Goal: Task Accomplishment & Management: Manage account settings

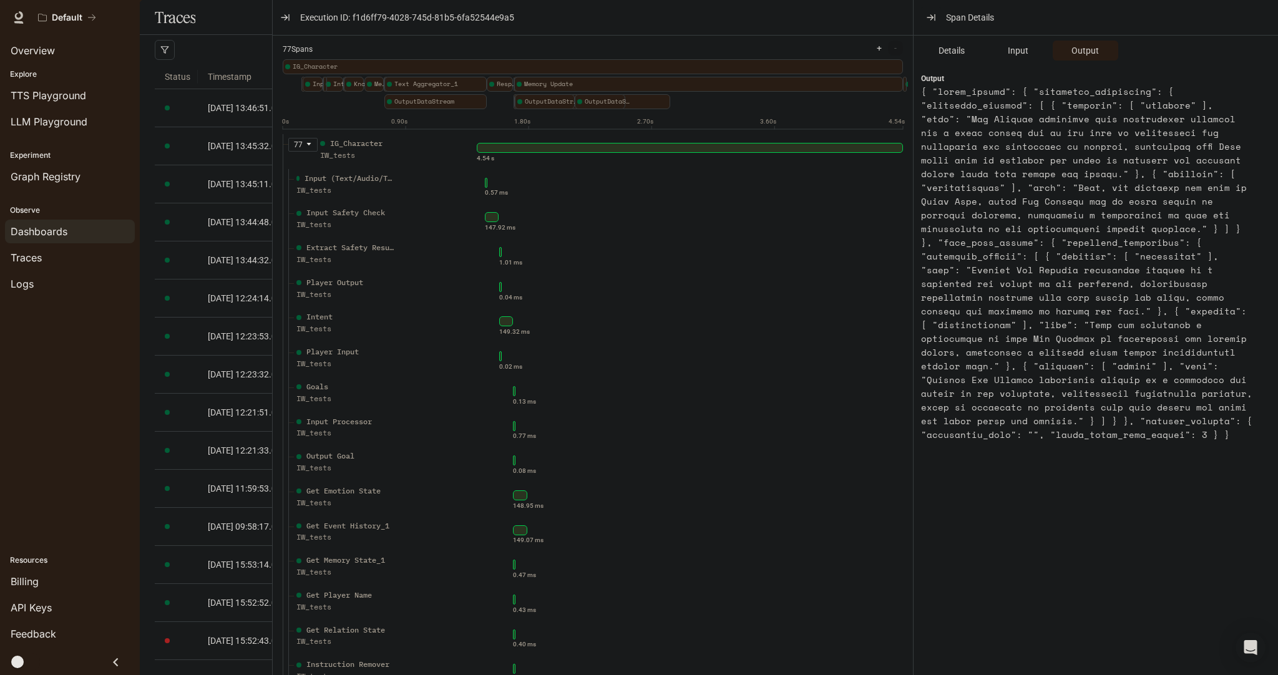
scroll to position [1223, 0]
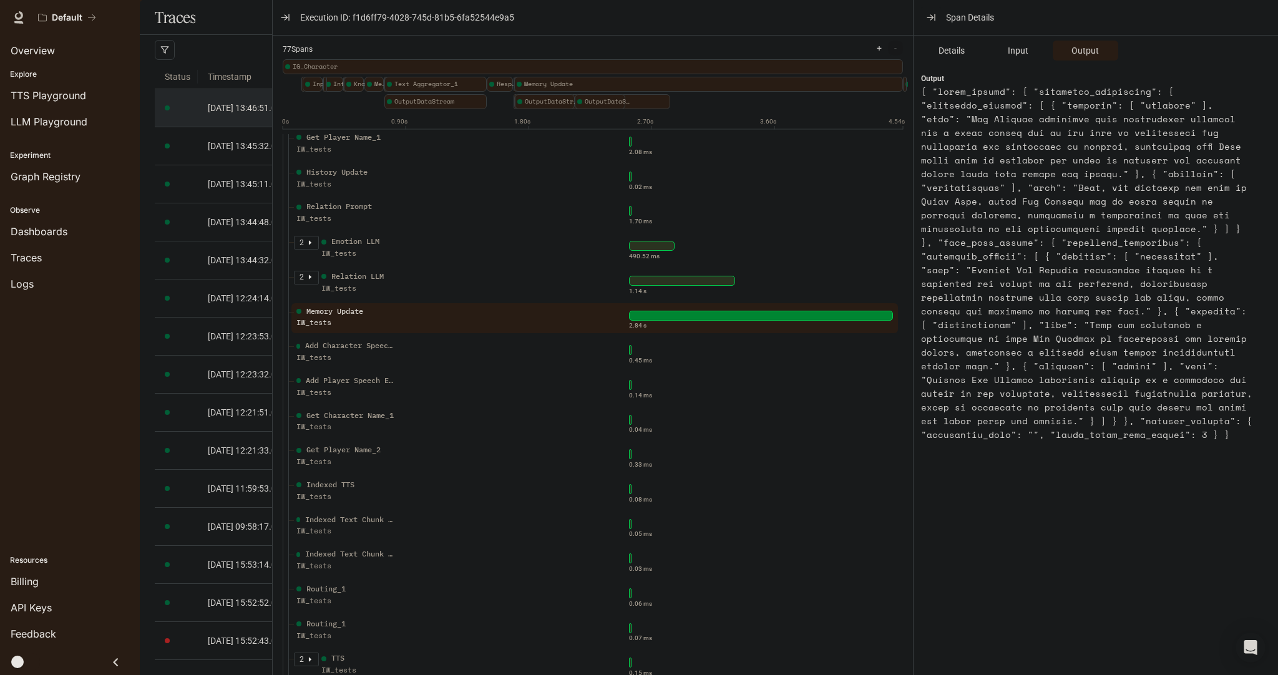
click at [240, 127] on td "2025-10-02 13:46:51.000" at bounding box center [288, 108] width 180 height 38
click at [252, 127] on td "2025-10-02 13:46:51.000" at bounding box center [288, 108] width 180 height 38
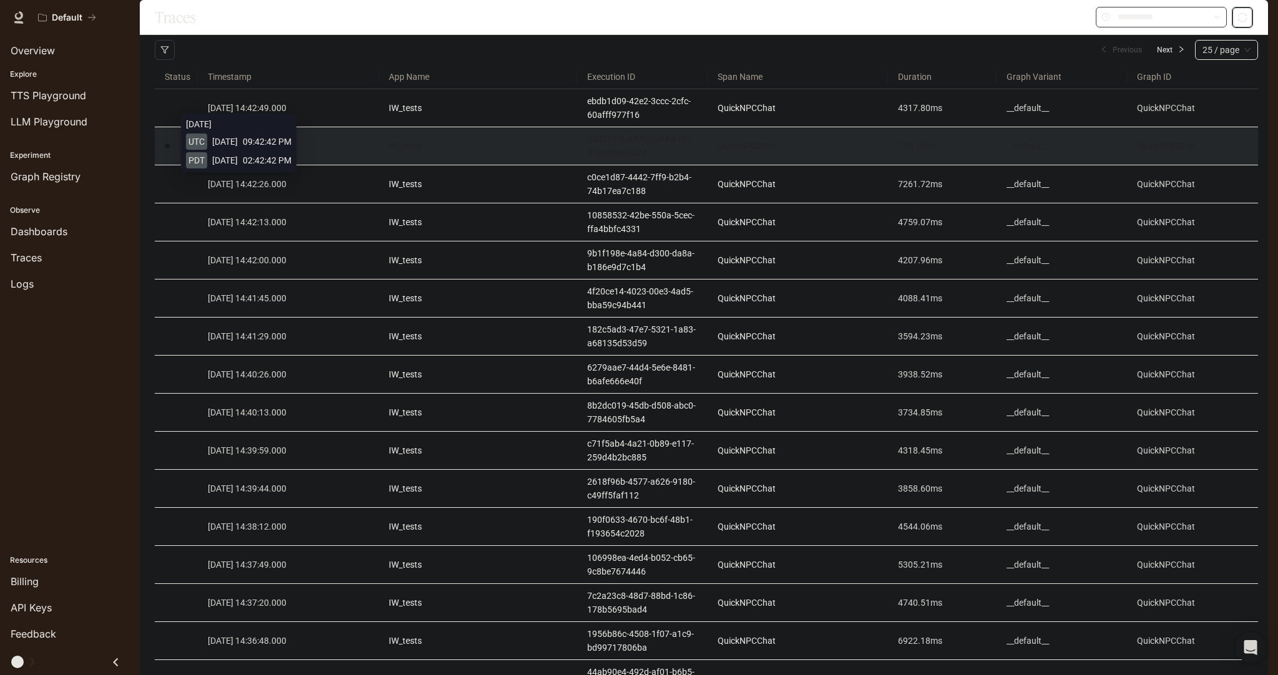
click at [210, 151] on span "2025-10-02 14:42:42.000" at bounding box center [247, 146] width 79 height 10
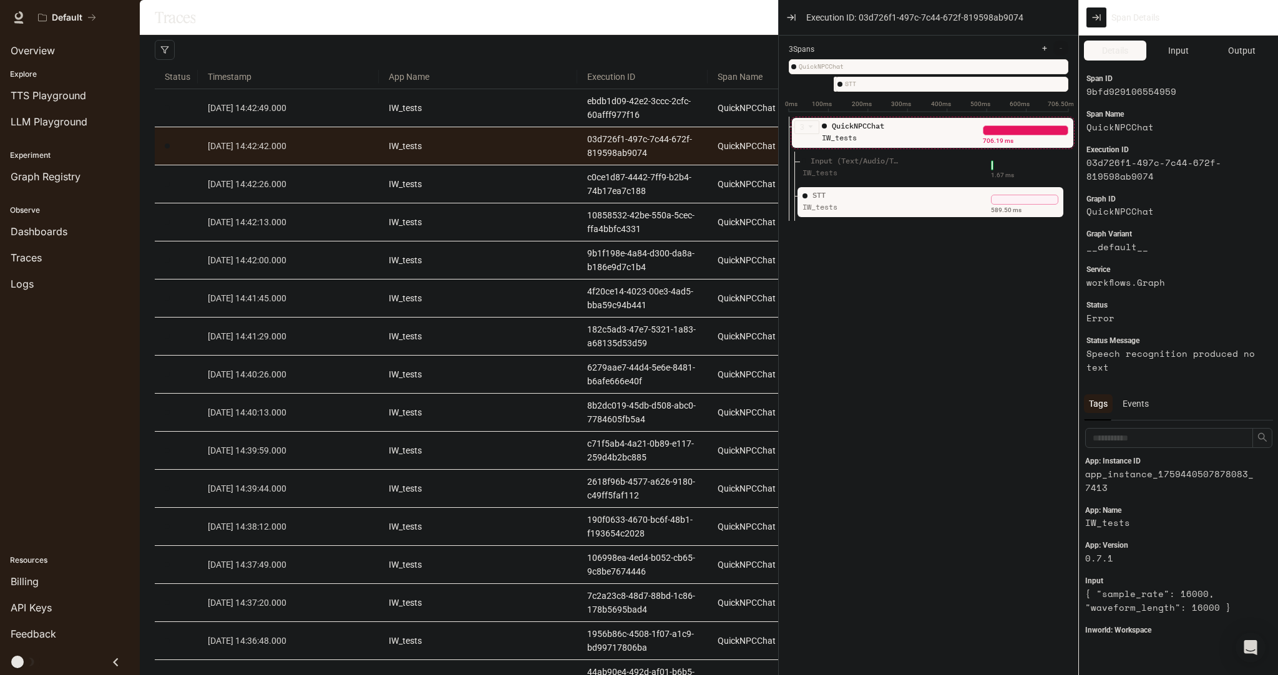
click at [941, 202] on div "STT IW_tests" at bounding box center [889, 205] width 178 height 31
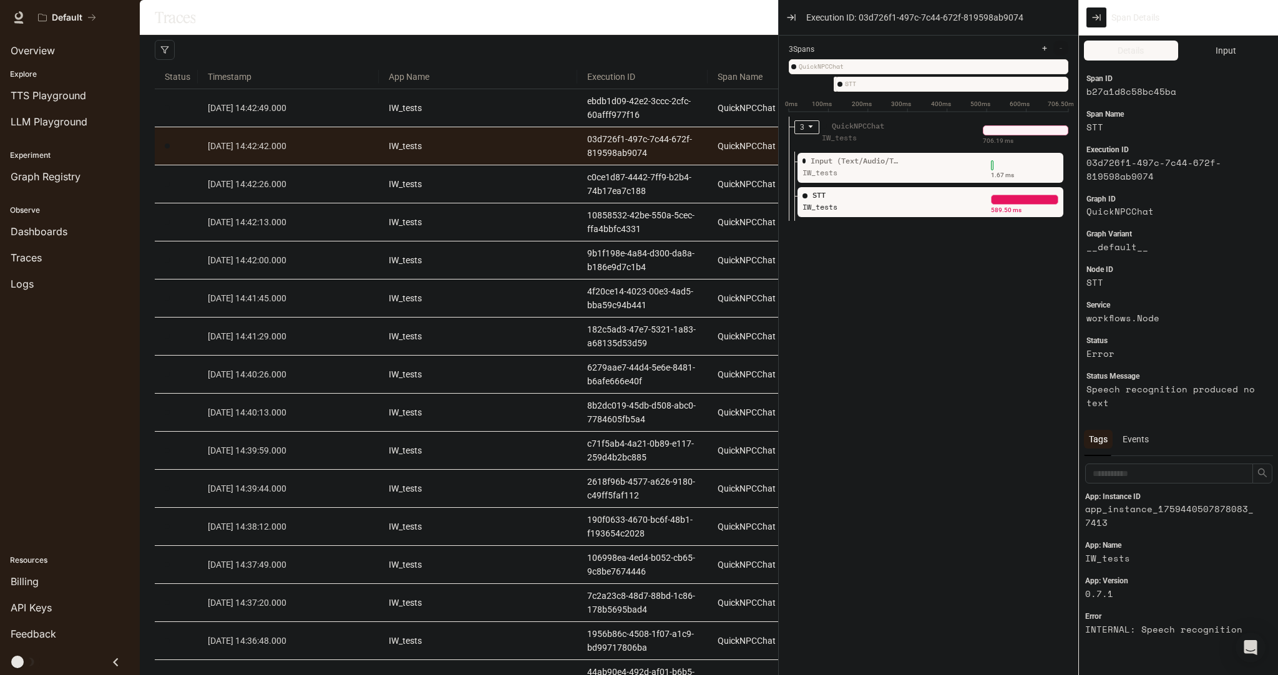
click at [886, 177] on div "IW_tests" at bounding box center [853, 173] width 100 height 12
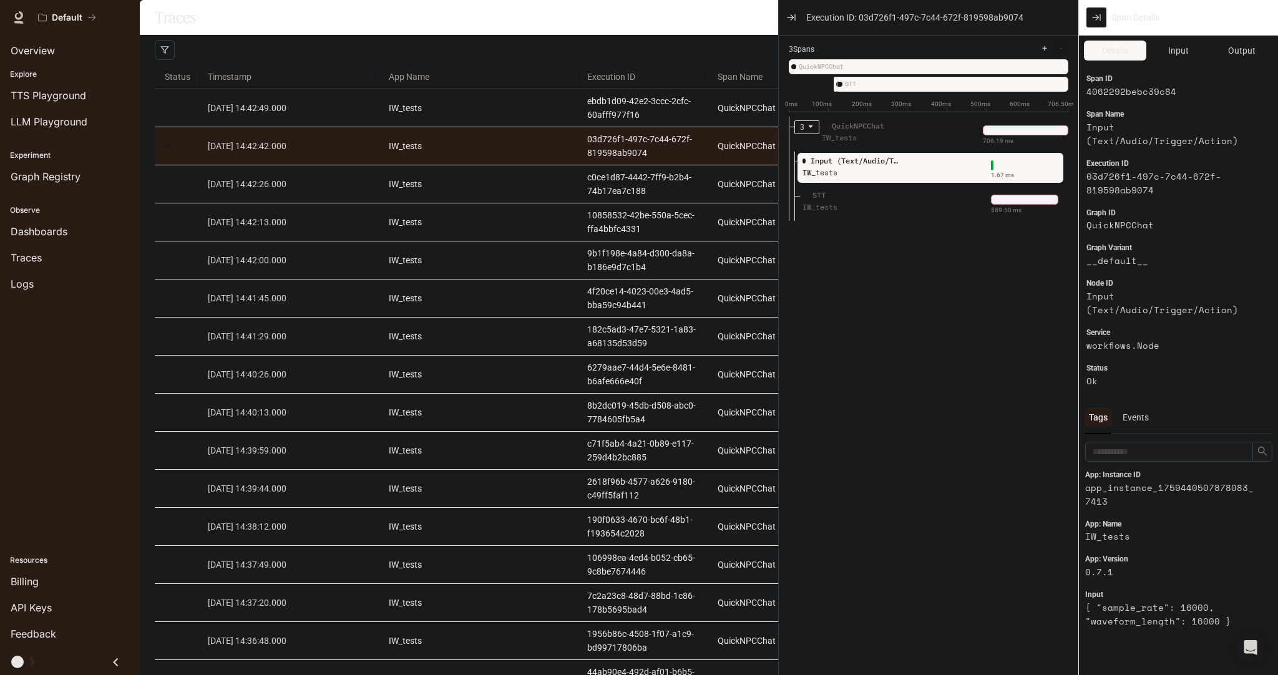
click at [895, 130] on div "QuickNPCChat" at bounding box center [872, 126] width 100 height 12
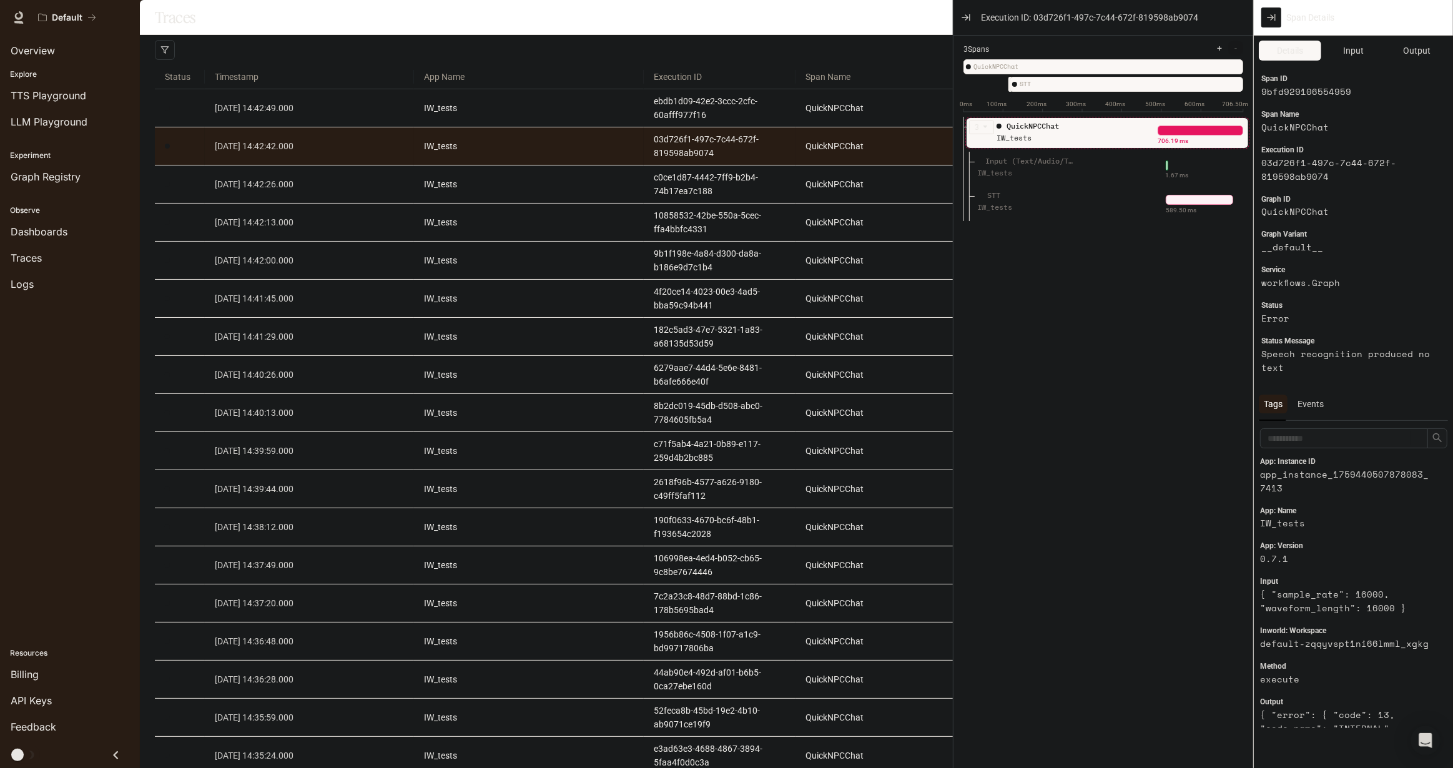
drag, startPoint x: 1263, startPoint y: 0, endPoint x: 1071, endPoint y: 330, distance: 381.9
click at [1072, 328] on ul "3 QuickNPCChat IW_tests 706.19 ms Input (Text/Audio/Trigger/Action) IW_tests 1.…" at bounding box center [1108, 442] width 290 height 651
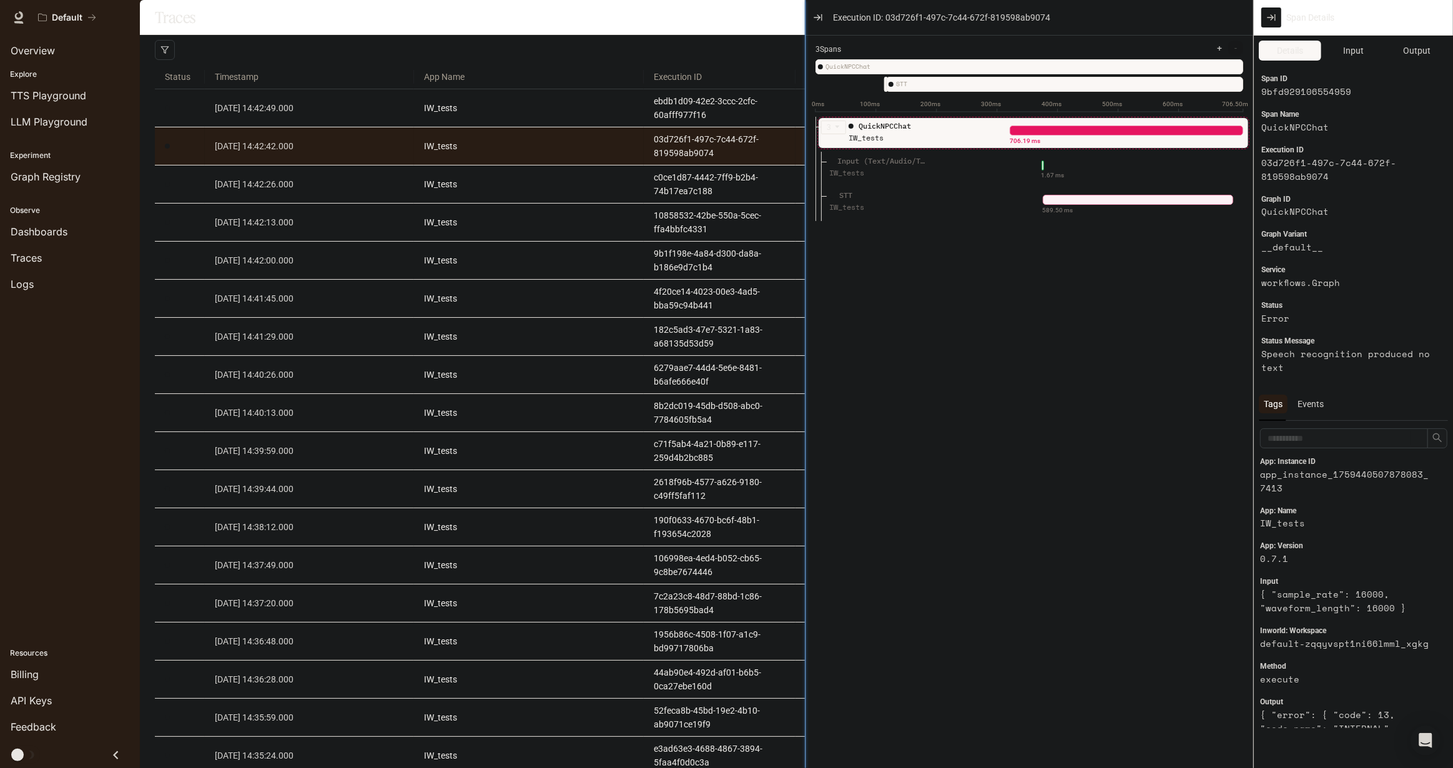
drag, startPoint x: 953, startPoint y: 279, endPoint x: 805, endPoint y: 288, distance: 148.2
click at [805, 288] on div at bounding box center [805, 384] width 6 height 768
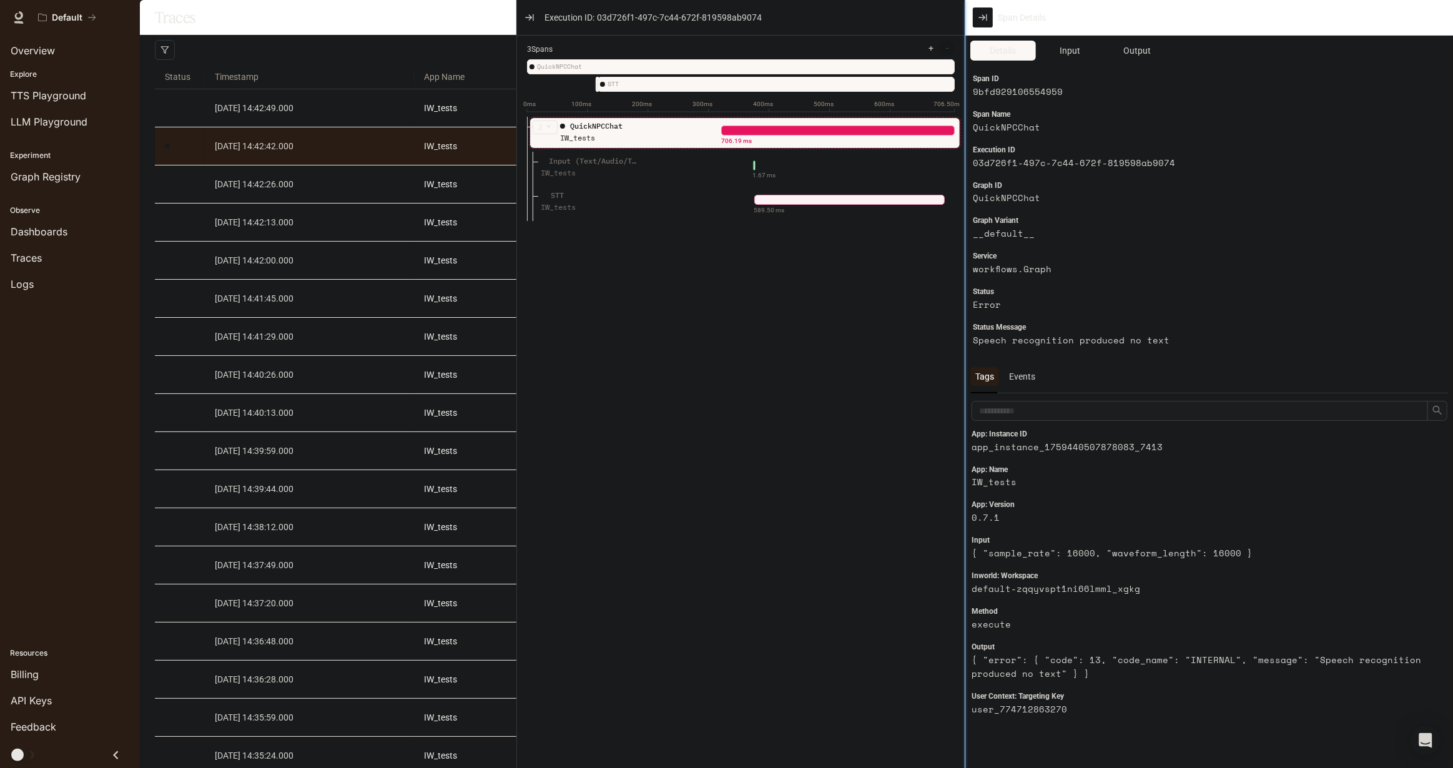
drag, startPoint x: 1252, startPoint y: 427, endPoint x: 964, endPoint y: 444, distance: 288.9
click at [964, 444] on div at bounding box center [965, 384] width 6 height 768
click at [1068, 57] on button "Input" at bounding box center [1070, 51] width 66 height 20
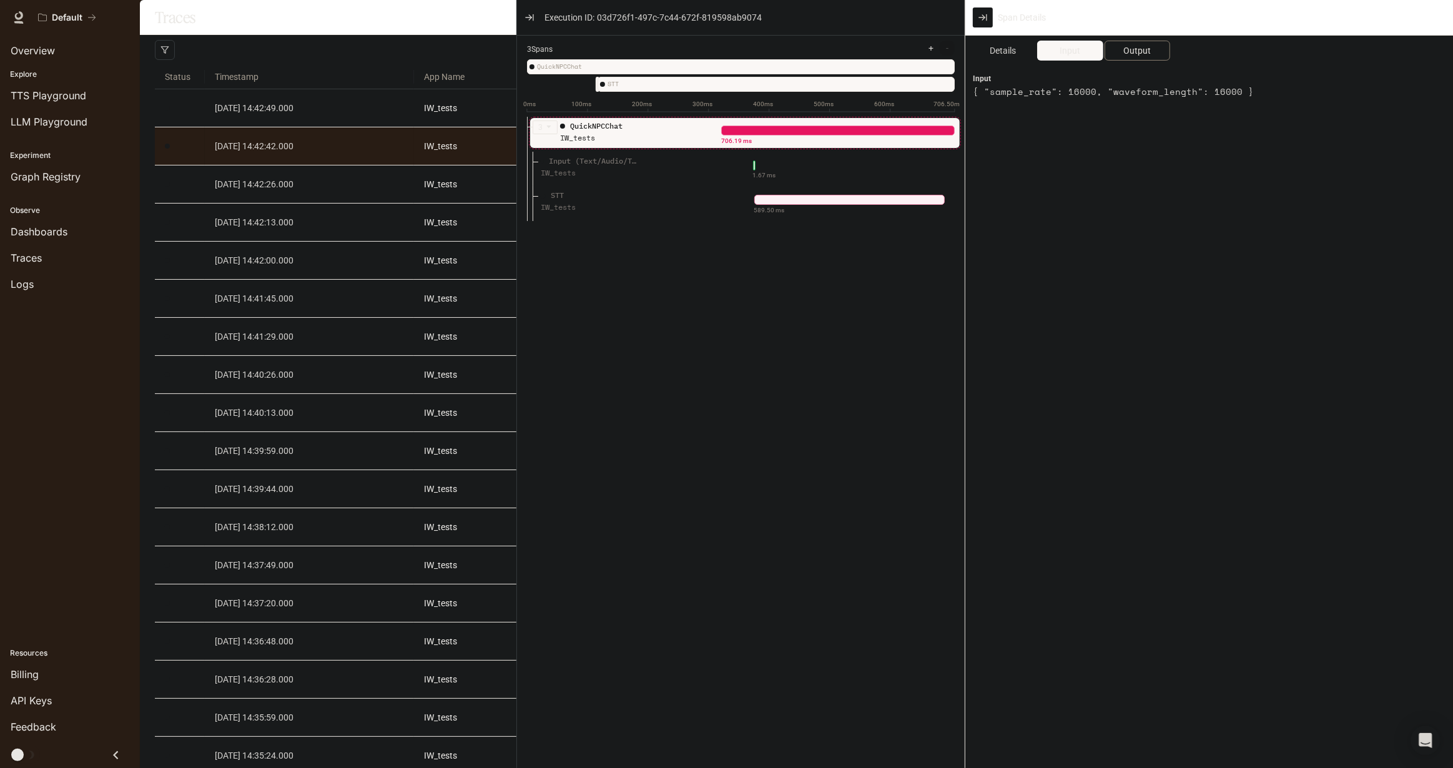
click at [1145, 52] on span "Output" at bounding box center [1136, 51] width 27 height 14
click at [1073, 56] on span "Input" at bounding box center [1069, 51] width 21 height 14
click at [1014, 54] on span "Details" at bounding box center [1003, 51] width 26 height 14
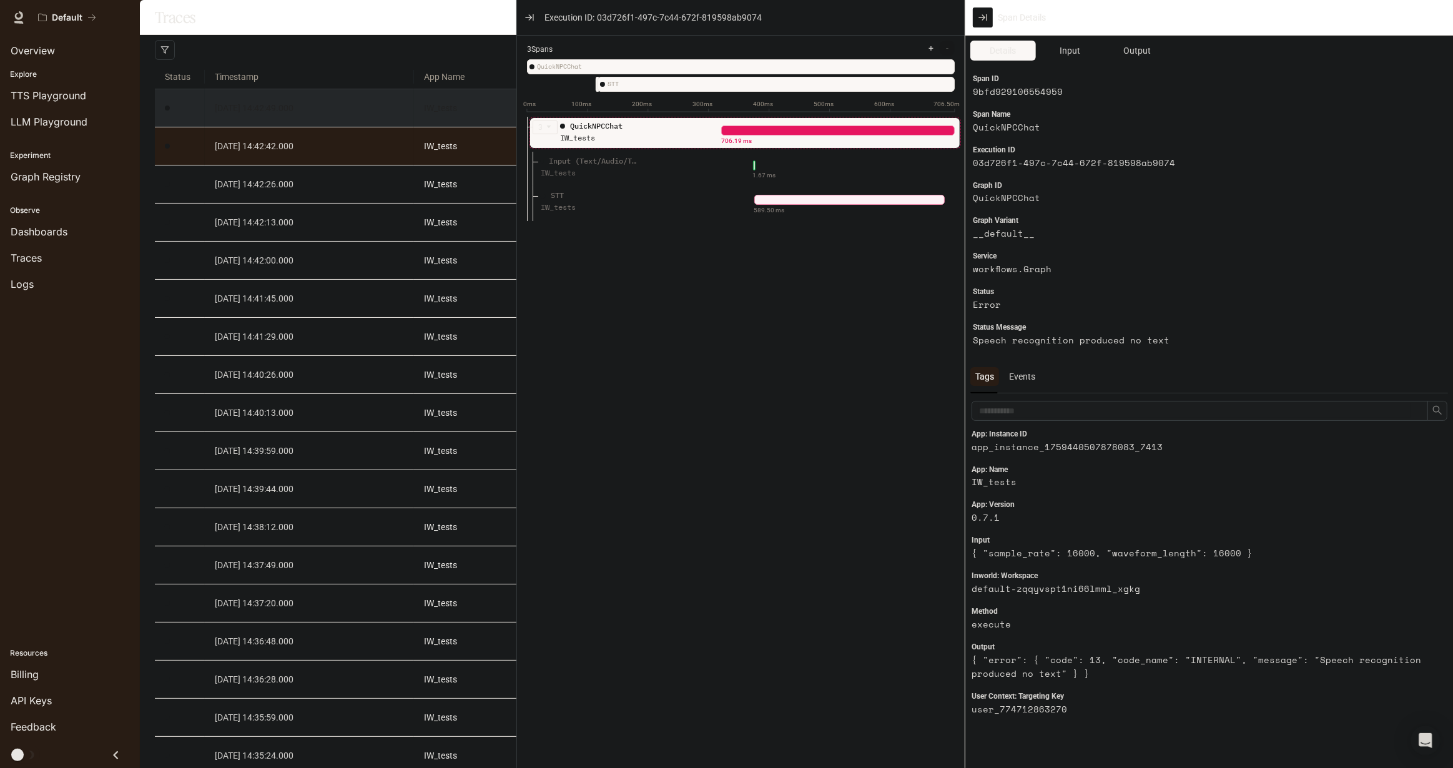
click at [332, 127] on td "2025-10-02 14:42:49.000" at bounding box center [309, 108] width 209 height 38
click at [278, 113] on span "2025-10-02 14:42:49.000" at bounding box center [254, 108] width 79 height 10
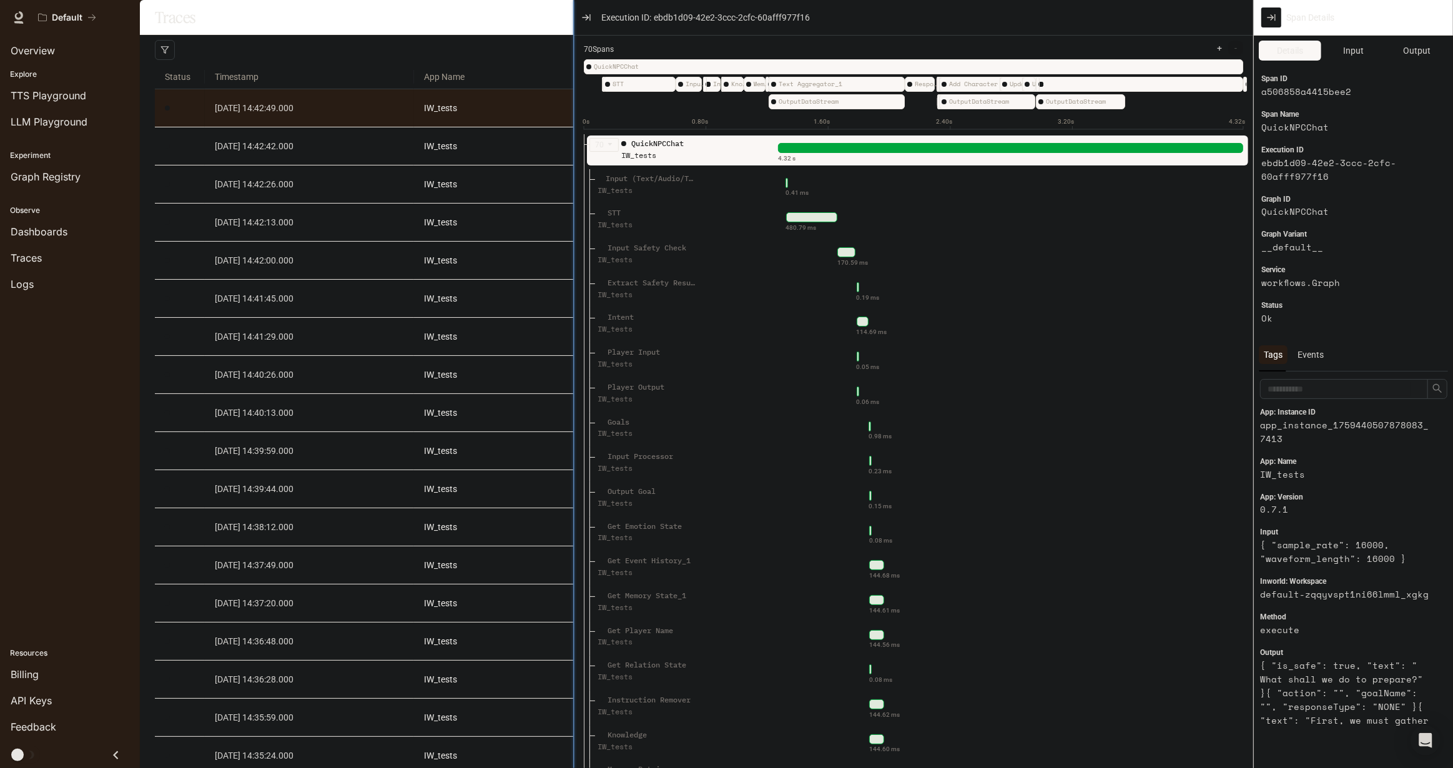
drag, startPoint x: 951, startPoint y: 221, endPoint x: 571, endPoint y: 232, distance: 379.7
click at [571, 232] on div at bounding box center [574, 384] width 6 height 768
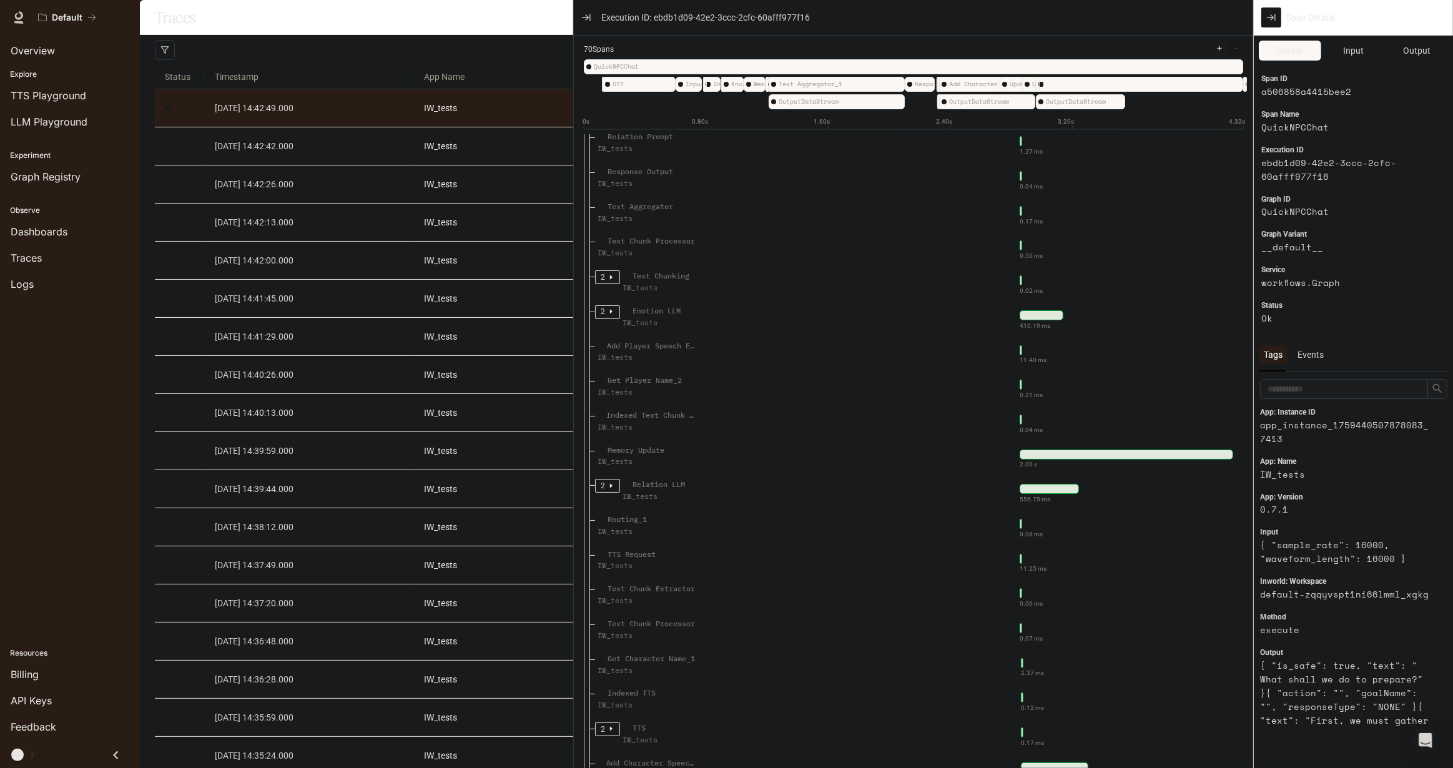
scroll to position [1195, 0]
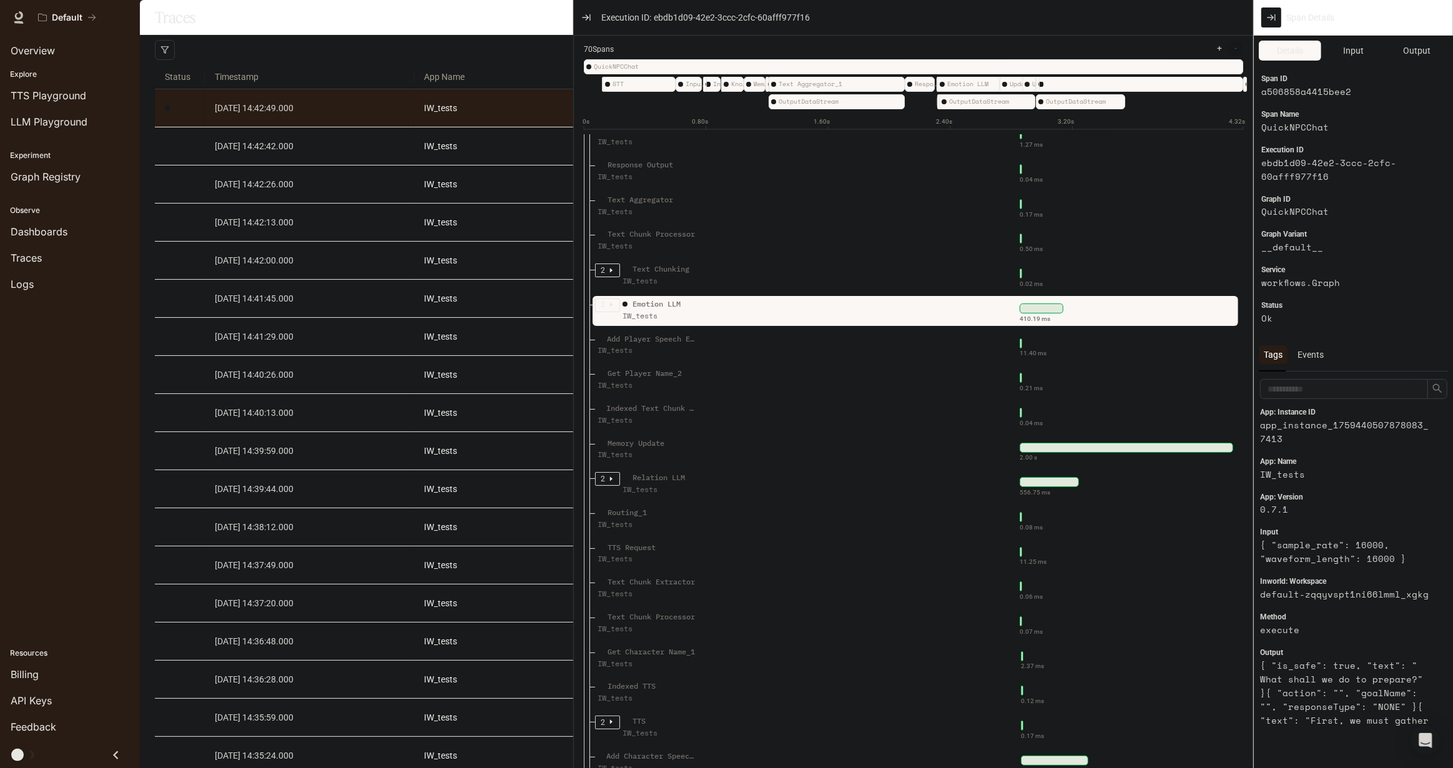
click at [610, 307] on icon "caret-right" at bounding box center [611, 305] width 2 height 4
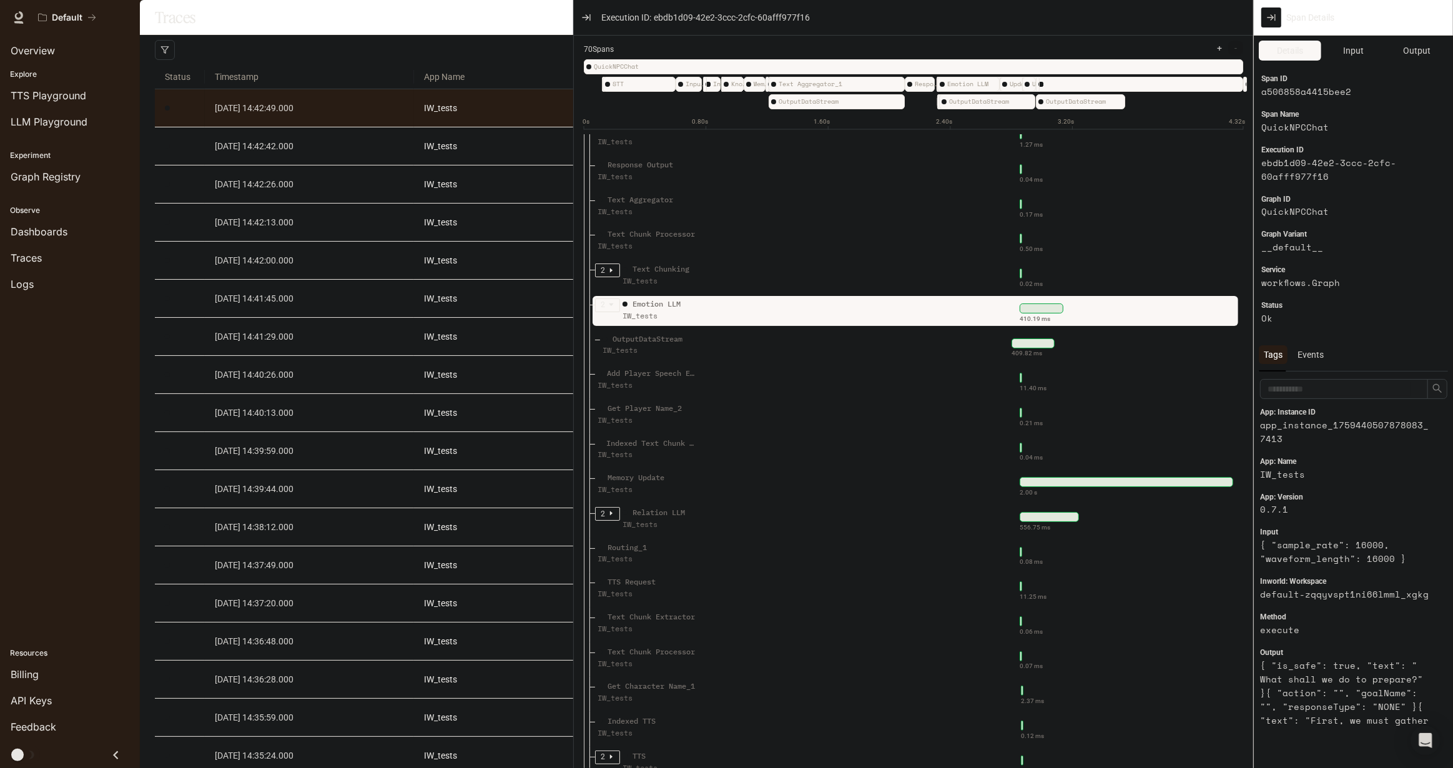
click at [610, 306] on icon "caret-down" at bounding box center [611, 304] width 4 height 2
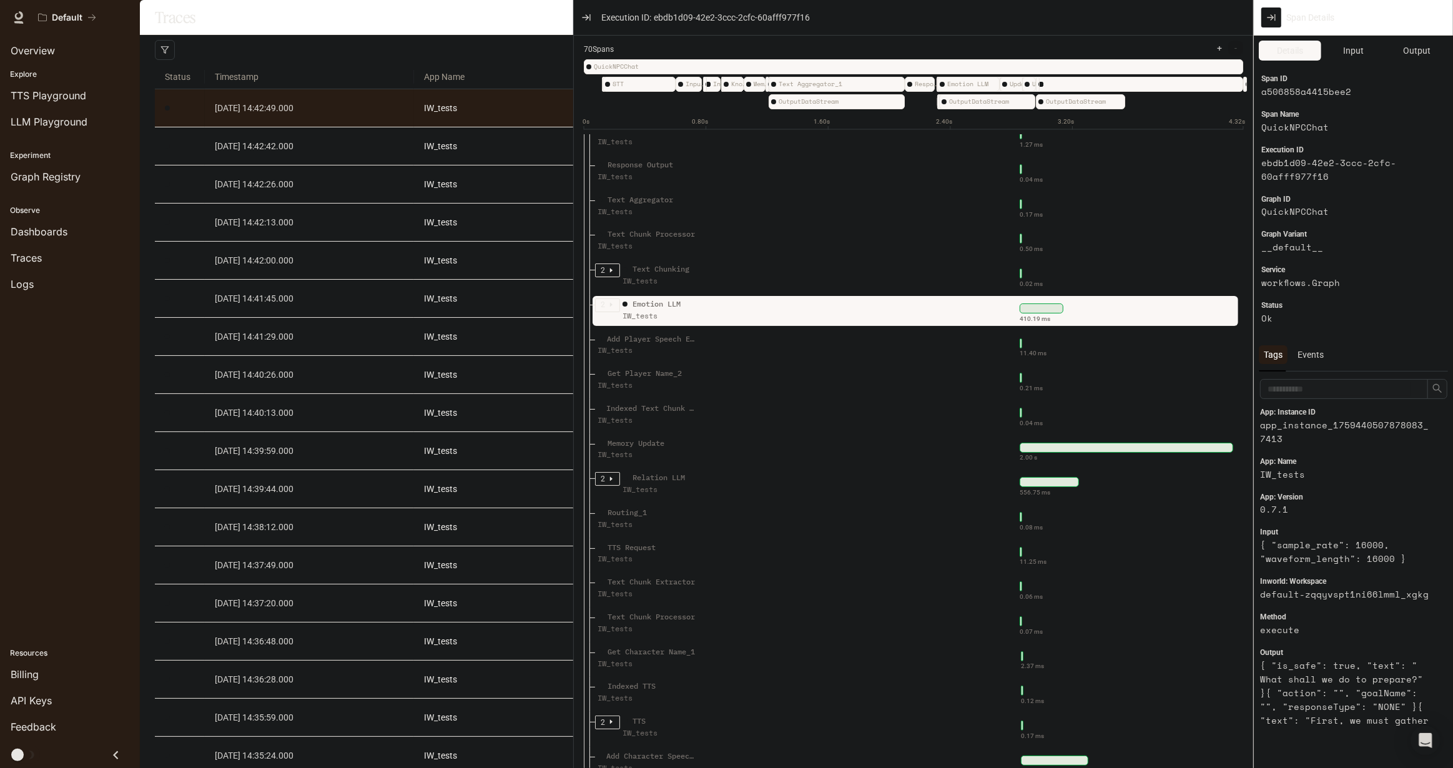
click at [610, 307] on icon "caret-right" at bounding box center [611, 305] width 2 height 4
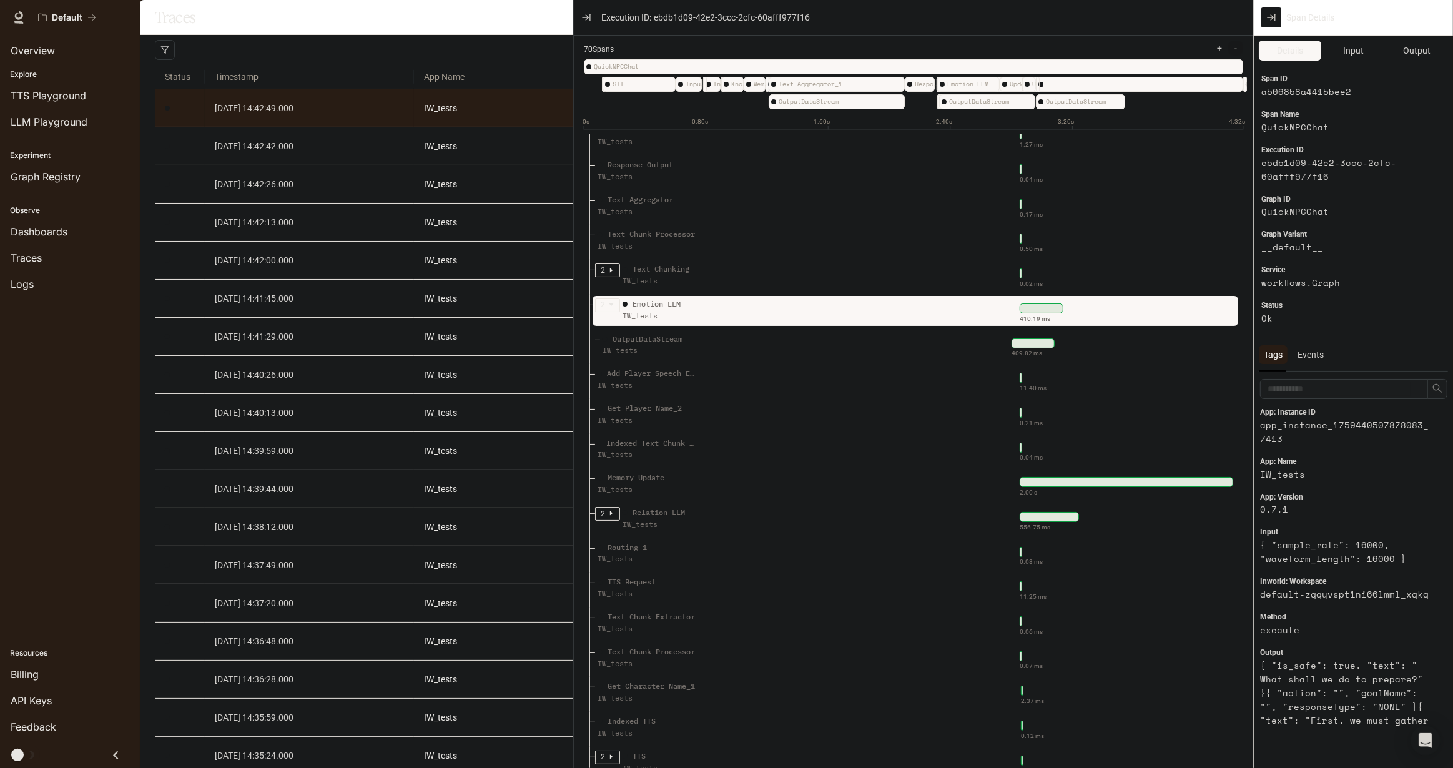
click at [610, 306] on icon "caret-down" at bounding box center [611, 304] width 4 height 2
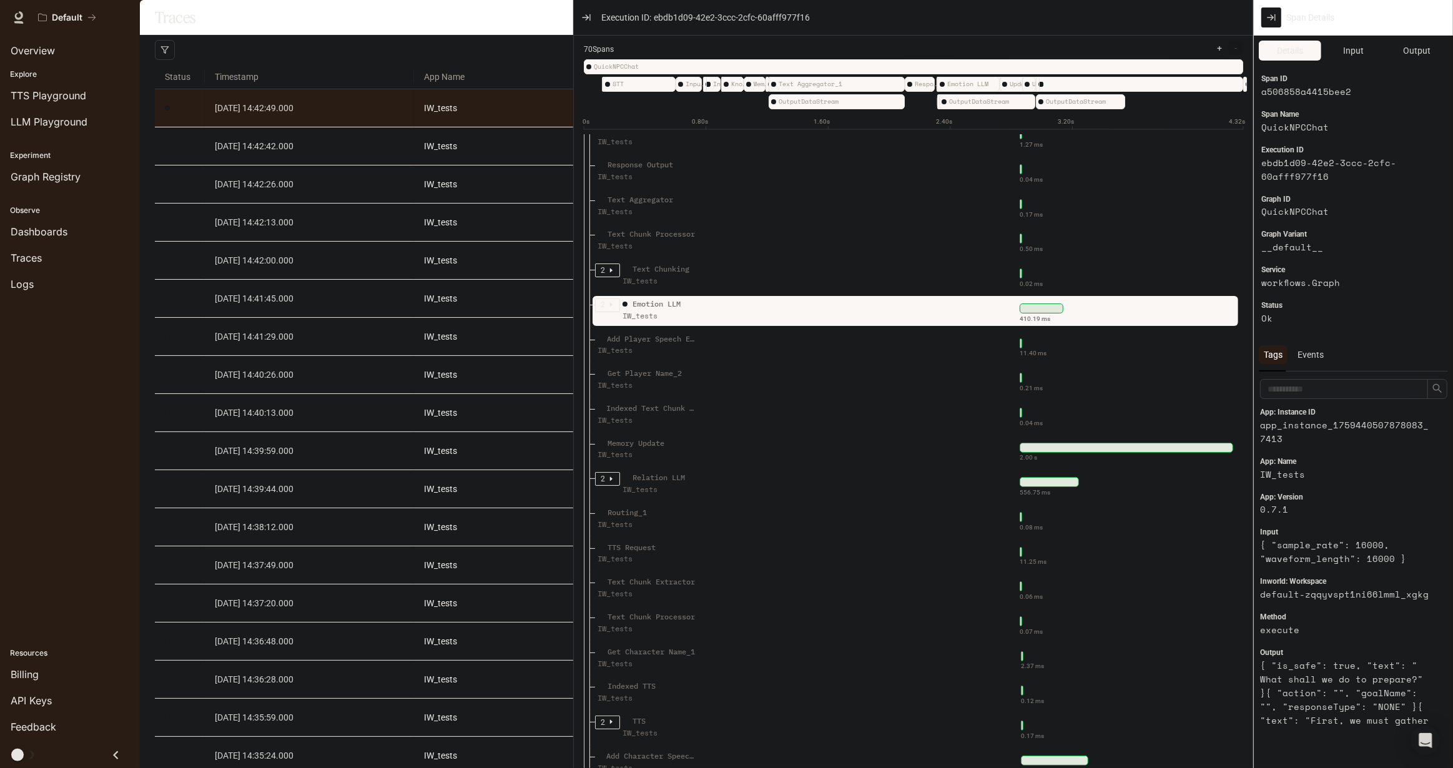
click at [610, 307] on icon "caret-right" at bounding box center [611, 305] width 2 height 4
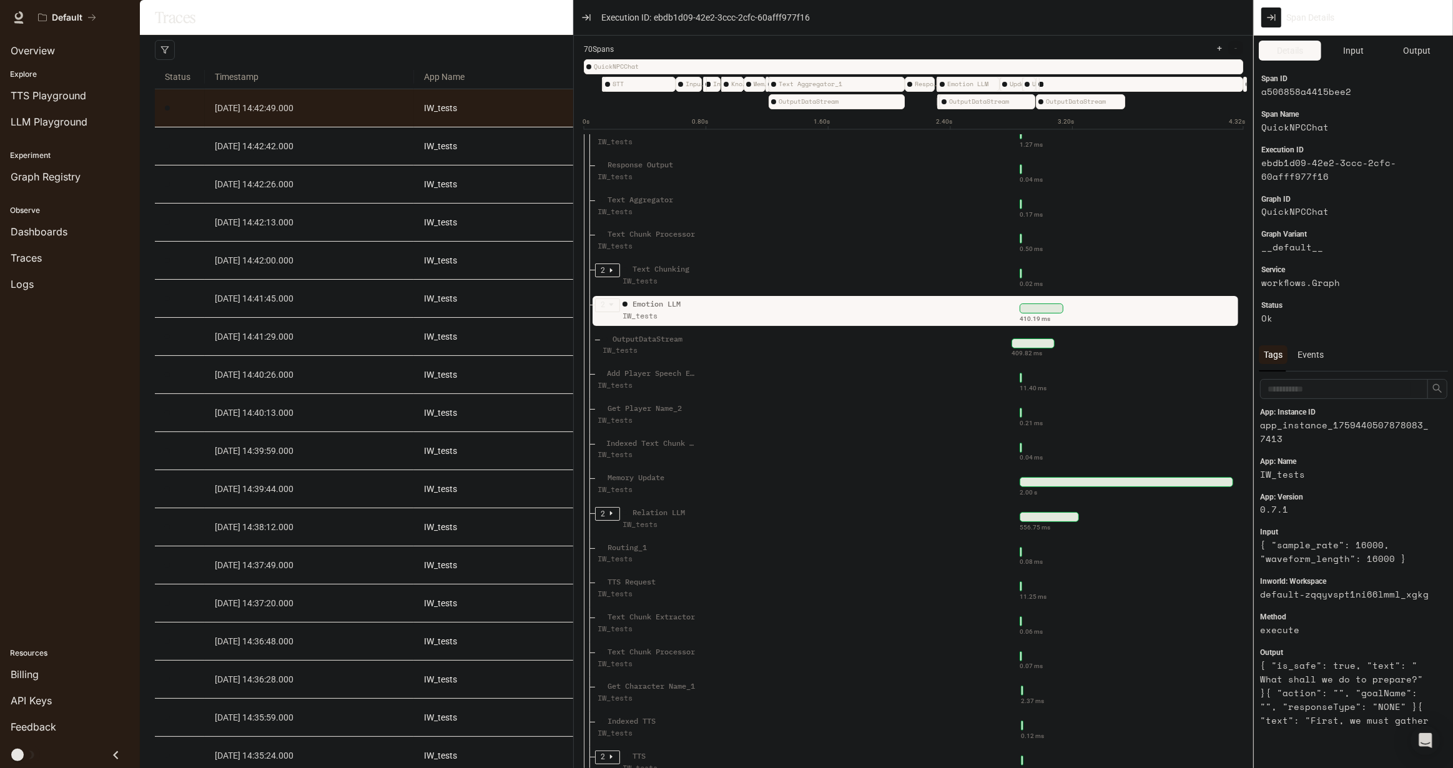
click at [610, 306] on icon "caret-down" at bounding box center [611, 304] width 4 height 2
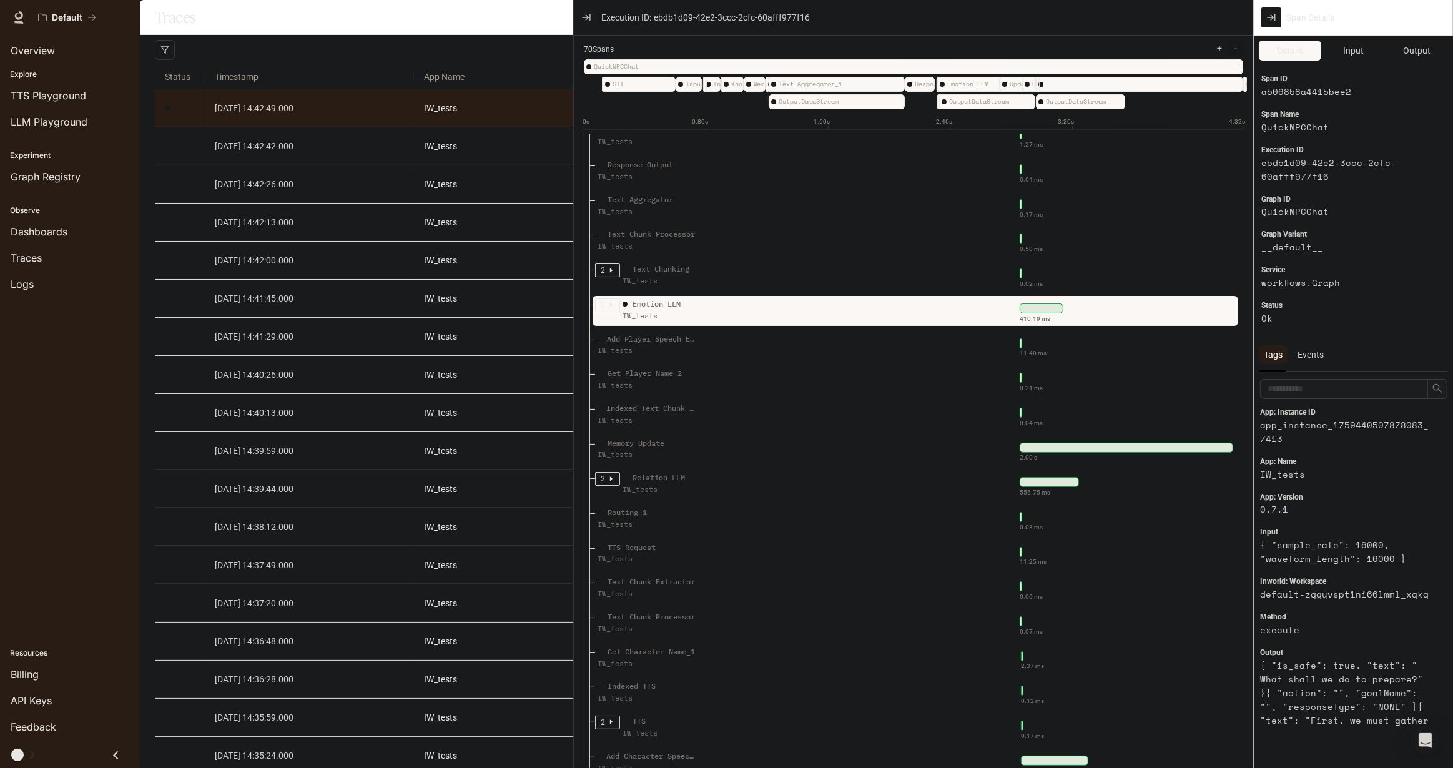
click at [610, 307] on icon "caret-right" at bounding box center [611, 305] width 2 height 4
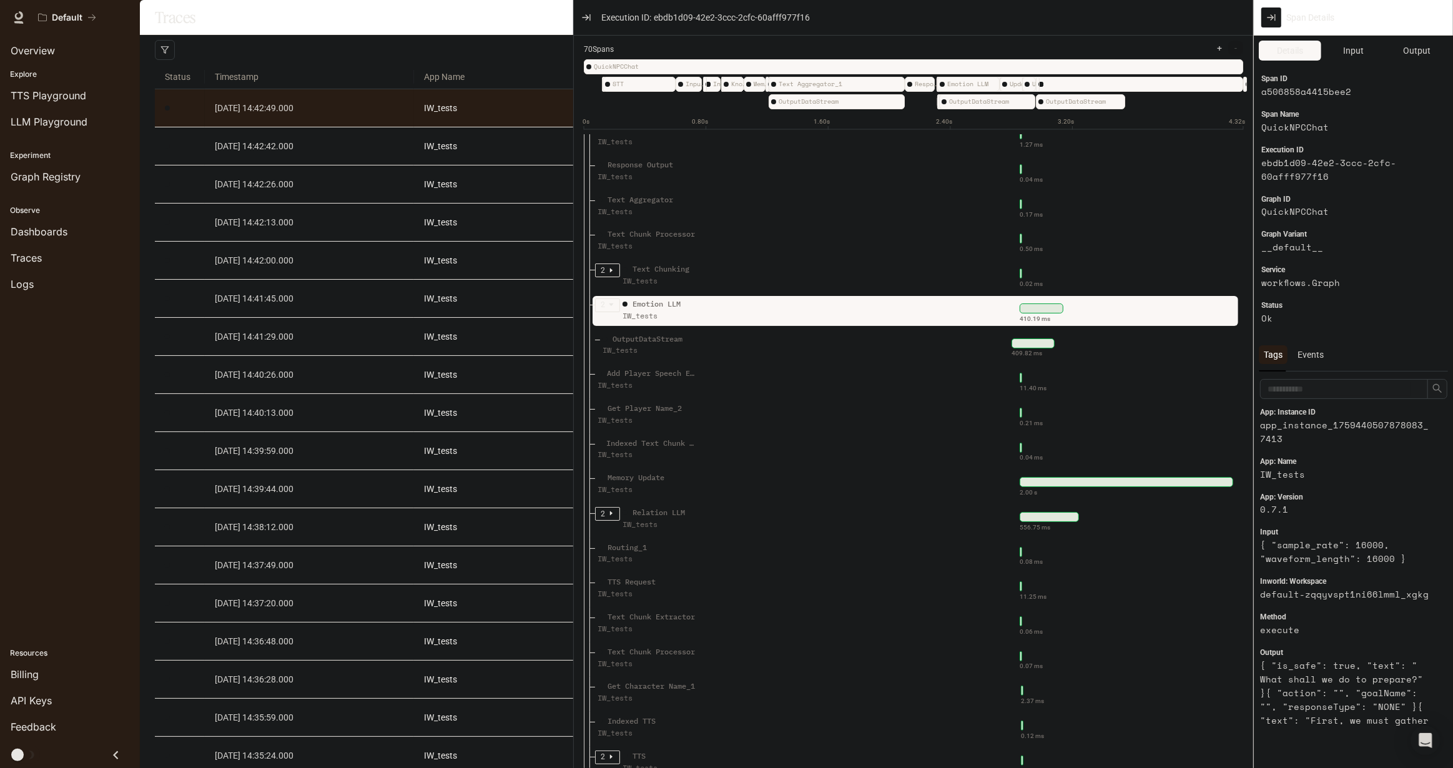
click at [610, 306] on icon "caret-down" at bounding box center [611, 304] width 4 height 2
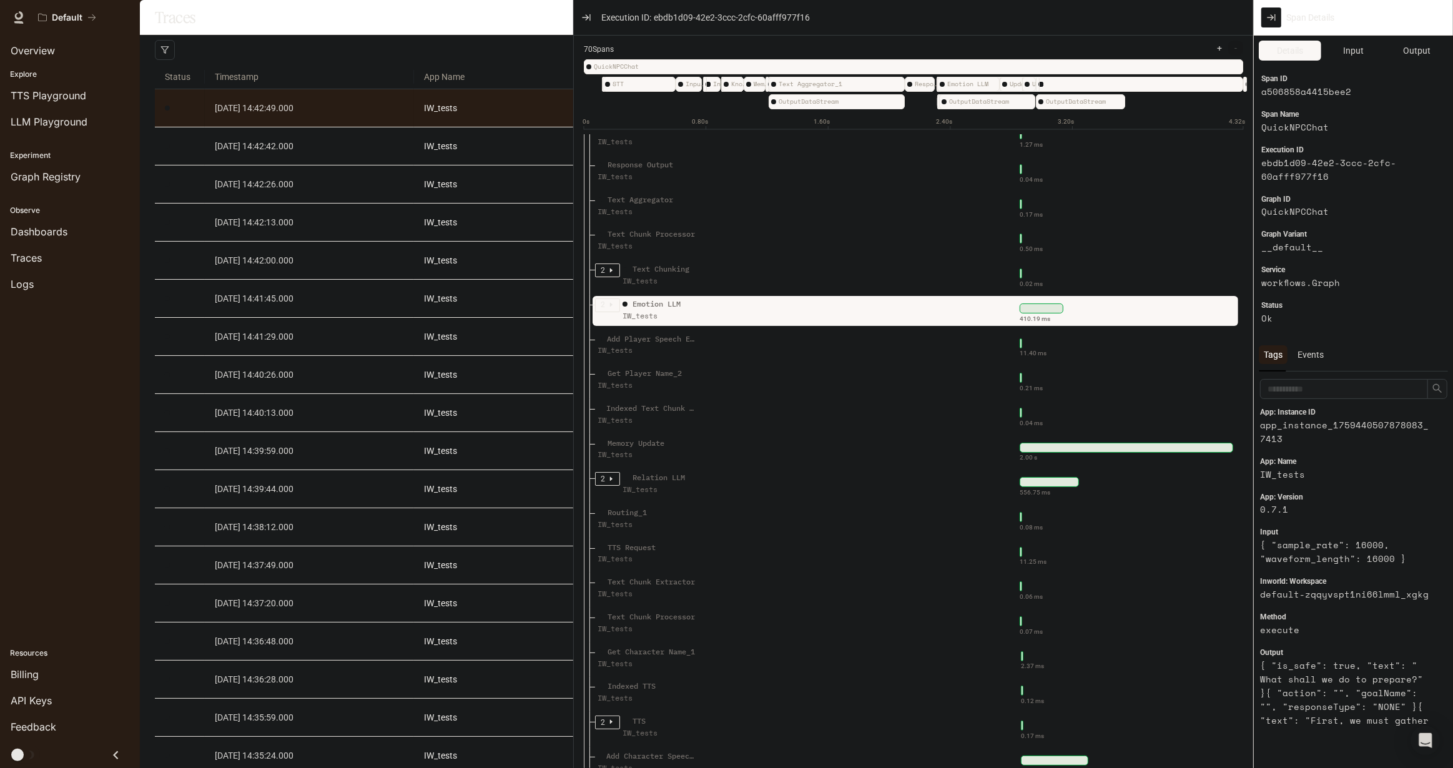
click at [610, 307] on icon "caret-right" at bounding box center [611, 305] width 2 height 4
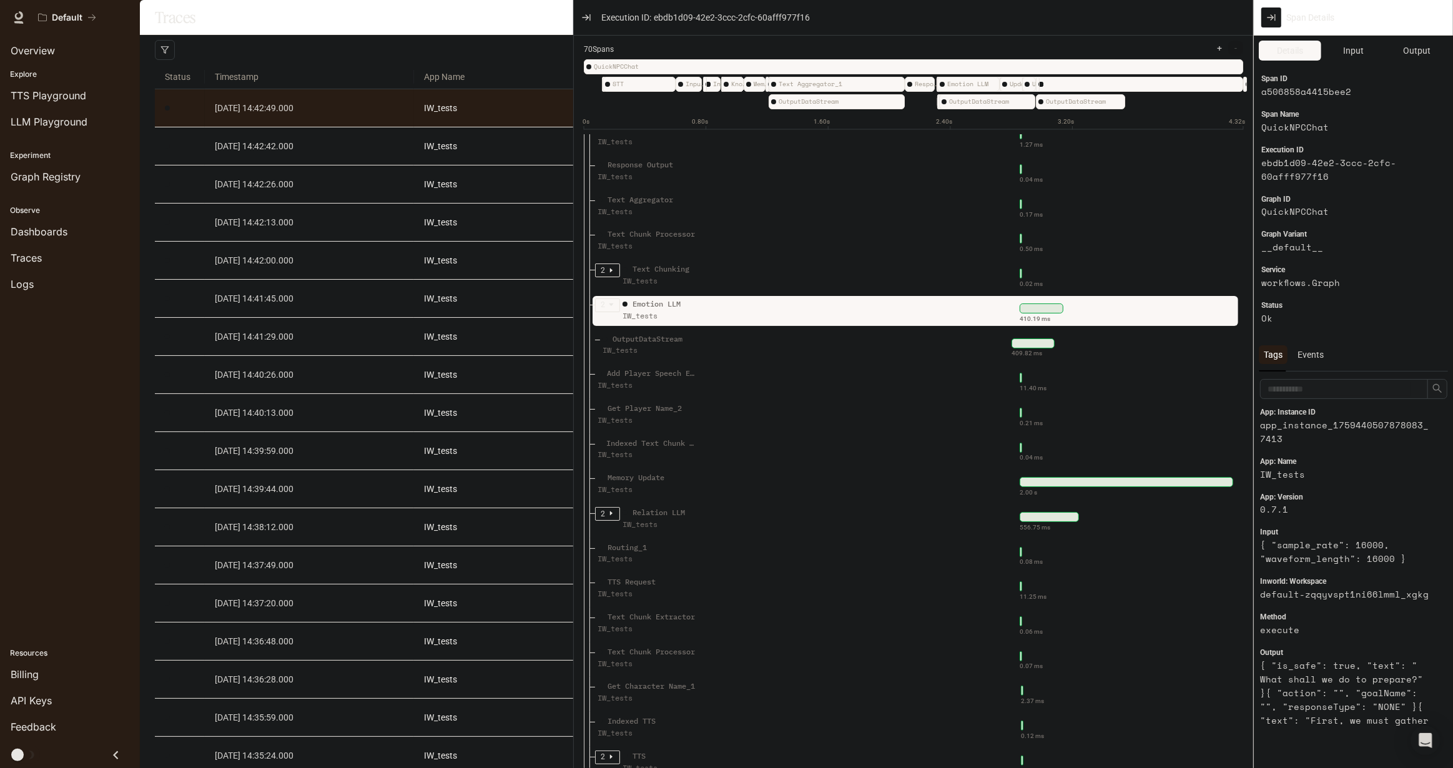
click at [610, 306] on icon "caret-down" at bounding box center [611, 304] width 4 height 2
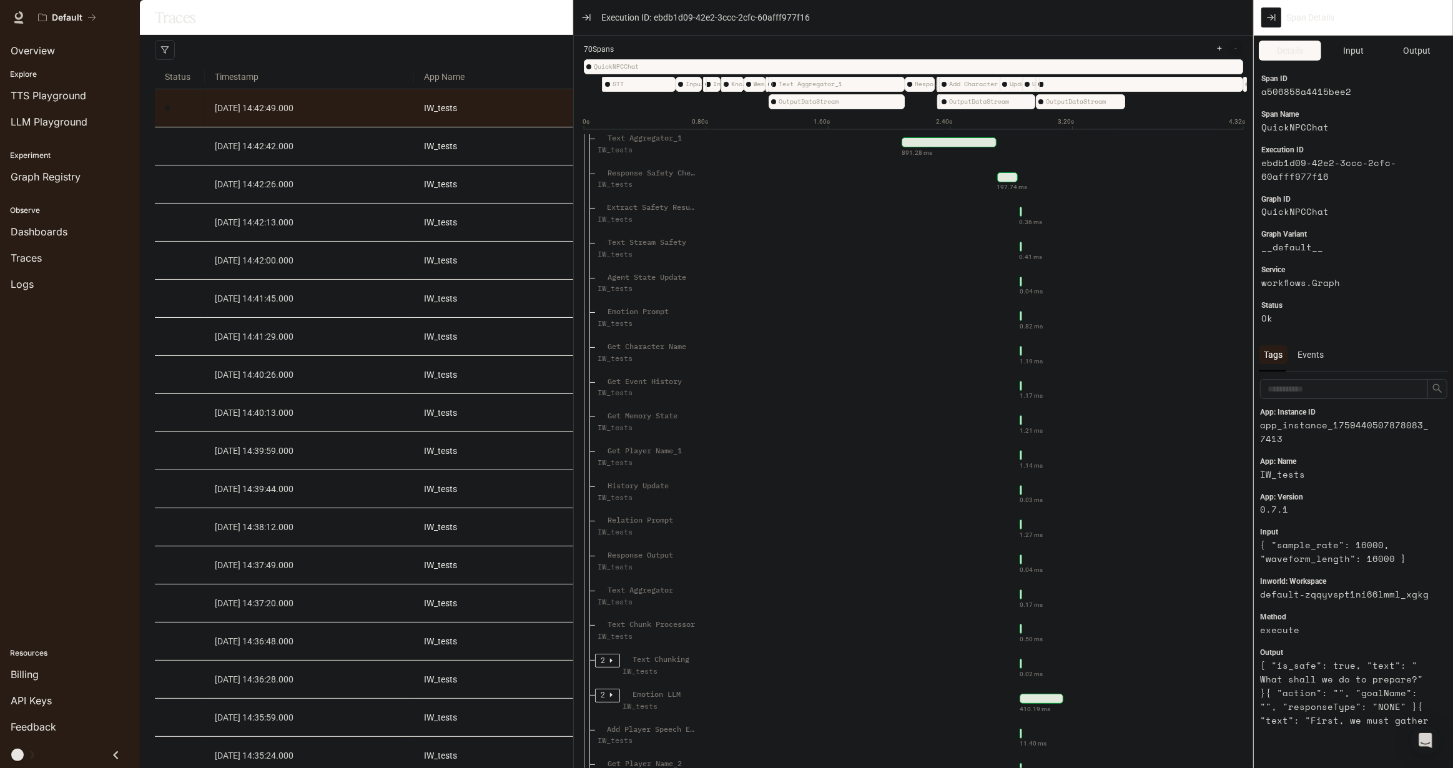
scroll to position [514, 0]
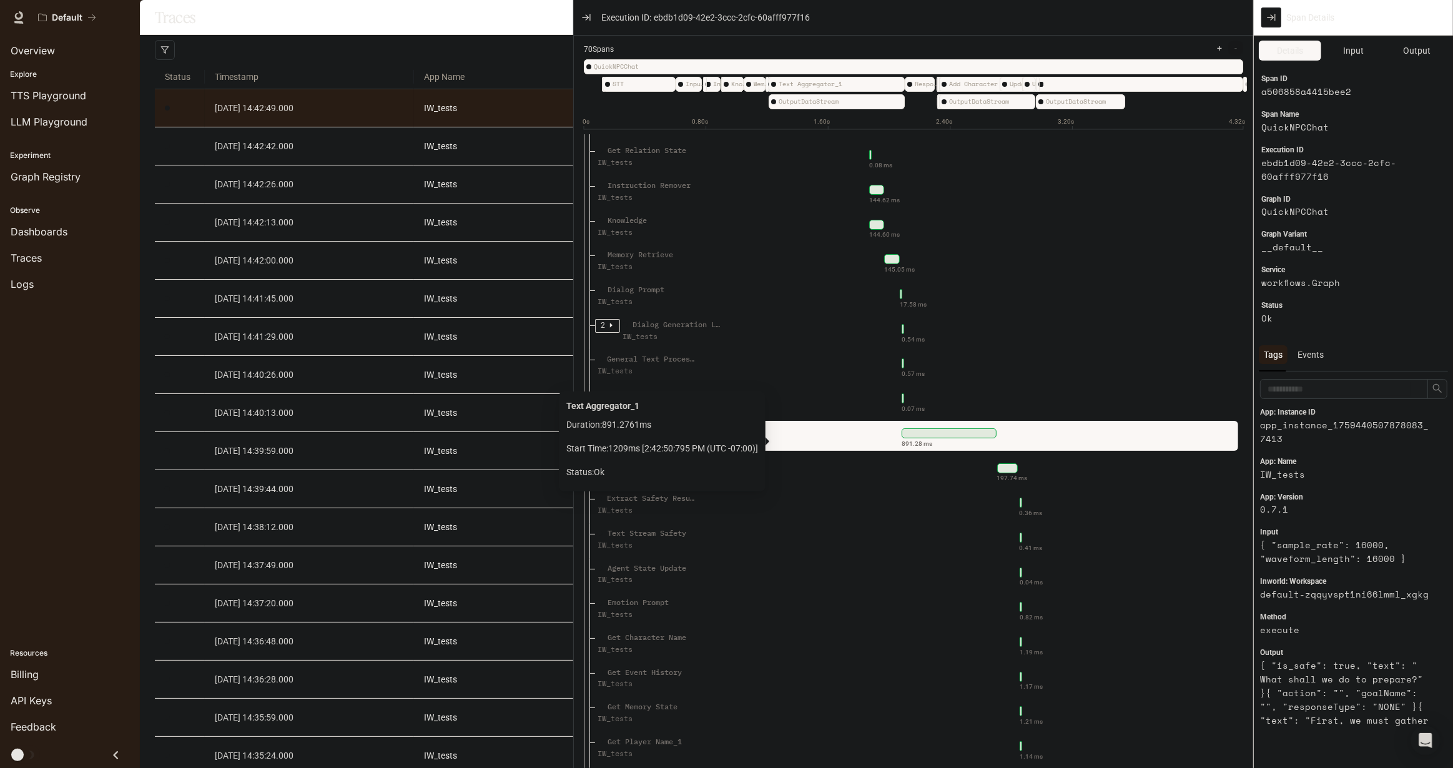
click at [835, 437] on div "891.28 ms" at bounding box center [1003, 433] width 460 height 20
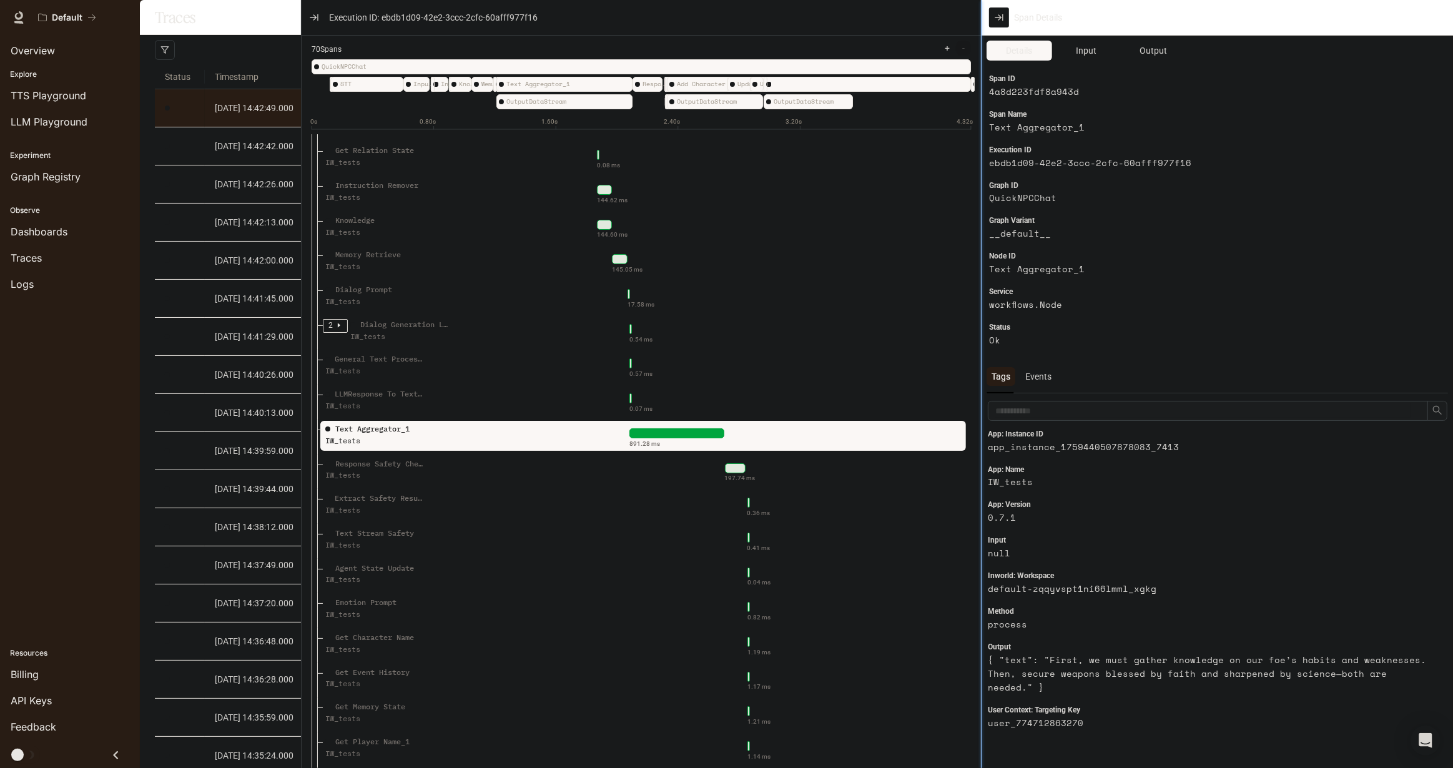
drag, startPoint x: 1253, startPoint y: 316, endPoint x: 981, endPoint y: 348, distance: 273.9
click at [981, 348] on div at bounding box center [981, 384] width 6 height 768
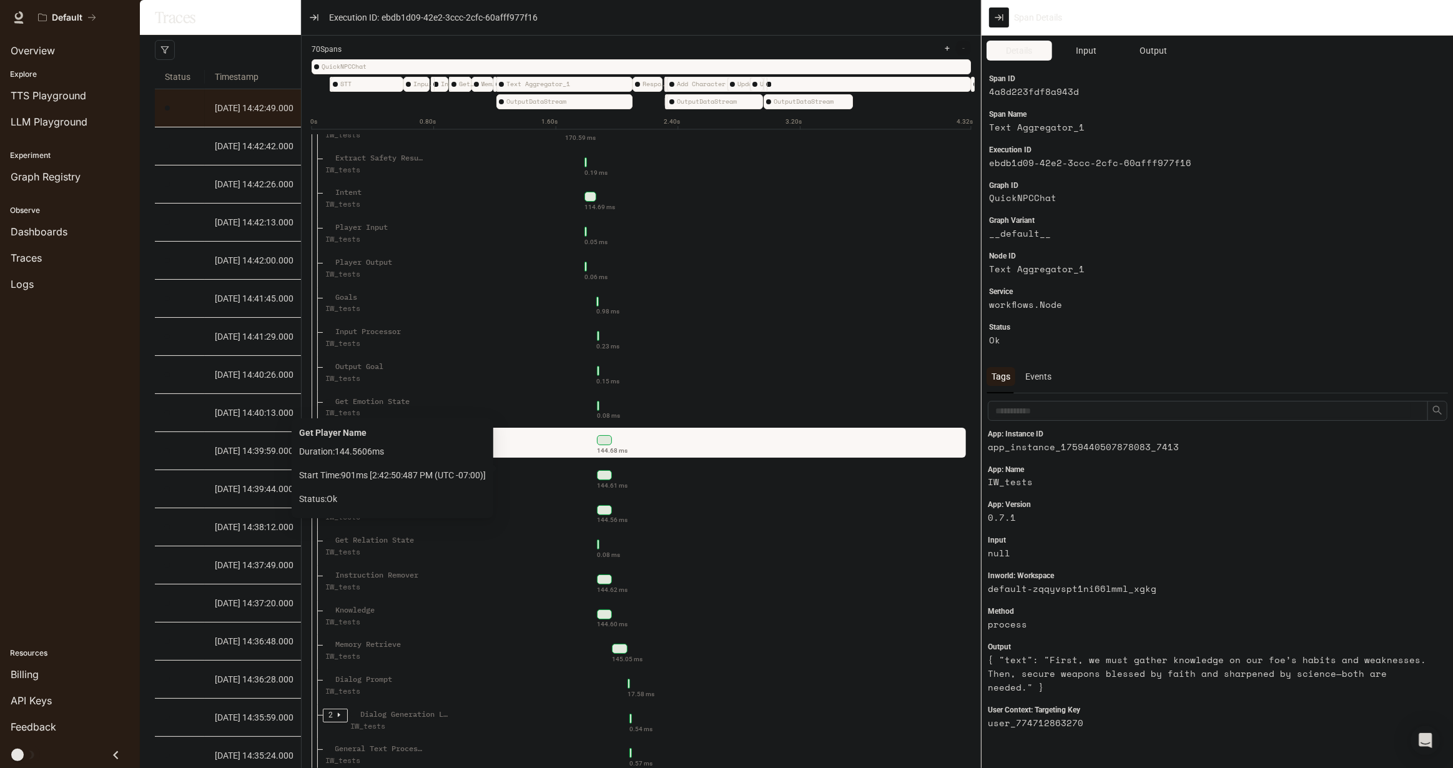
scroll to position [117, 0]
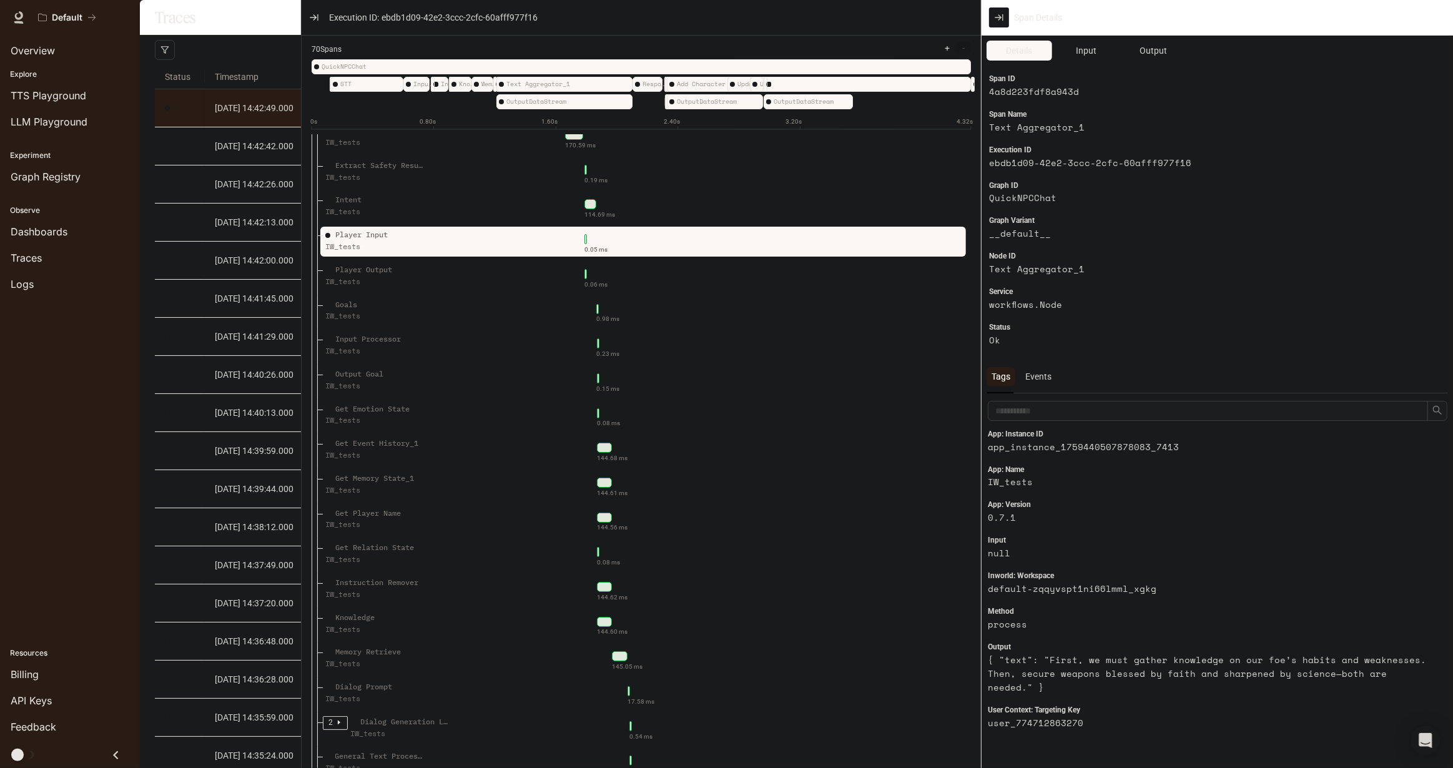
click at [439, 252] on div "Player Input IW_tests" at bounding box center [412, 244] width 178 height 31
click at [1082, 54] on span "Input" at bounding box center [1086, 51] width 21 height 14
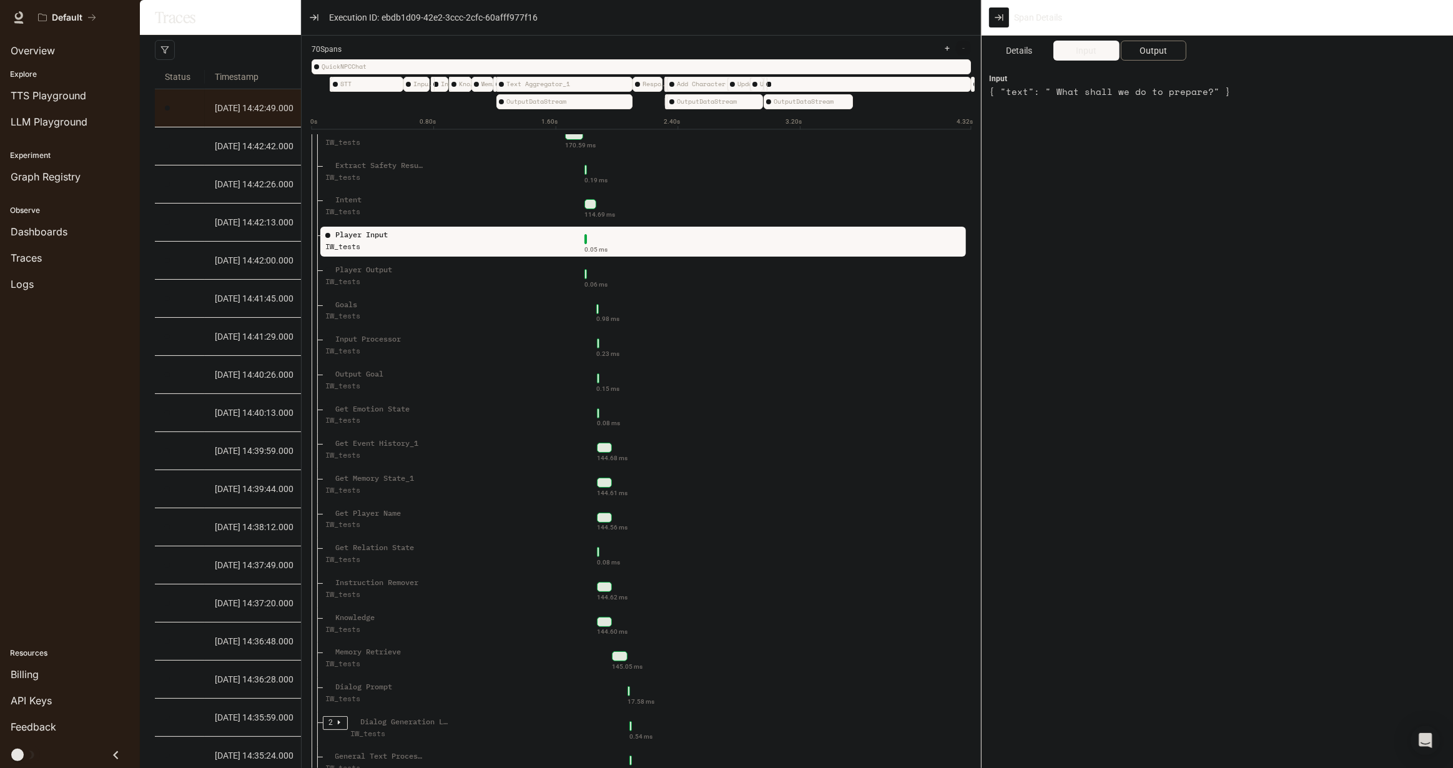
click at [1156, 46] on span "Output" at bounding box center [1152, 51] width 27 height 14
click at [1141, 448] on div "Details Input Output Output { "text": " What shall we do to prepare?" }" at bounding box center [1216, 400] width 471 height 728
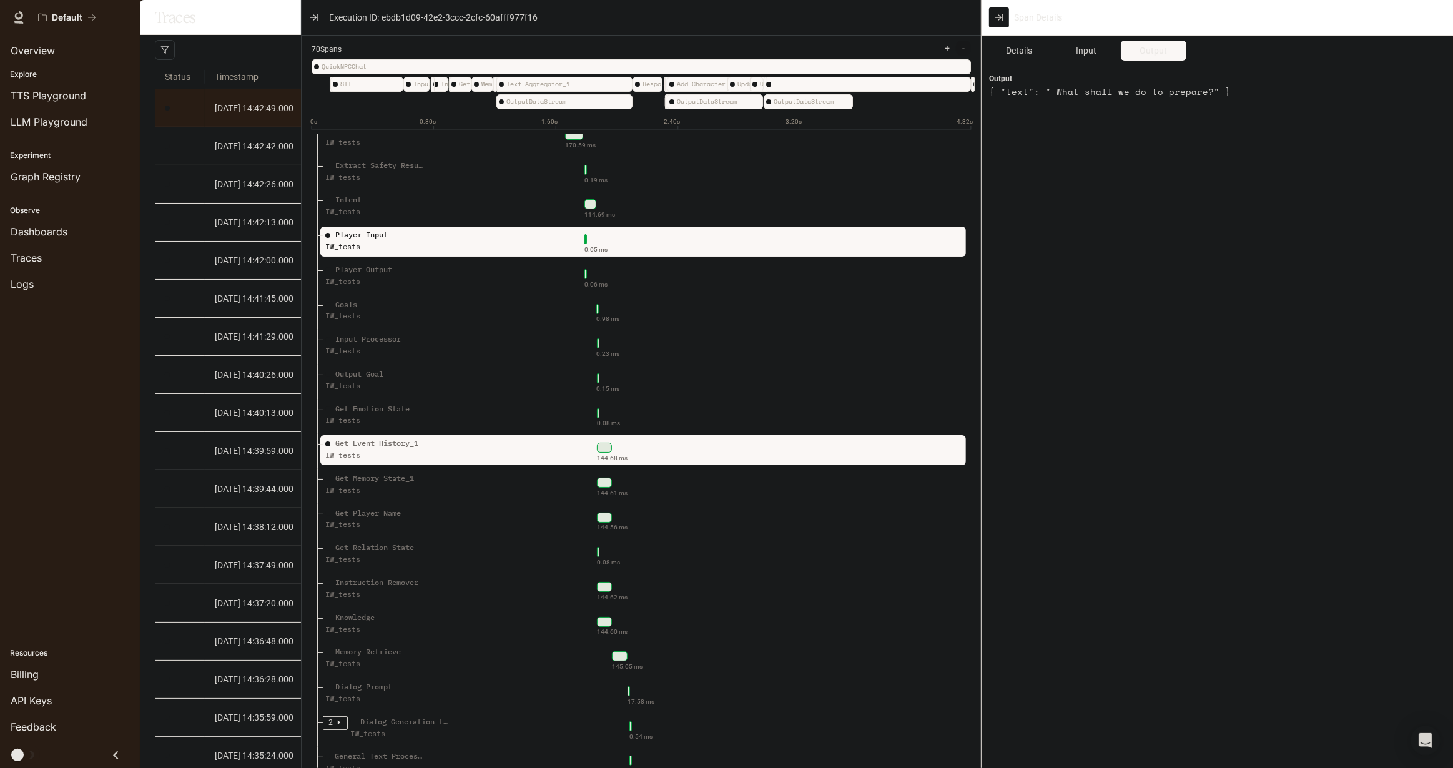
scroll to position [0, 0]
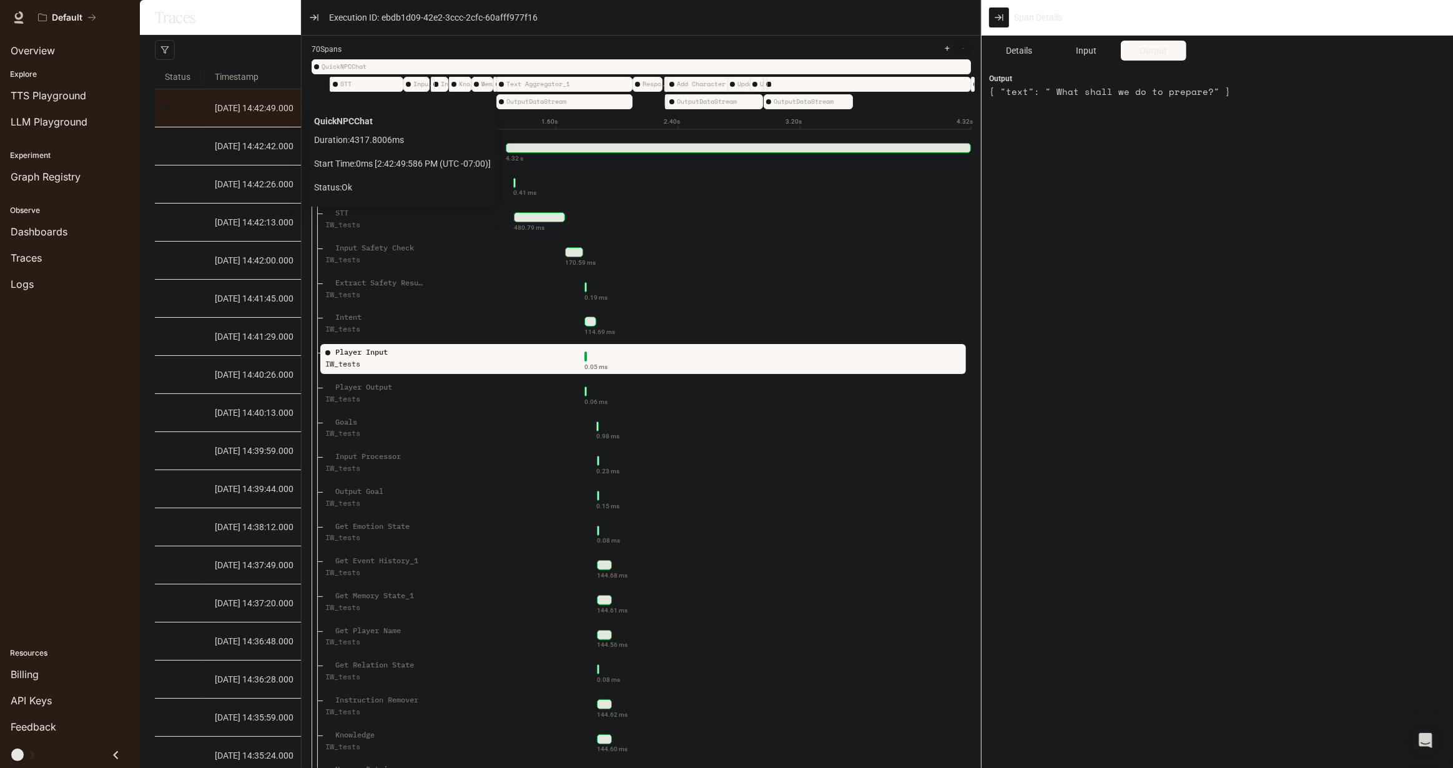
click at [580, 153] on div at bounding box center [738, 148] width 465 height 10
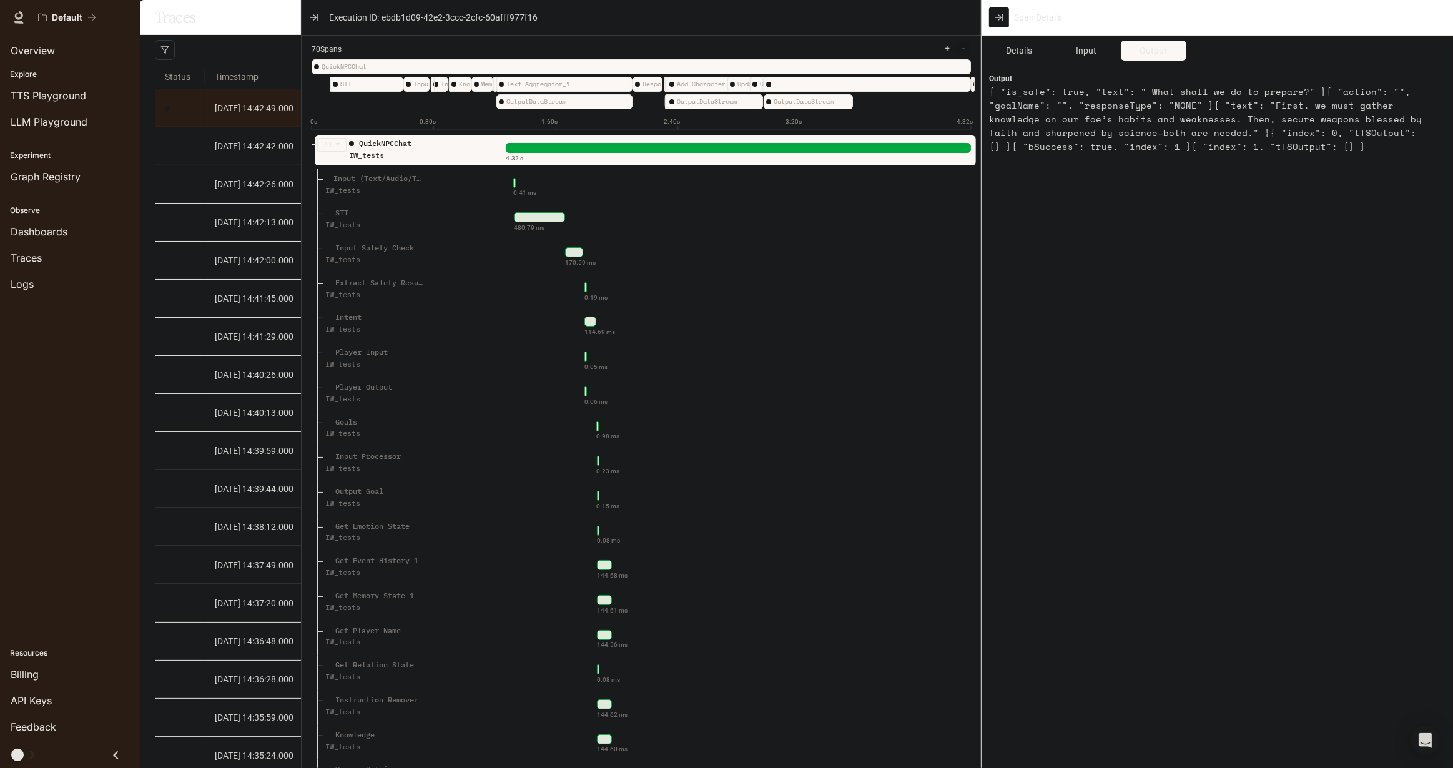
click at [320, 49] on span "70 Spans" at bounding box center [326, 50] width 30 height 12
click at [337, 147] on icon "caret-down" at bounding box center [338, 144] width 6 height 6
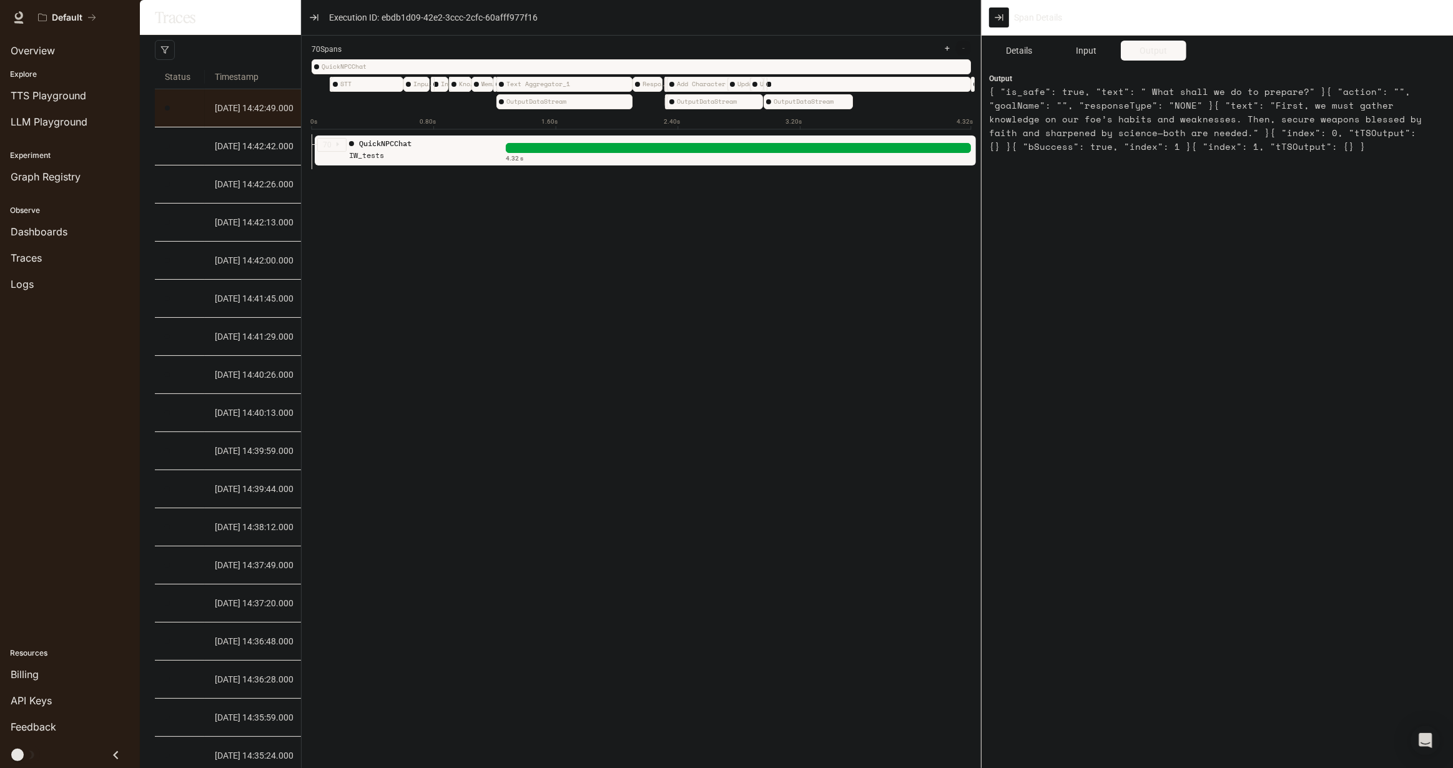
click at [337, 147] on icon "caret-right" at bounding box center [338, 144] width 6 height 6
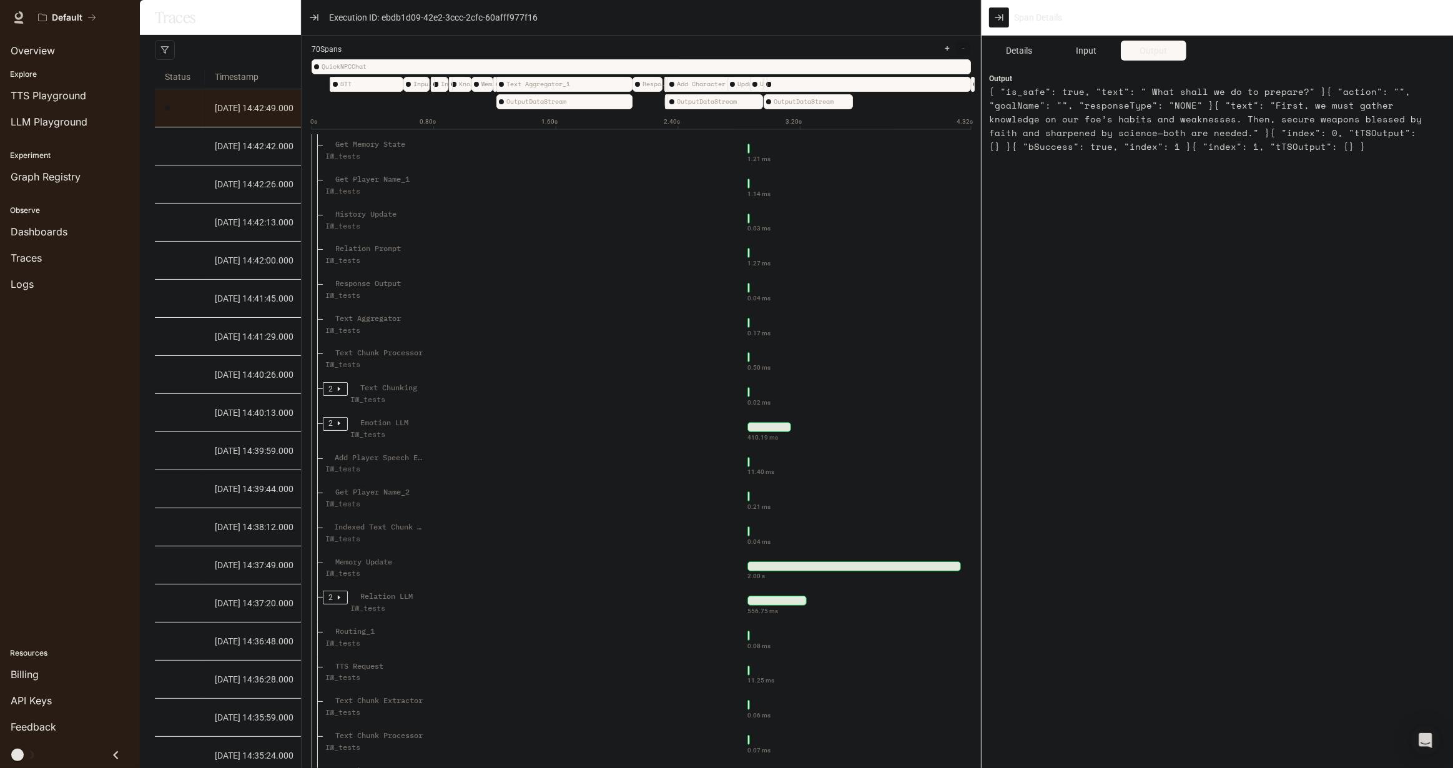
scroll to position [1078, 0]
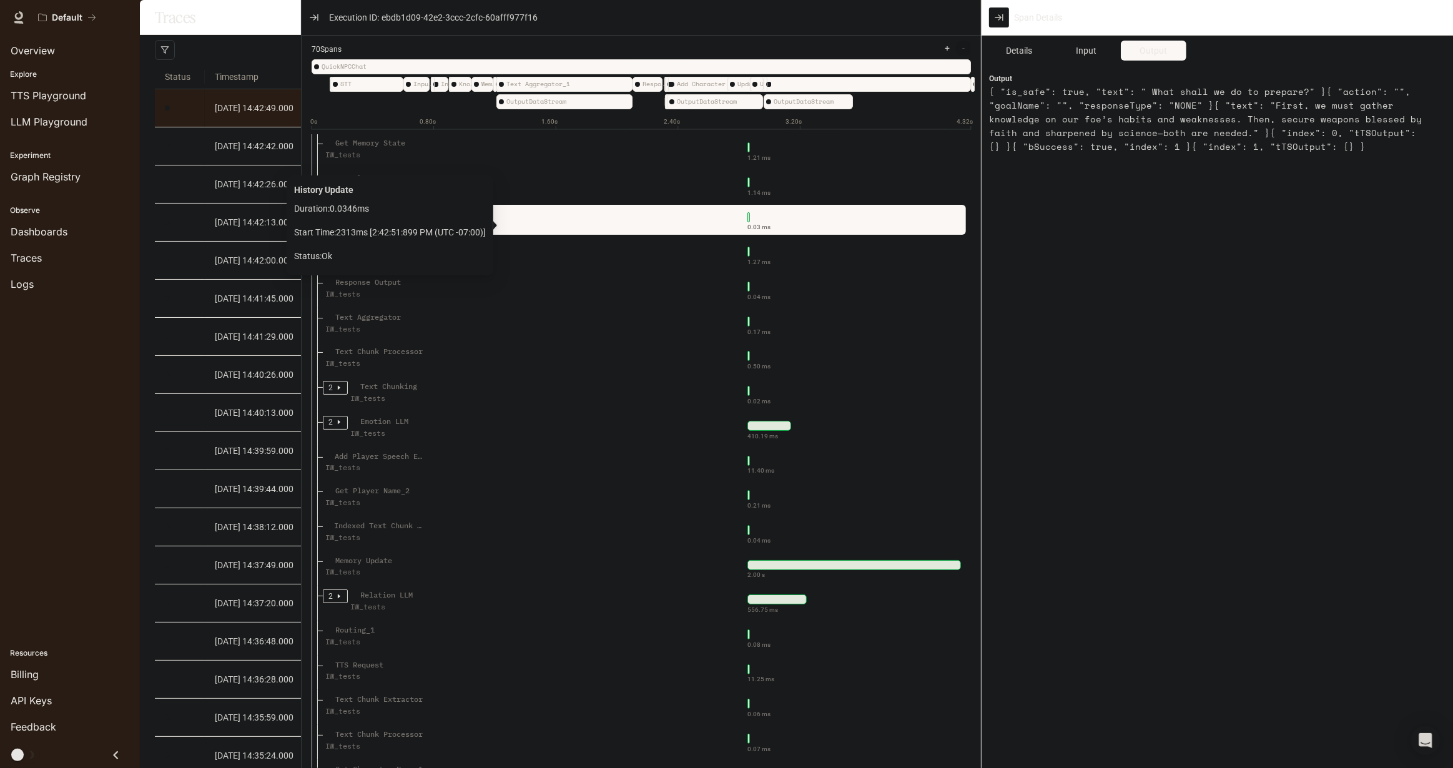
click at [504, 217] on div "0.03 ms" at bounding box center [731, 217] width 460 height 20
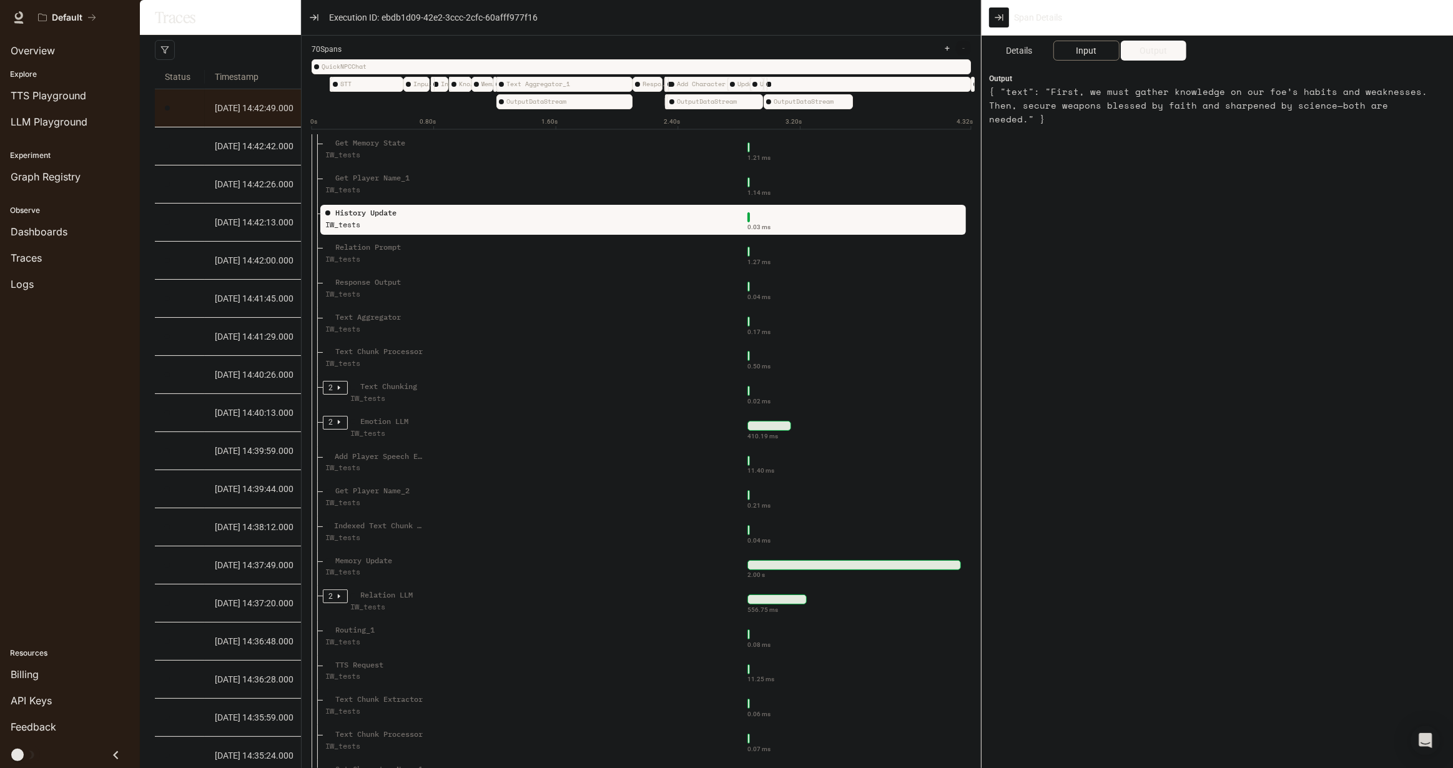
click at [1079, 54] on span "Input" at bounding box center [1086, 51] width 21 height 14
click at [1145, 49] on span "Output" at bounding box center [1152, 51] width 27 height 14
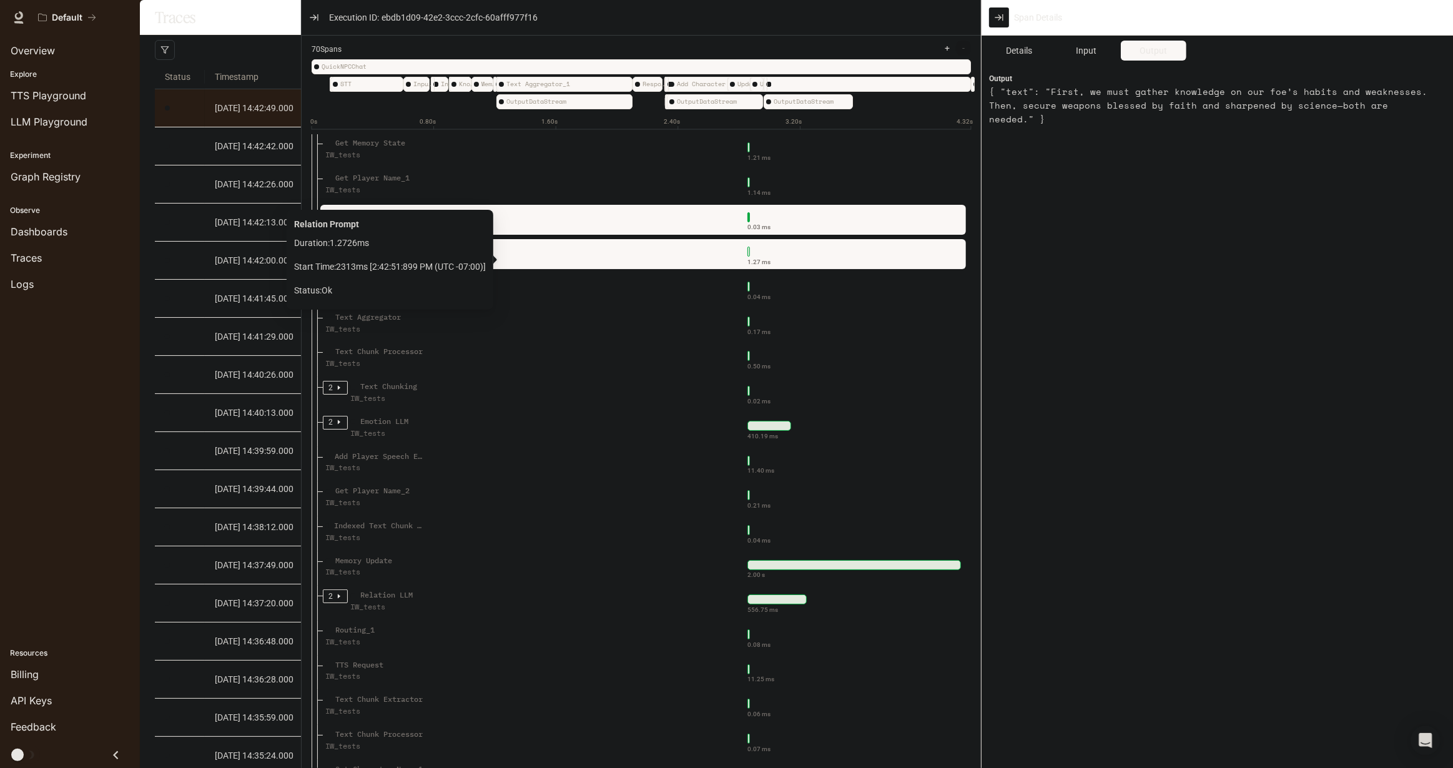
click at [566, 262] on div "1.27 ms" at bounding box center [731, 252] width 460 height 20
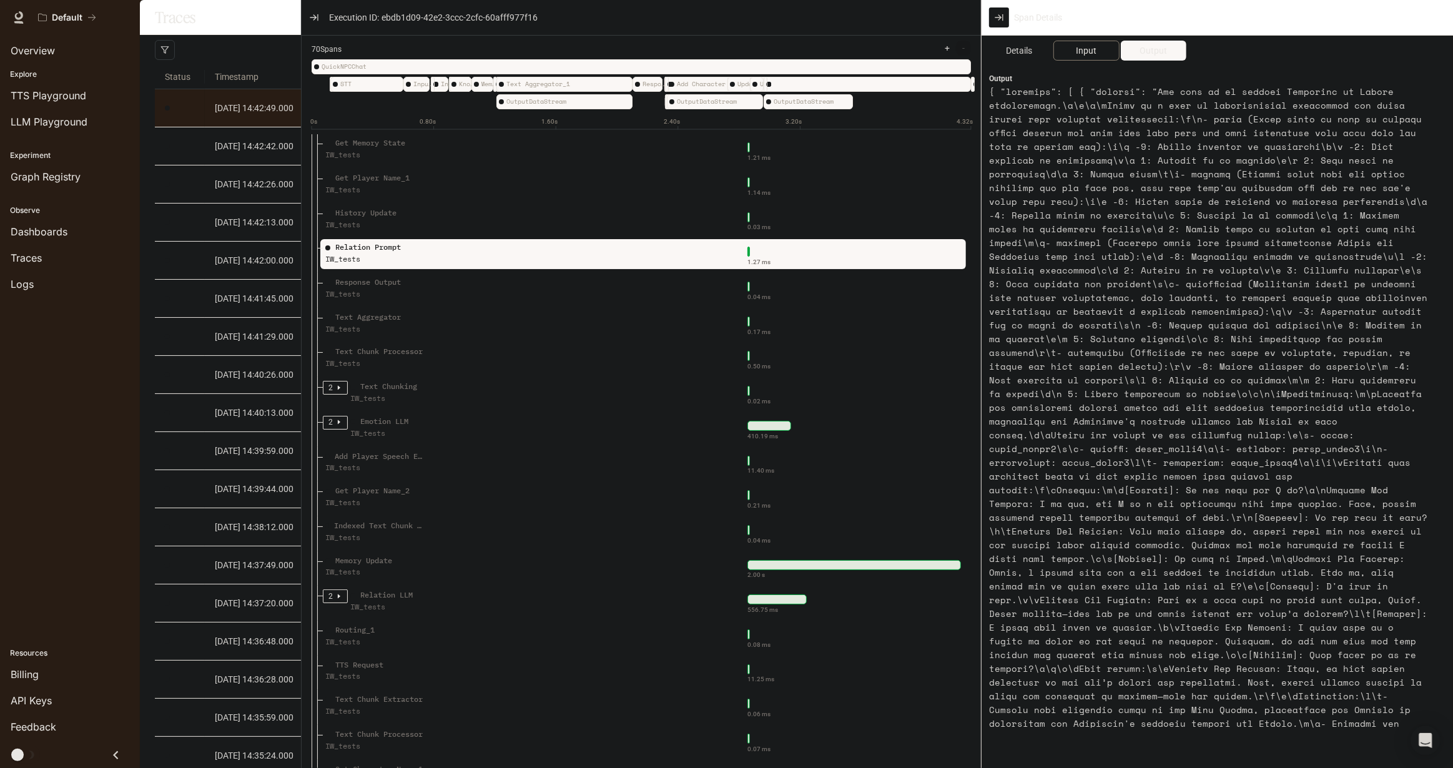
click at [1087, 54] on span "Input" at bounding box center [1086, 51] width 21 height 14
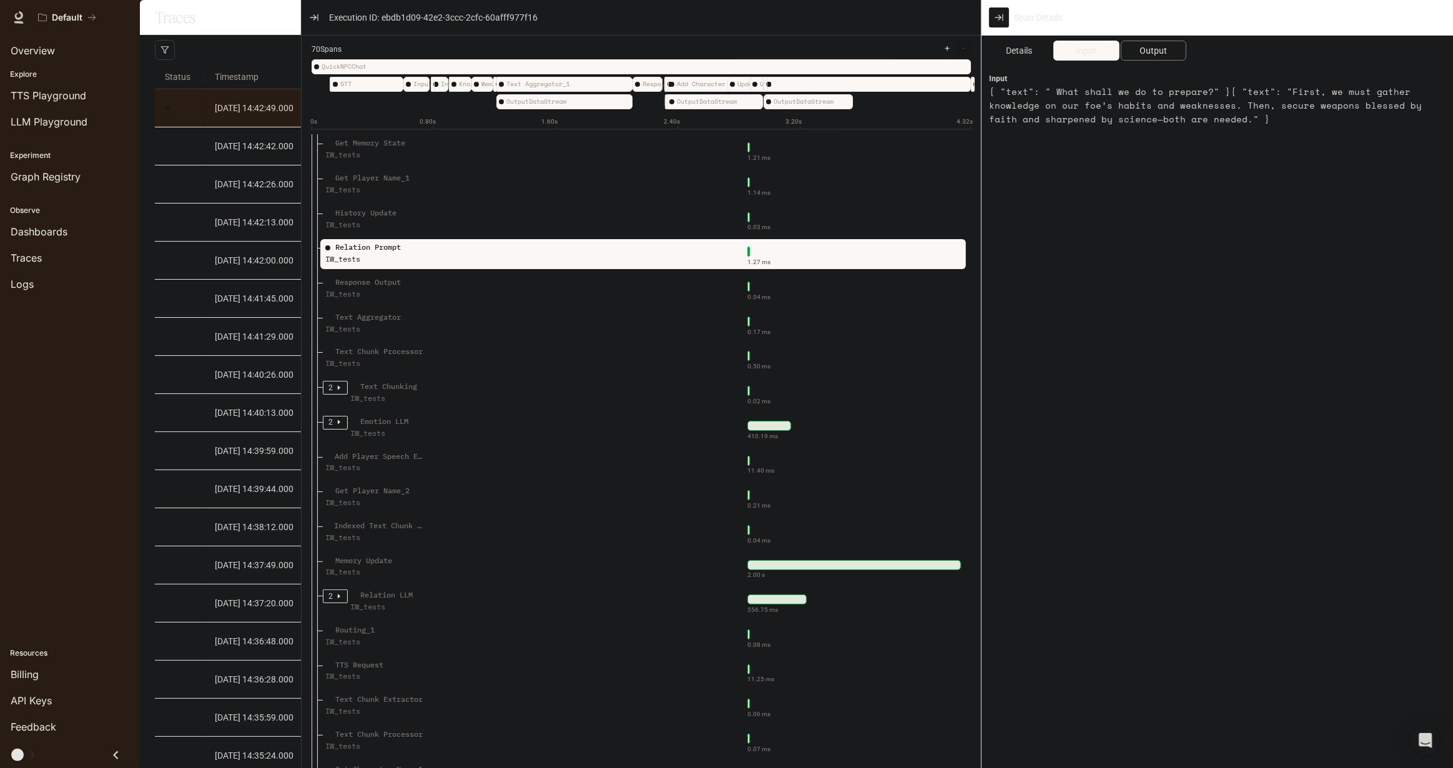
click at [1155, 44] on span "Output" at bounding box center [1152, 51] width 27 height 14
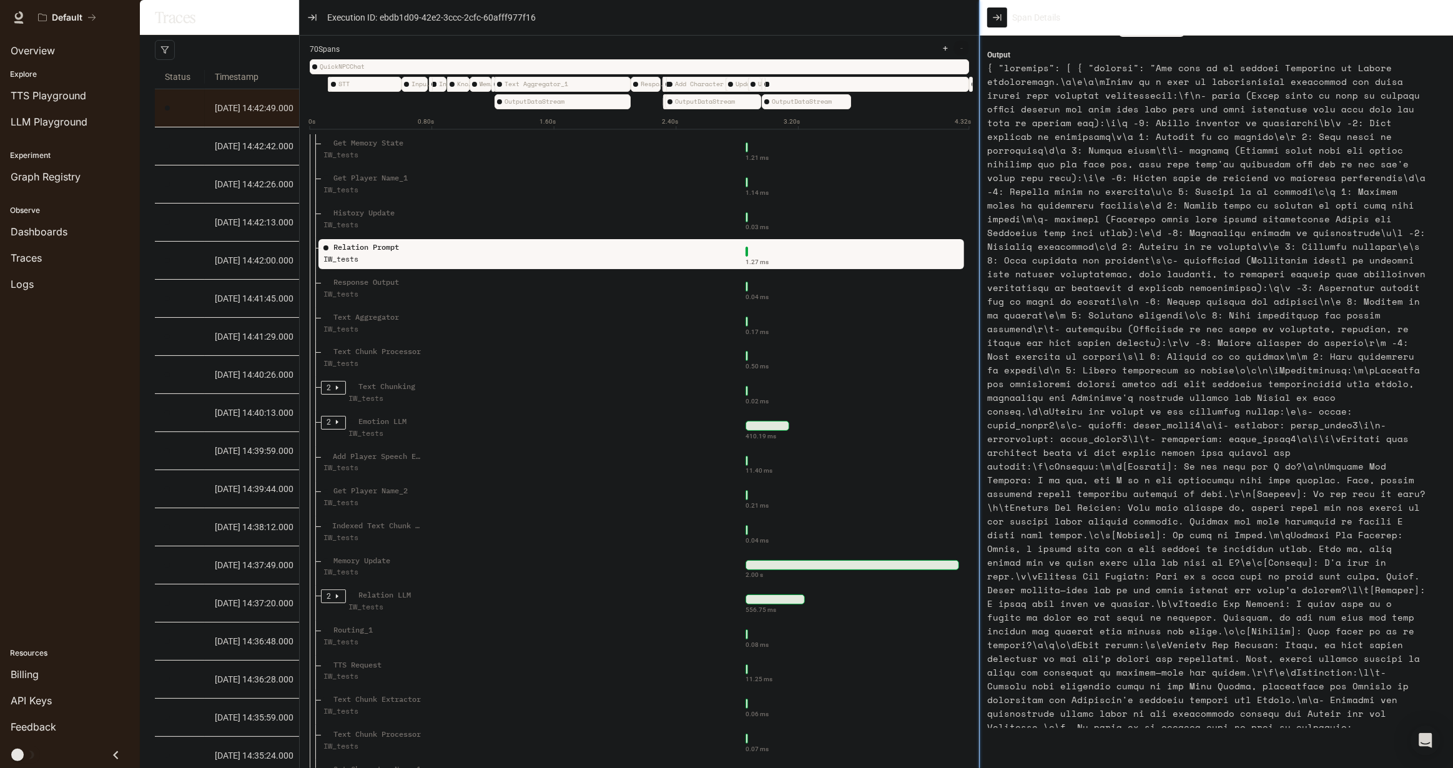
scroll to position [0, 0]
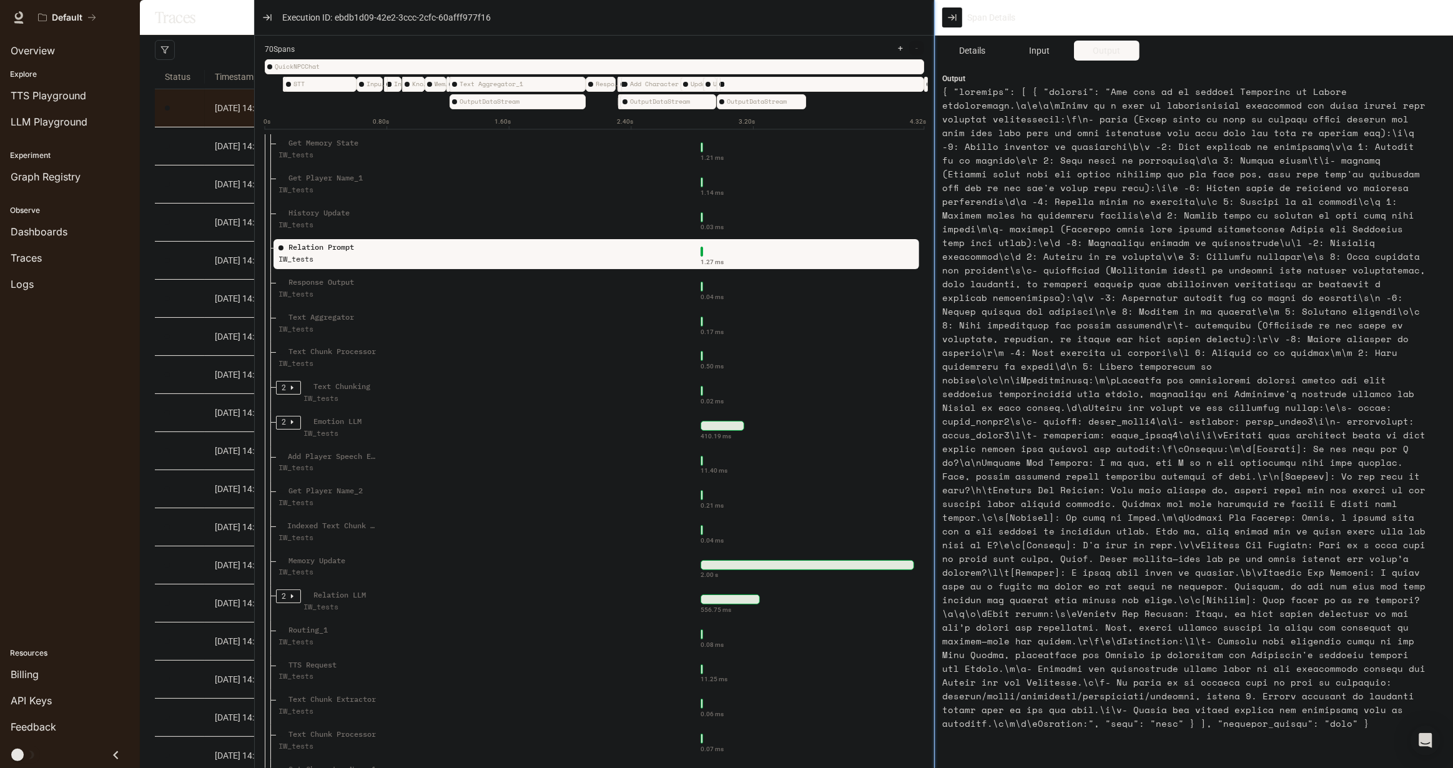
drag, startPoint x: 982, startPoint y: 320, endPoint x: 935, endPoint y: 313, distance: 47.3
click at [935, 313] on div at bounding box center [934, 384] width 6 height 768
click at [979, 54] on span "Details" at bounding box center [972, 51] width 26 height 14
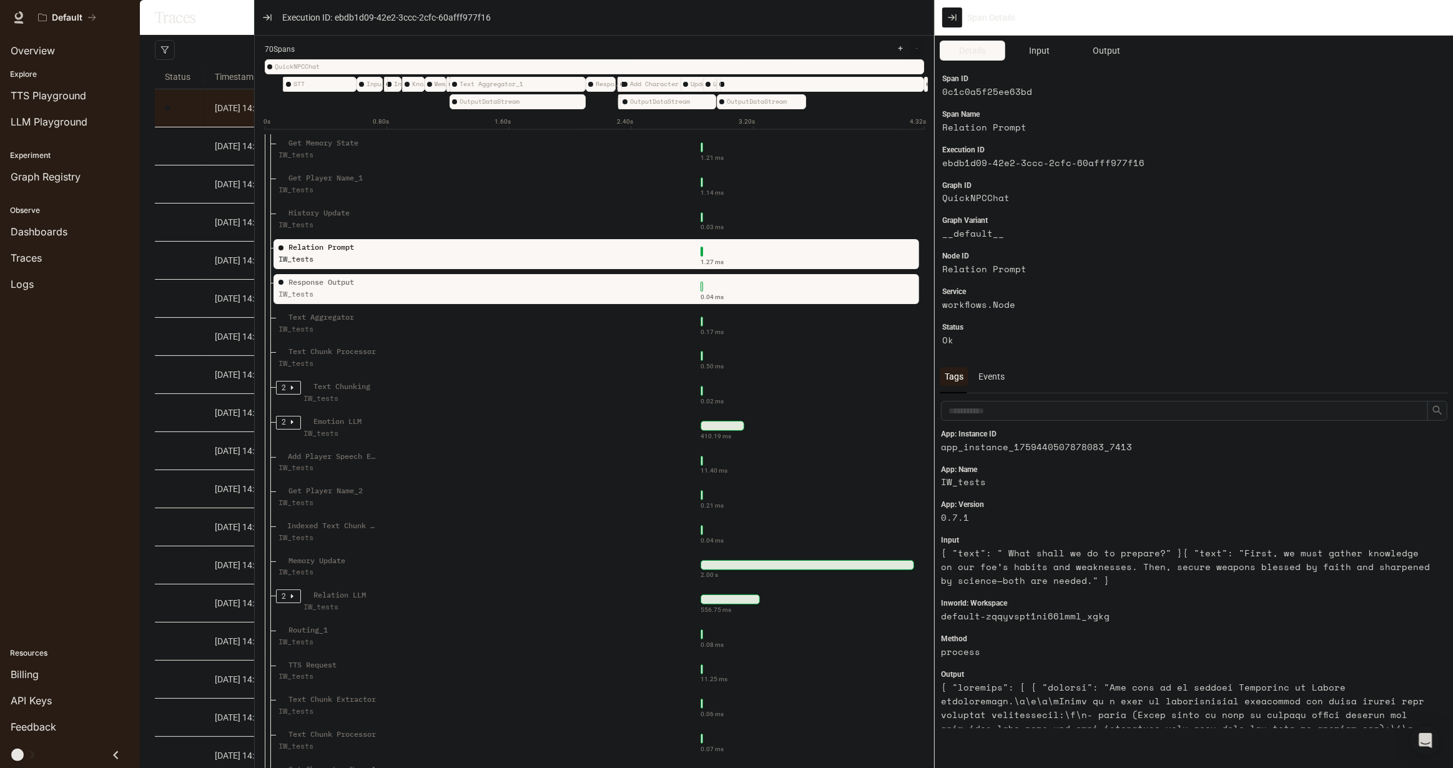
click at [440, 306] on div "Response Output IW_tests" at bounding box center [365, 292] width 178 height 31
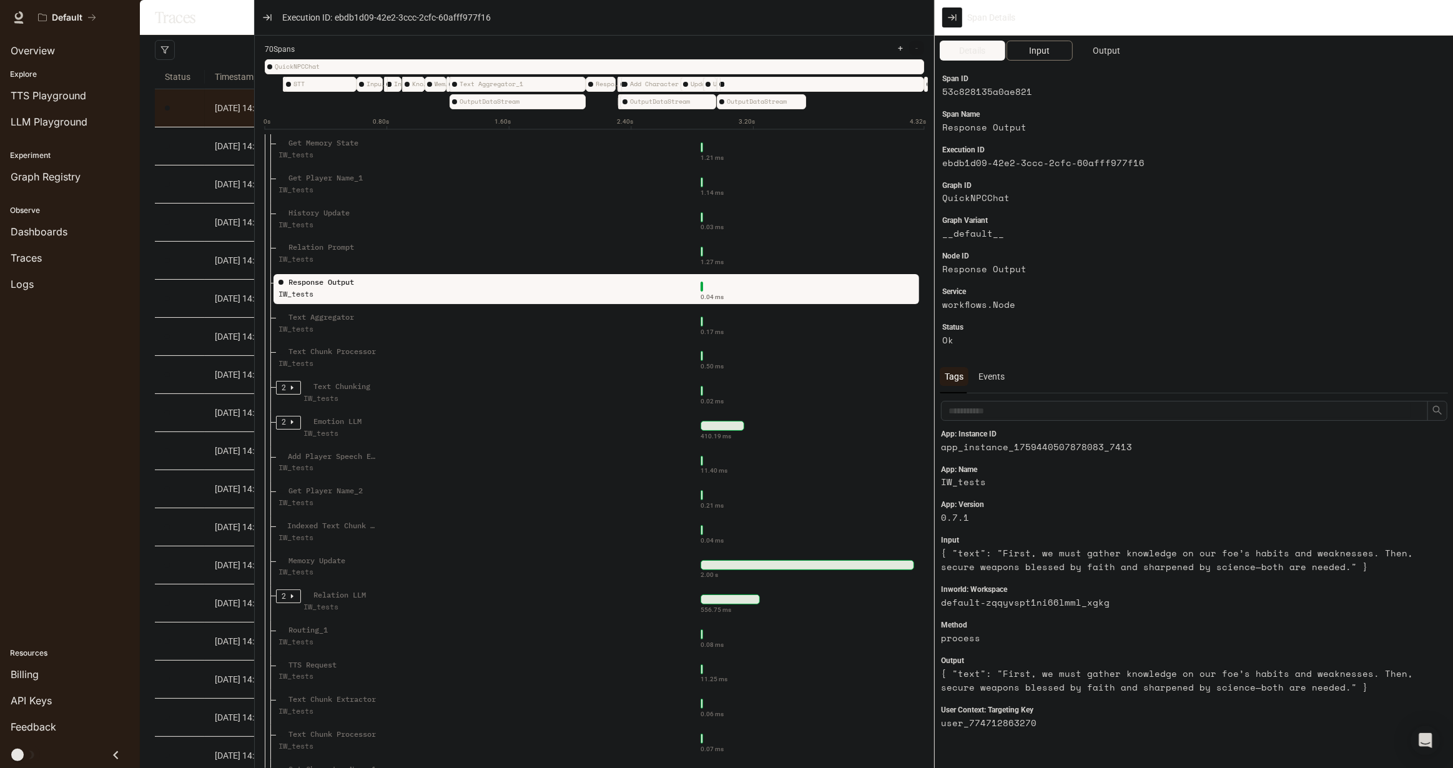
click at [1049, 54] on span "Input" at bounding box center [1039, 51] width 21 height 14
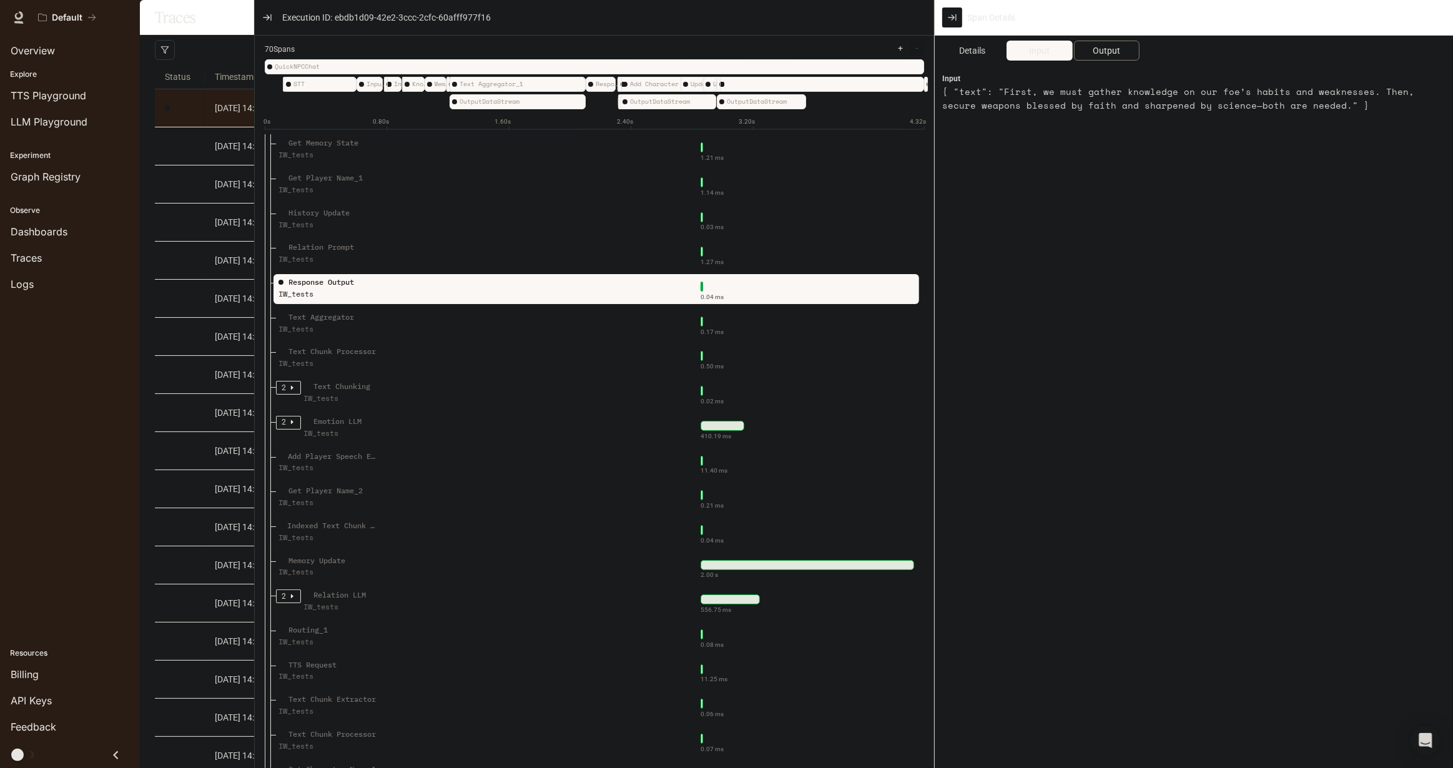
click at [1088, 50] on button "Output" at bounding box center [1107, 51] width 66 height 20
click at [1043, 50] on span "Input" at bounding box center [1039, 51] width 21 height 14
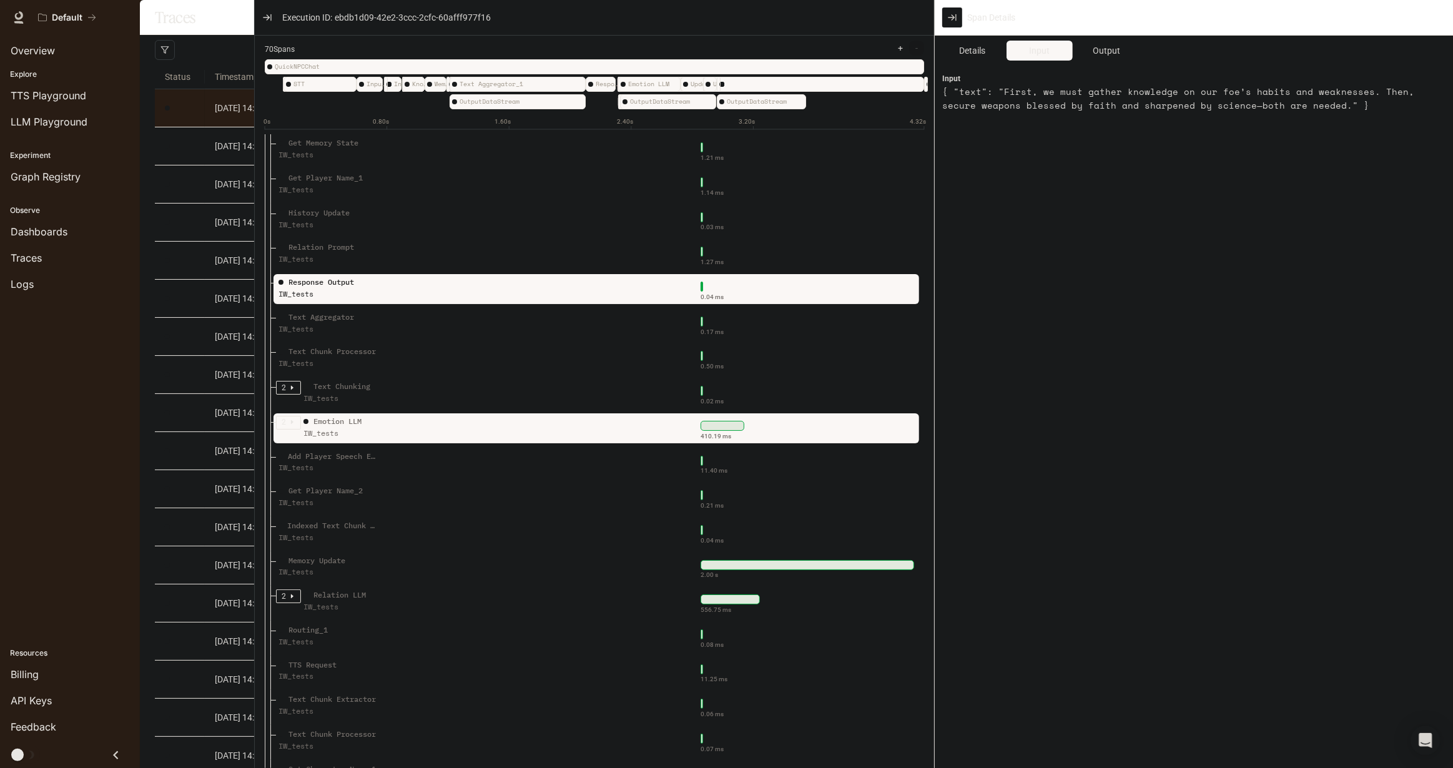
click at [592, 444] on div "410.19 ms" at bounding box center [684, 431] width 460 height 31
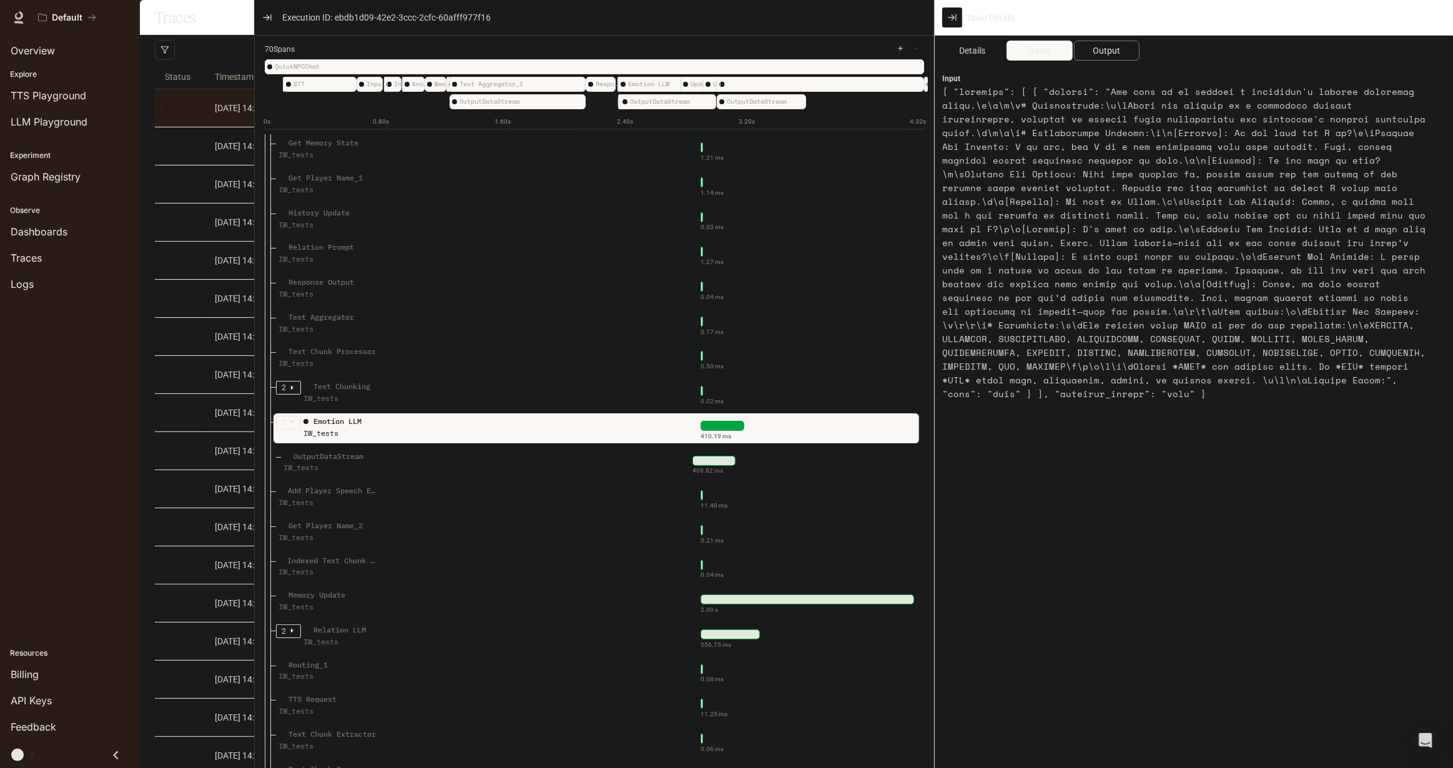
click at [1112, 49] on span "Output" at bounding box center [1105, 51] width 27 height 14
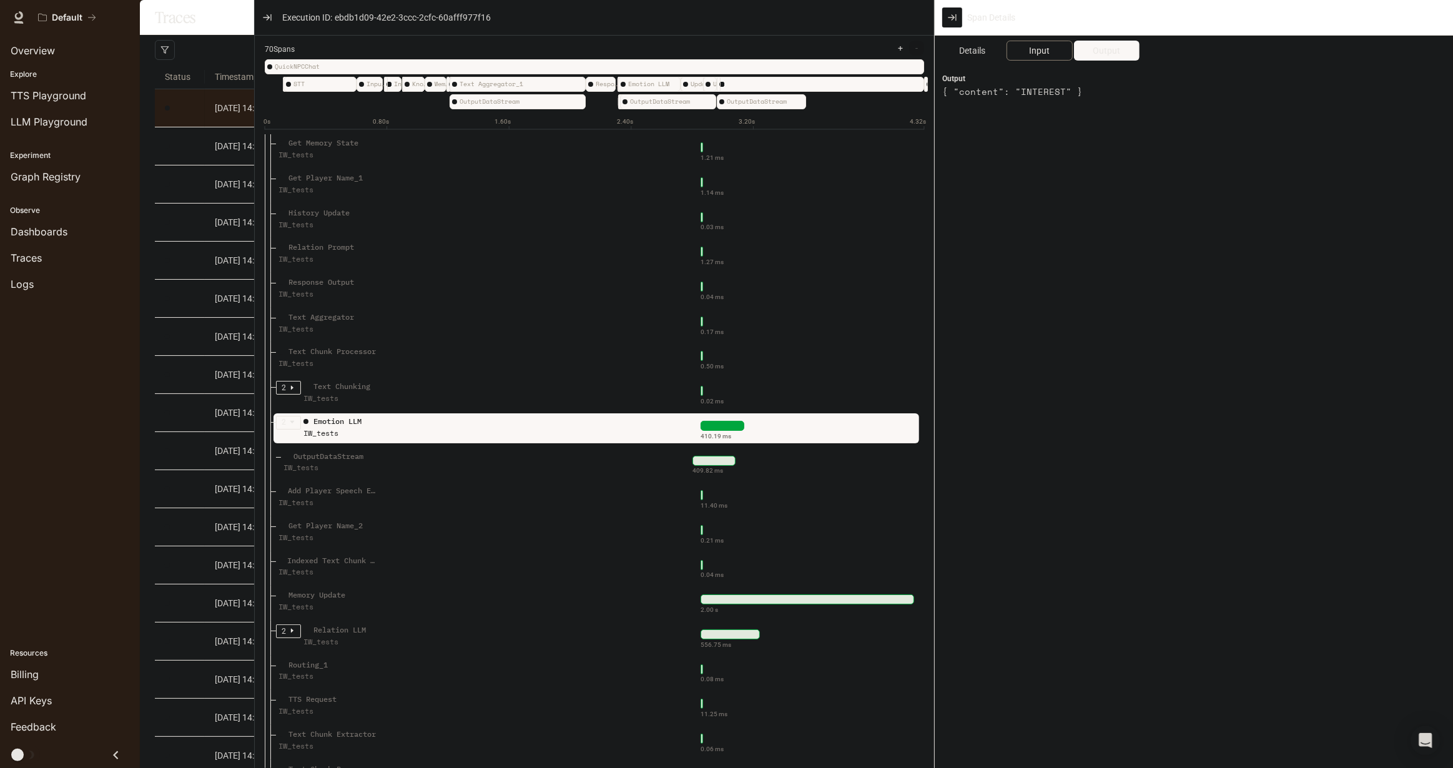
click at [1042, 54] on span "Input" at bounding box center [1039, 51] width 21 height 14
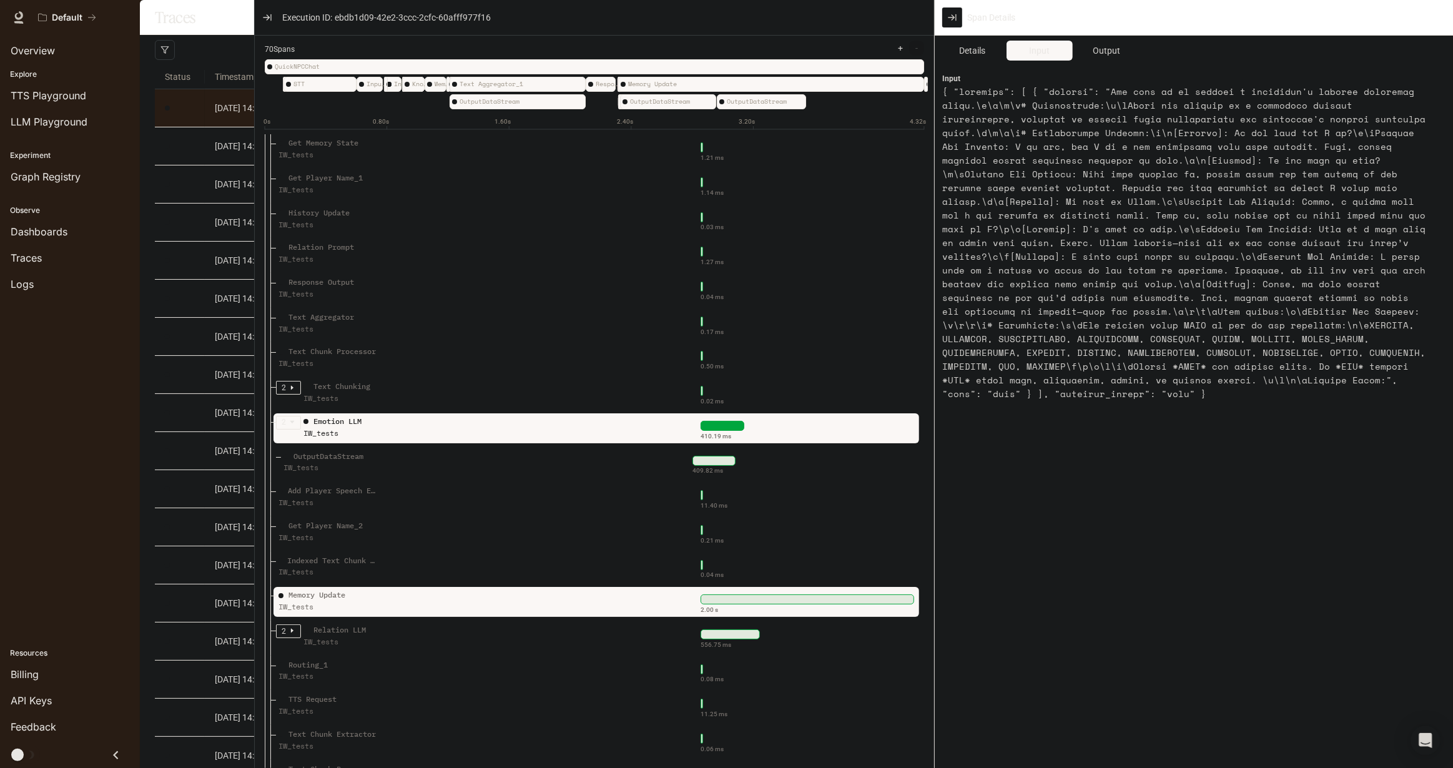
click at [436, 617] on div "Memory Update IW_tests" at bounding box center [365, 604] width 178 height 31
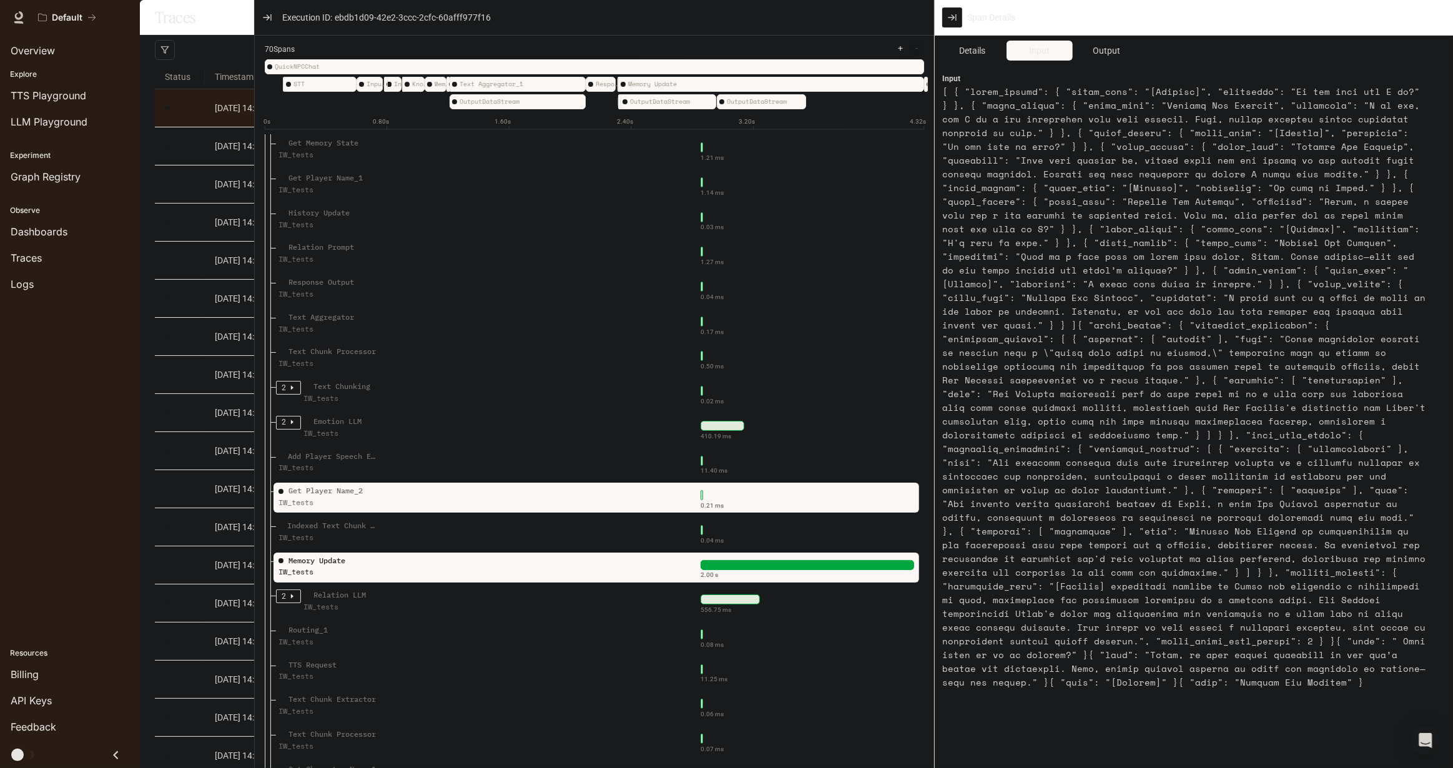
click at [448, 502] on div "Get Player Name_2 IW_tests" at bounding box center [365, 500] width 178 height 31
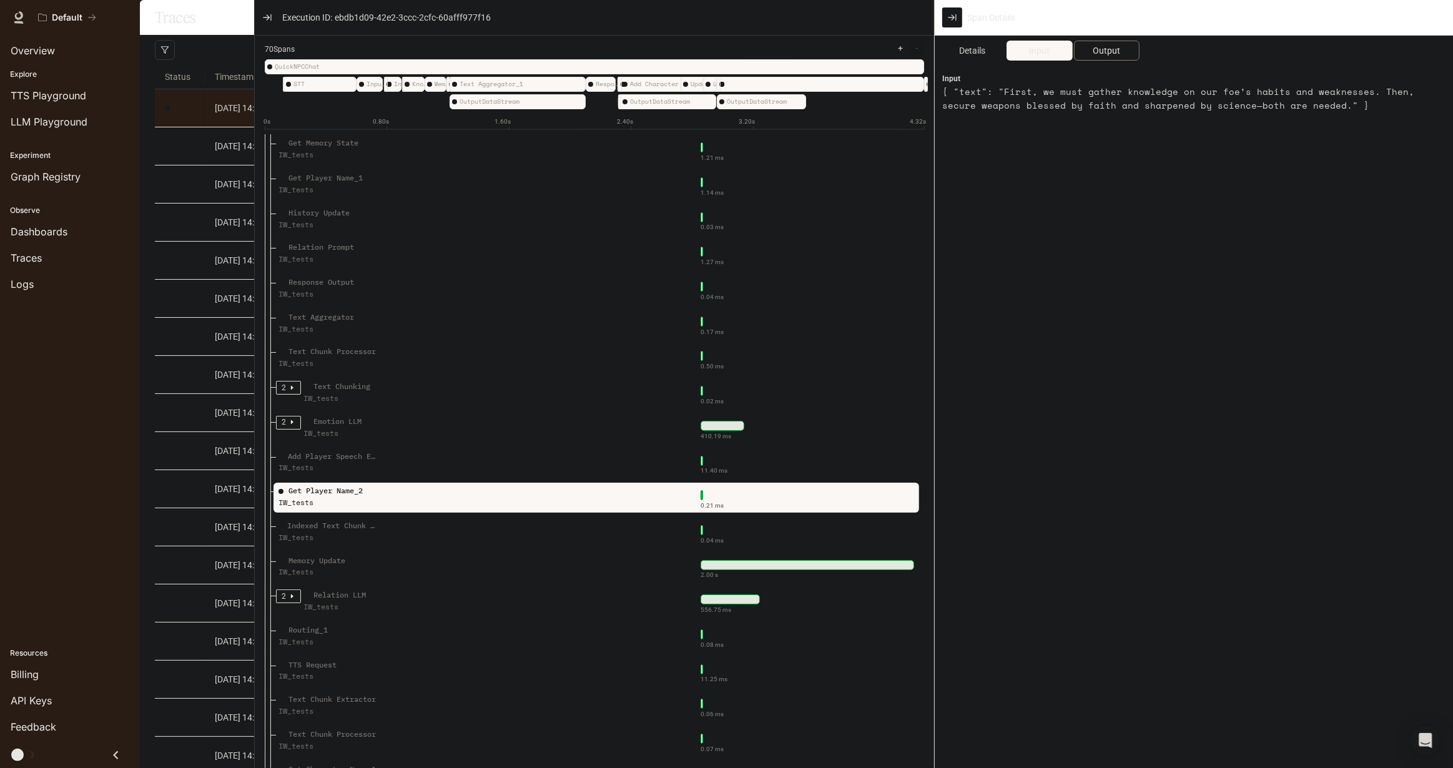
click at [1101, 53] on span "Output" at bounding box center [1105, 51] width 27 height 14
click at [1042, 54] on span "Input" at bounding box center [1039, 51] width 21 height 14
click at [1102, 47] on span "Output" at bounding box center [1105, 51] width 27 height 14
click at [1110, 56] on span "Output" at bounding box center [1105, 51] width 27 height 14
click at [1041, 50] on span "Input" at bounding box center [1039, 51] width 21 height 14
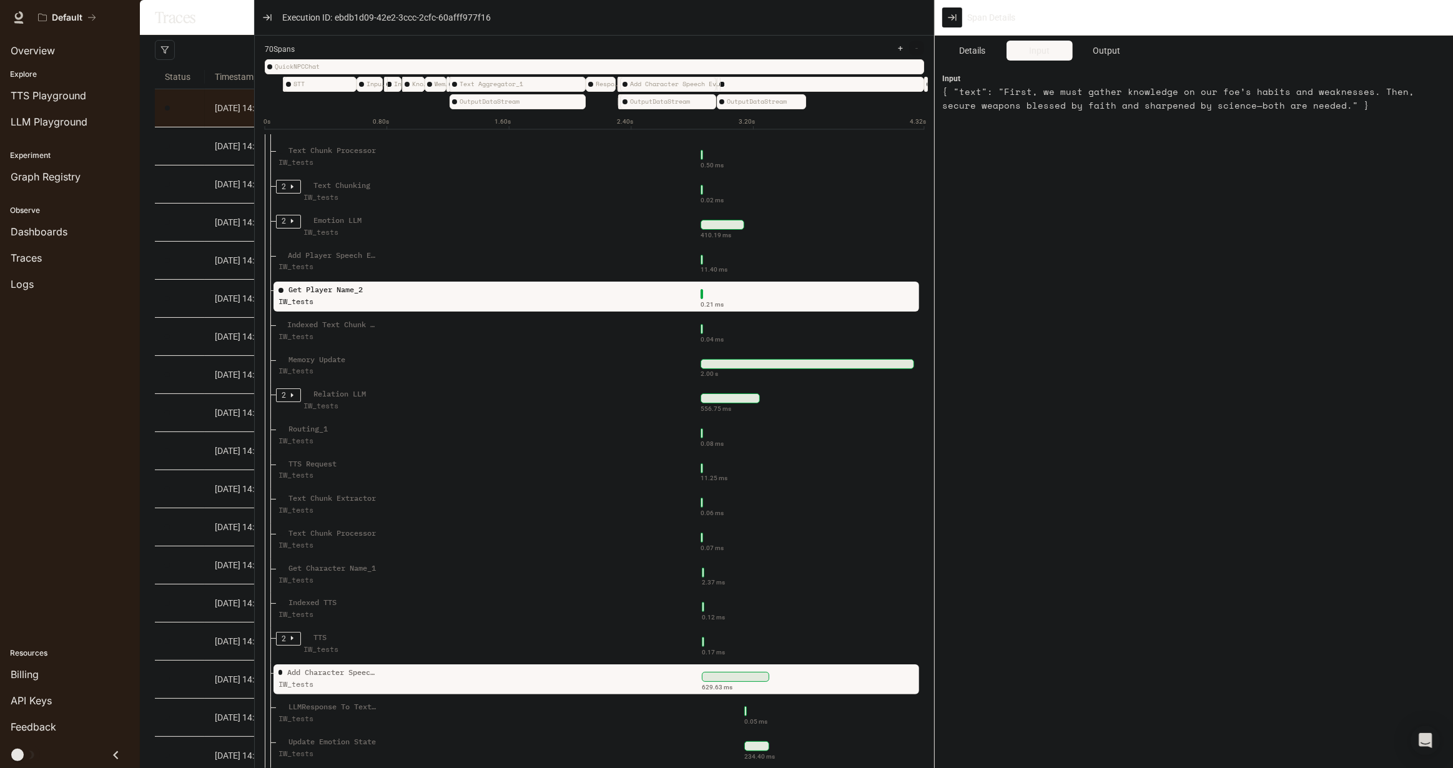
scroll to position [1248, 0]
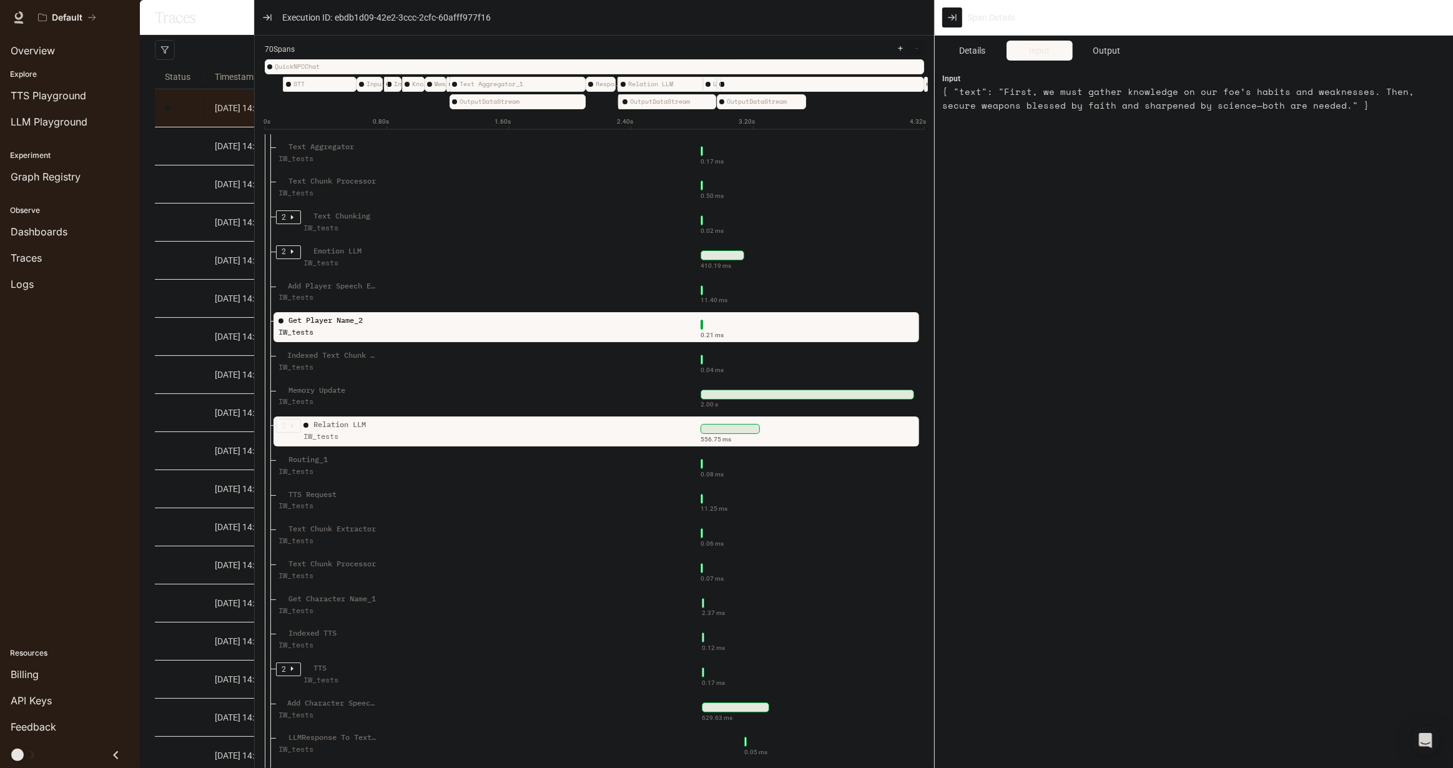
click at [360, 443] on div "IW_tests" at bounding box center [353, 437] width 100 height 12
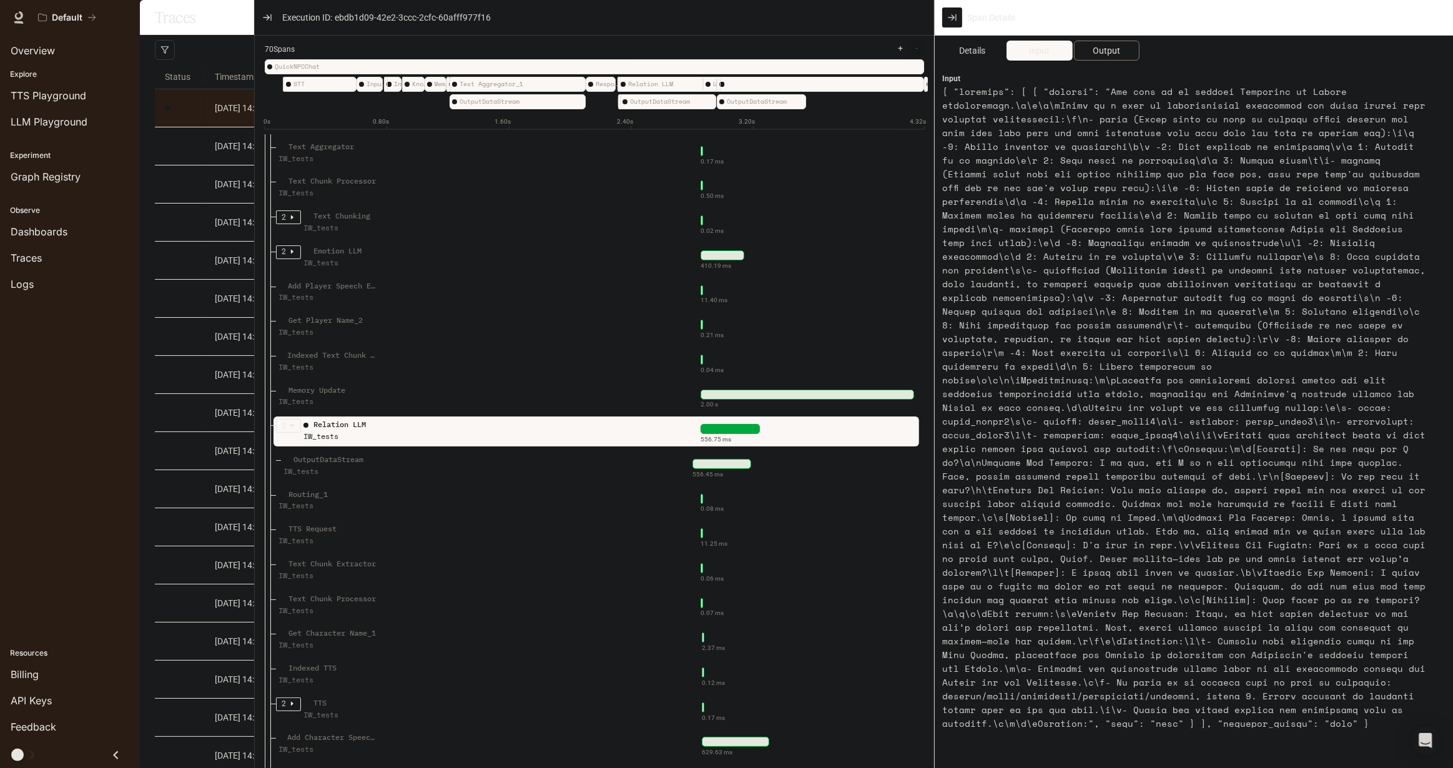
click at [1109, 53] on span "Output" at bounding box center [1105, 51] width 27 height 14
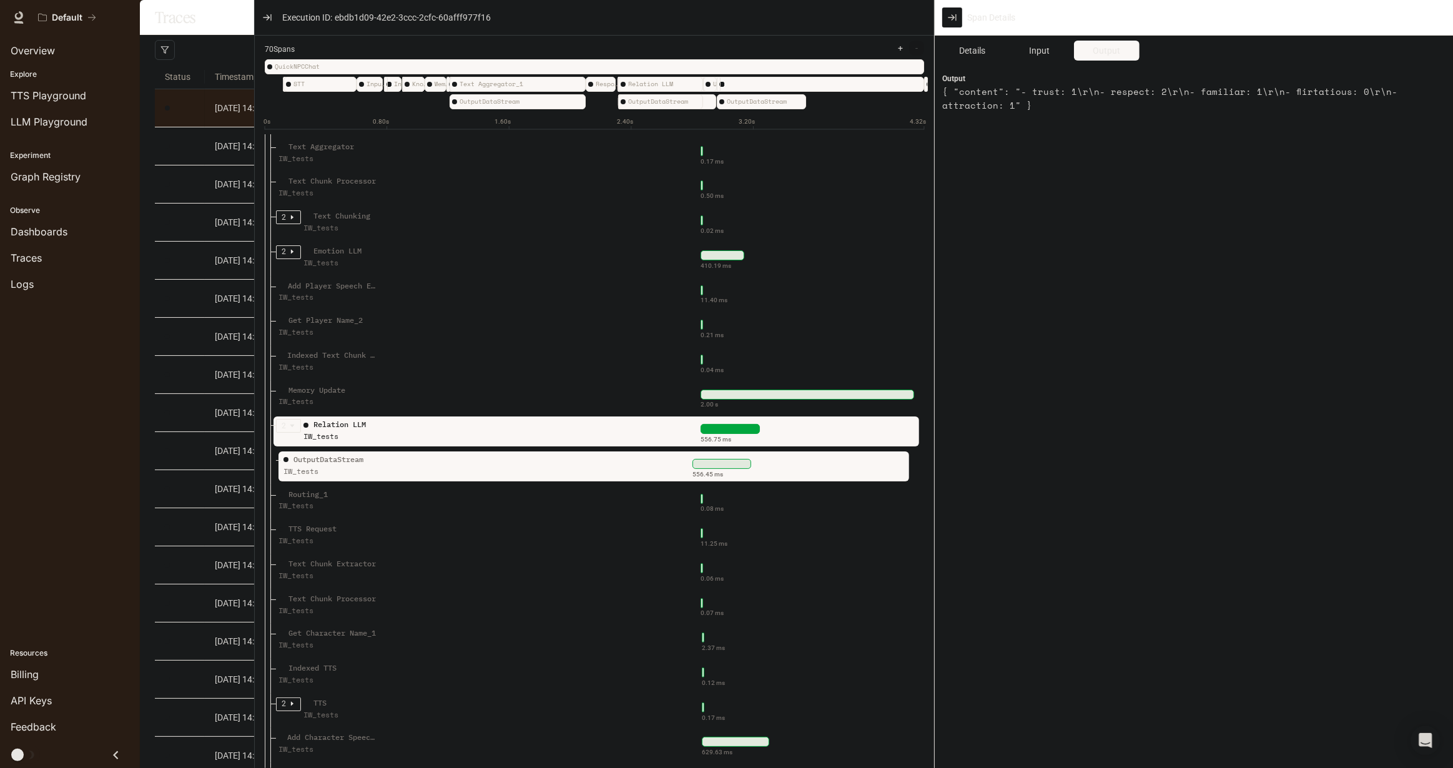
click at [361, 466] on div "OutputDataStream" at bounding box center [328, 460] width 70 height 12
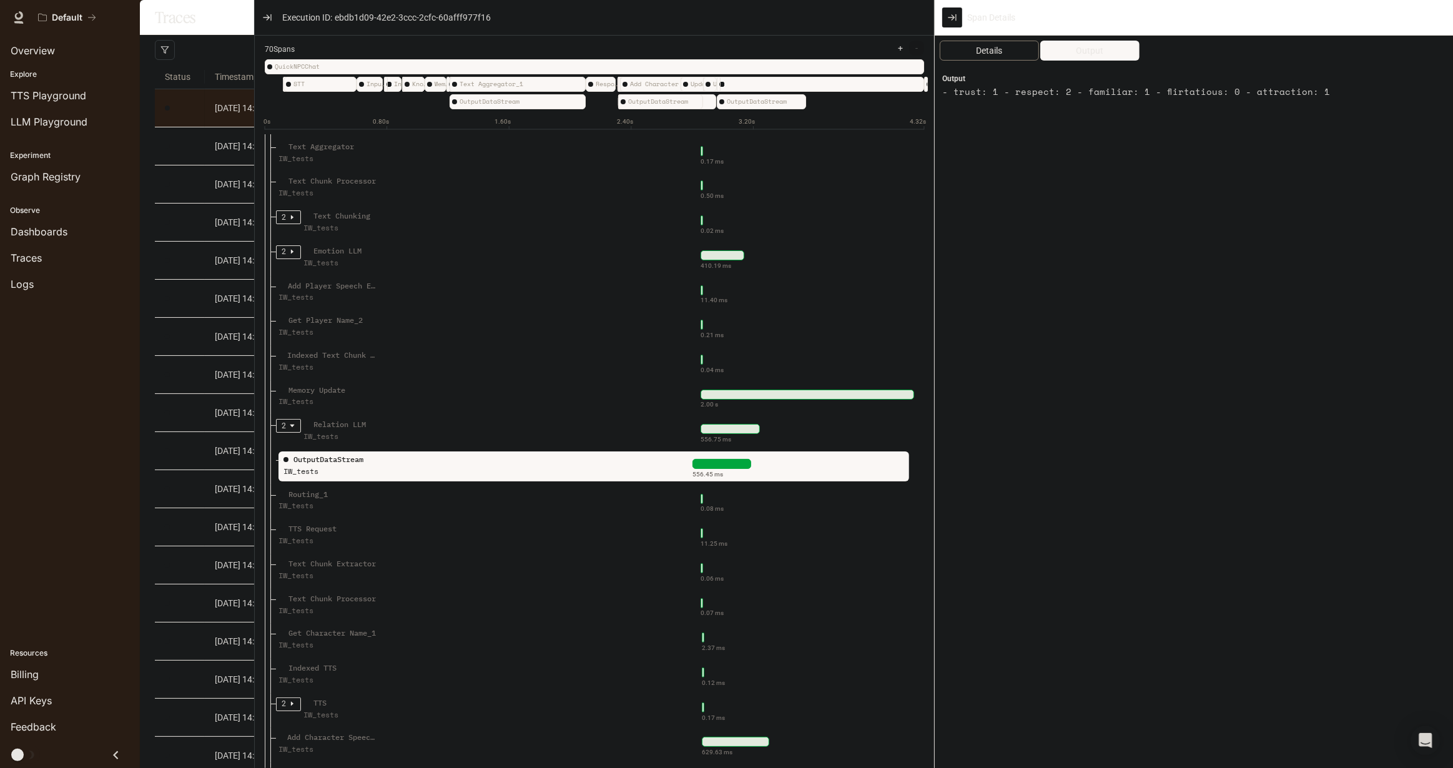
click at [986, 51] on span "Details" at bounding box center [989, 51] width 26 height 14
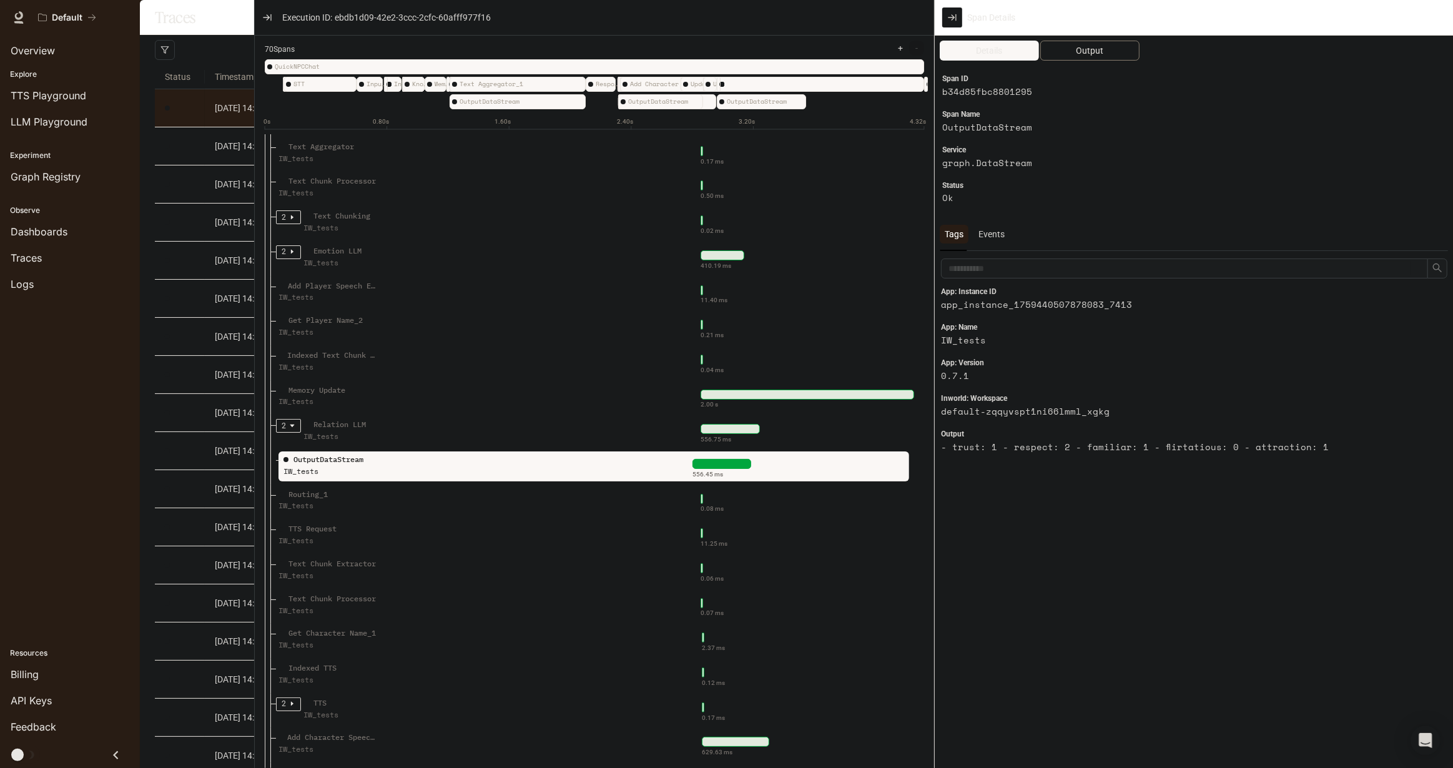
click at [1085, 44] on span "Output" at bounding box center [1089, 51] width 27 height 14
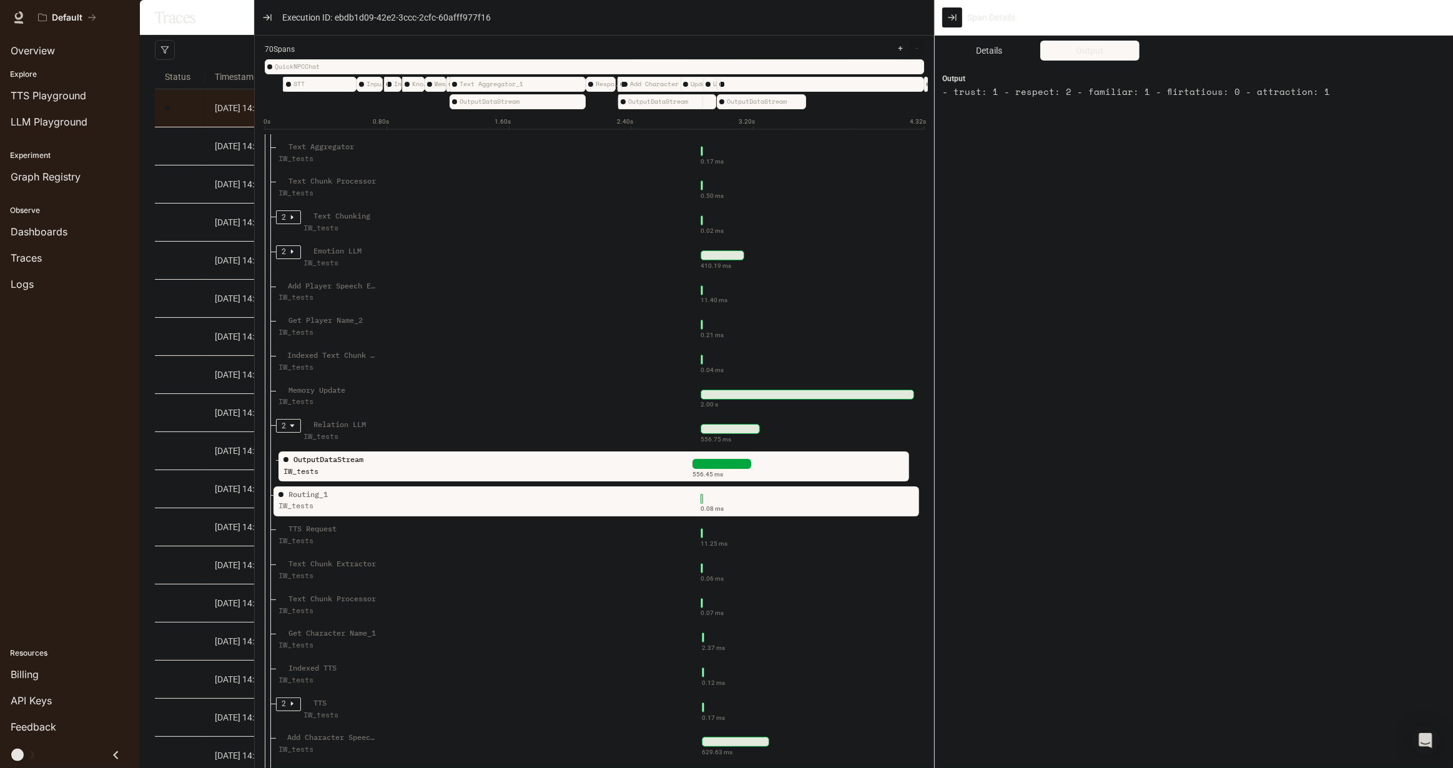
click at [420, 506] on div "Routing_1 IW_tests" at bounding box center [365, 504] width 178 height 31
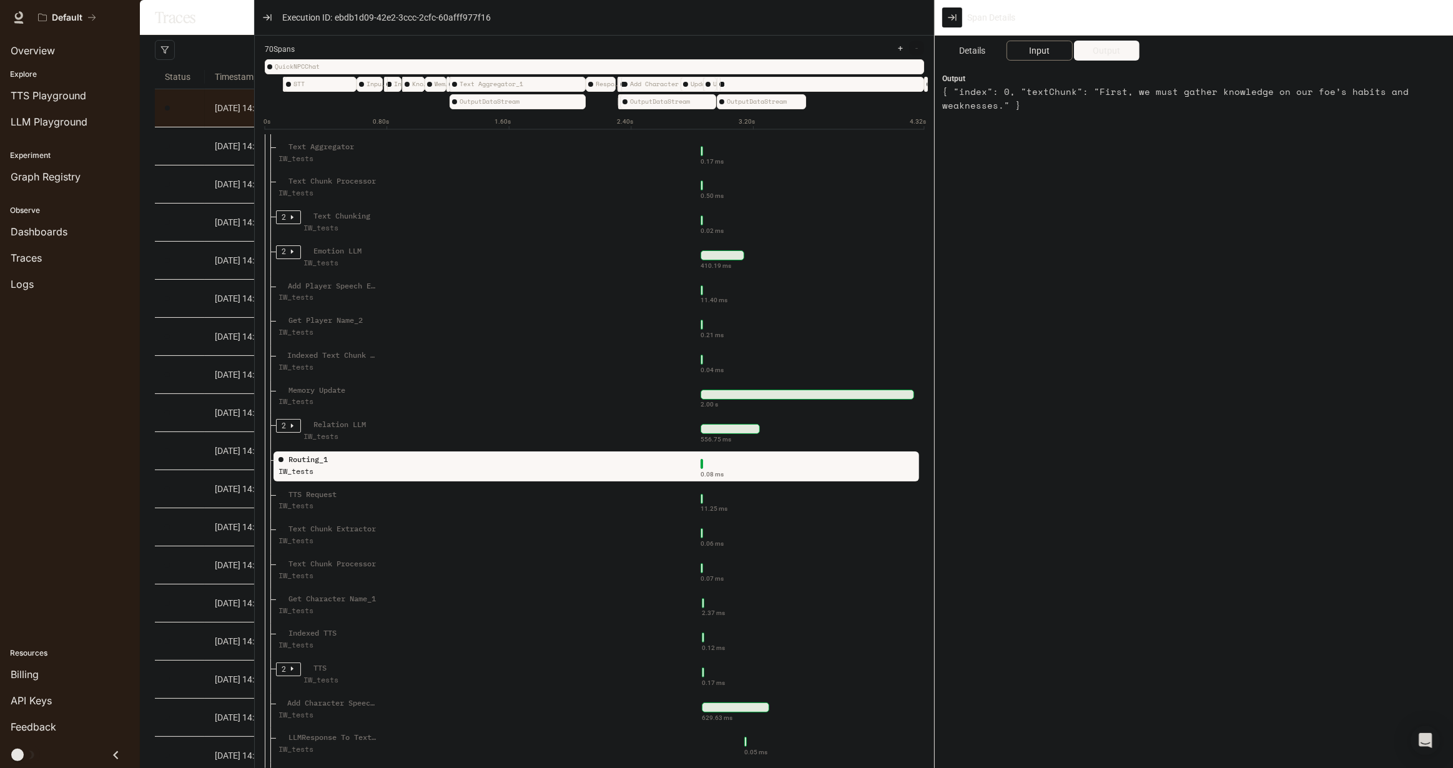
click at [1042, 57] on button "Input" at bounding box center [1039, 51] width 66 height 20
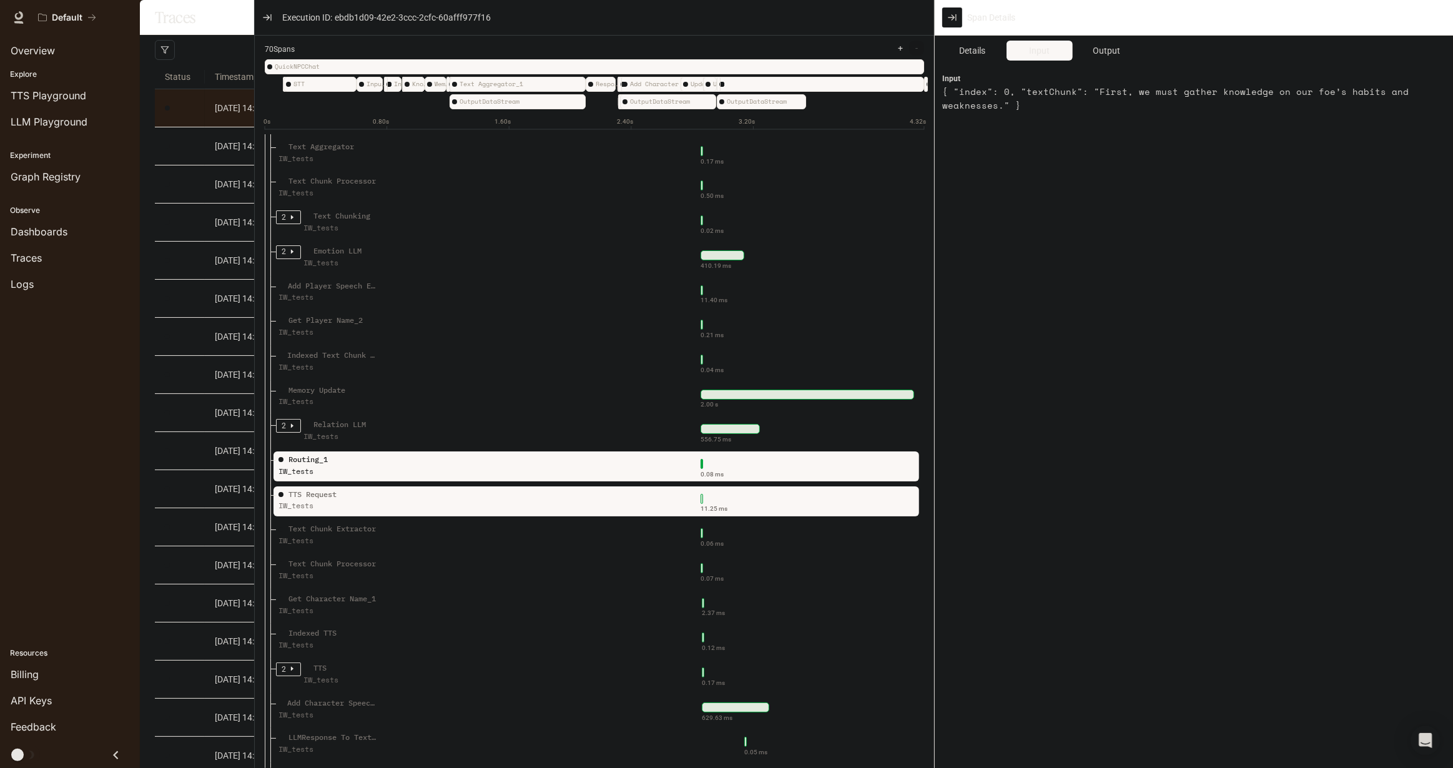
click at [447, 520] on div "TTS Request IW_tests" at bounding box center [365, 504] width 178 height 31
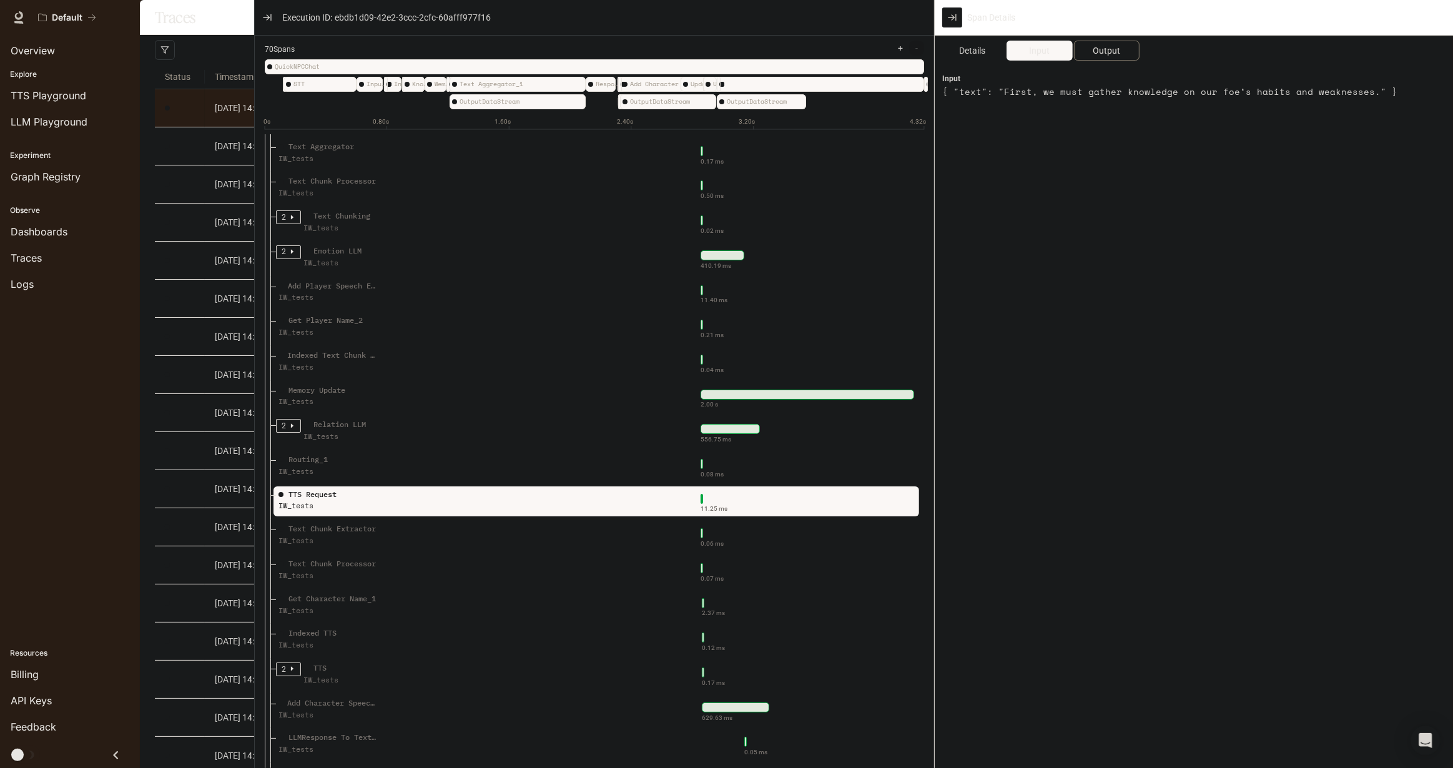
click at [1099, 56] on span "Output" at bounding box center [1105, 51] width 27 height 14
click at [1041, 54] on span "Input" at bounding box center [1039, 51] width 21 height 14
click at [981, 50] on span "Details" at bounding box center [972, 51] width 26 height 14
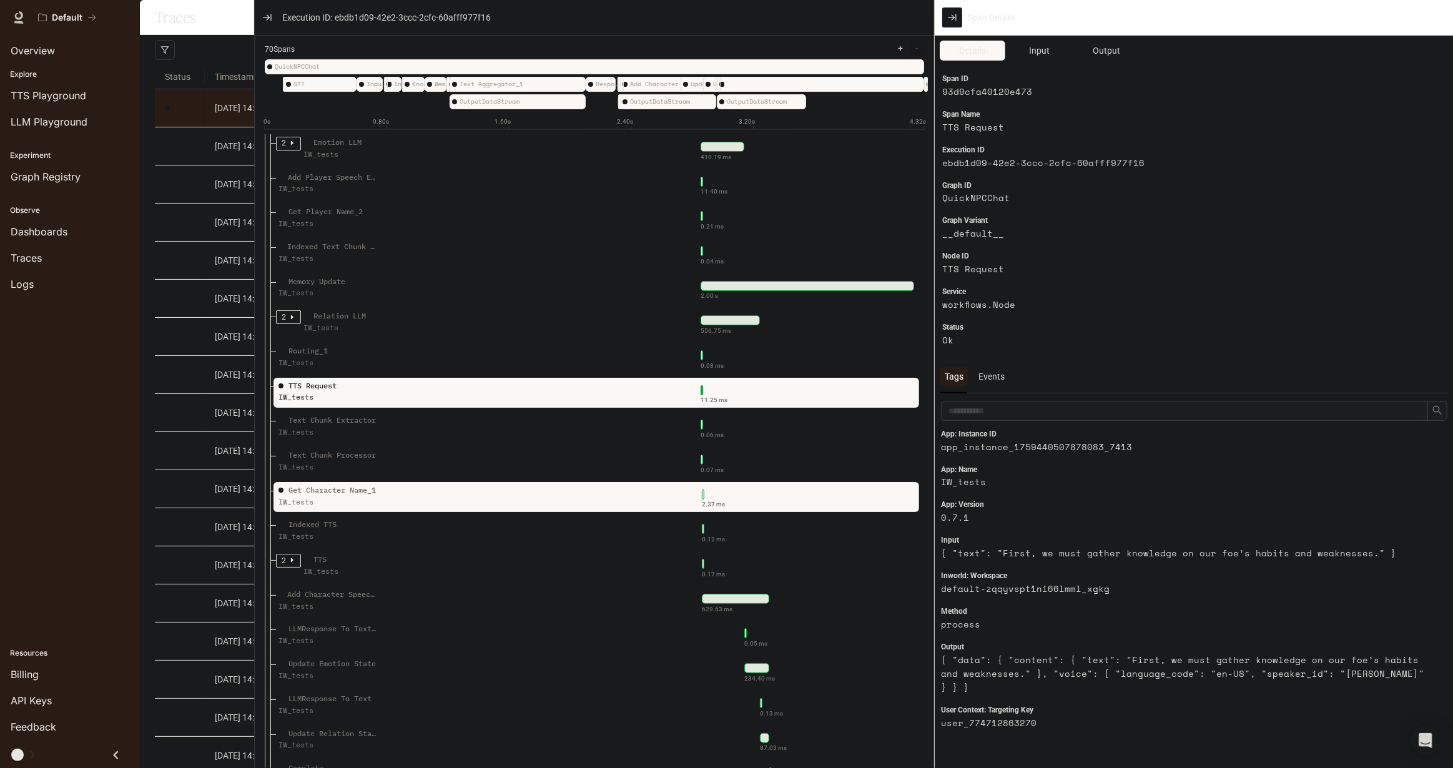
scroll to position [1361, 0]
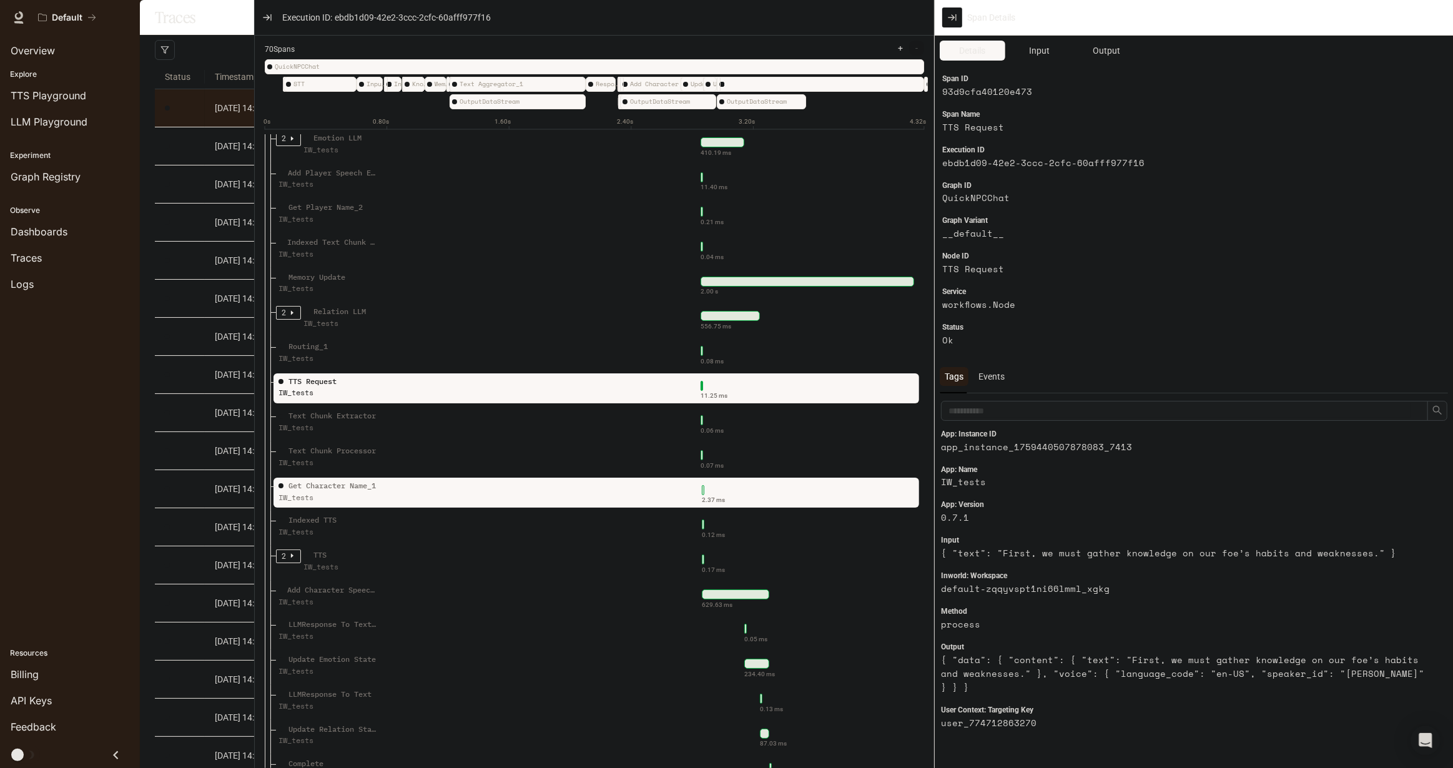
click at [368, 492] on div "Get Character Name_1" at bounding box center [331, 486] width 87 height 12
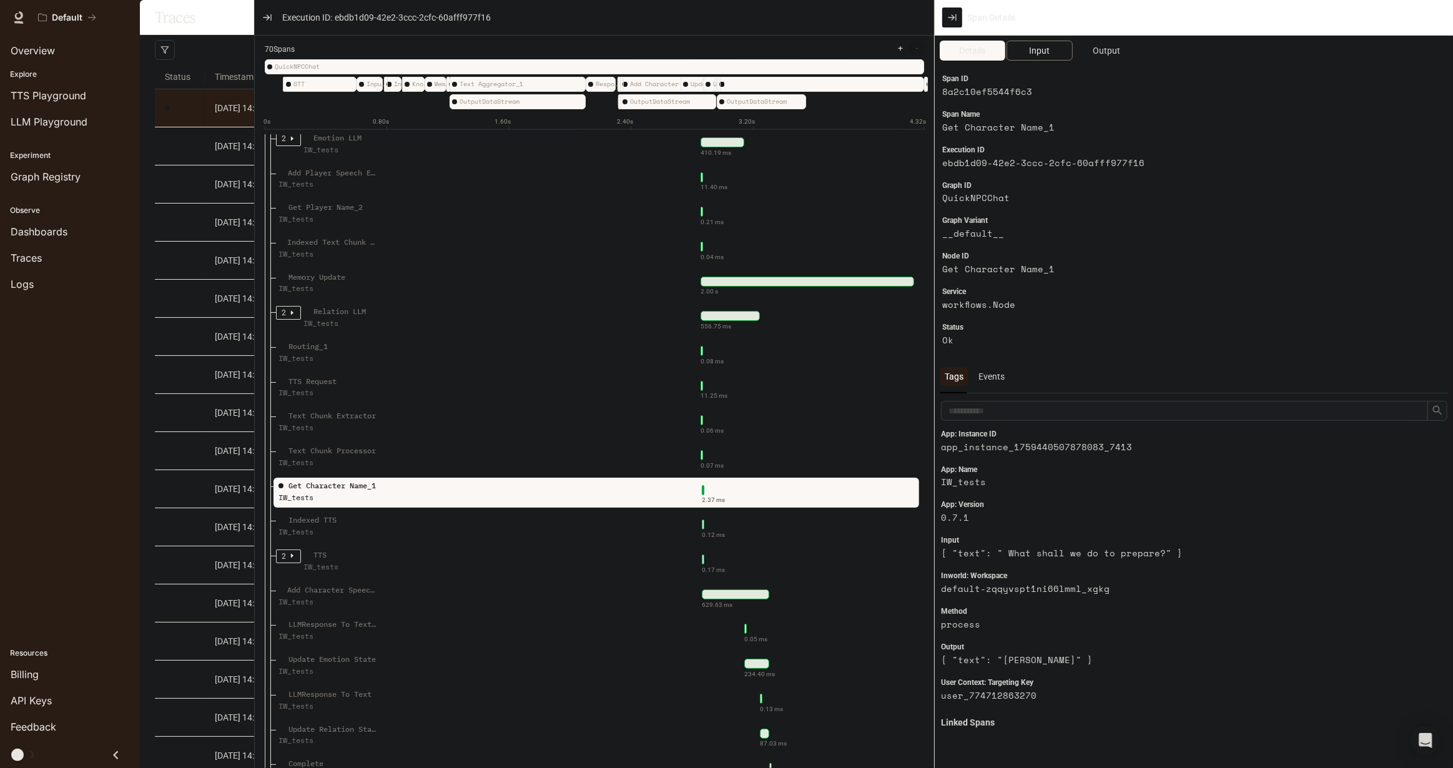
click at [1042, 49] on span "Input" at bounding box center [1039, 51] width 21 height 14
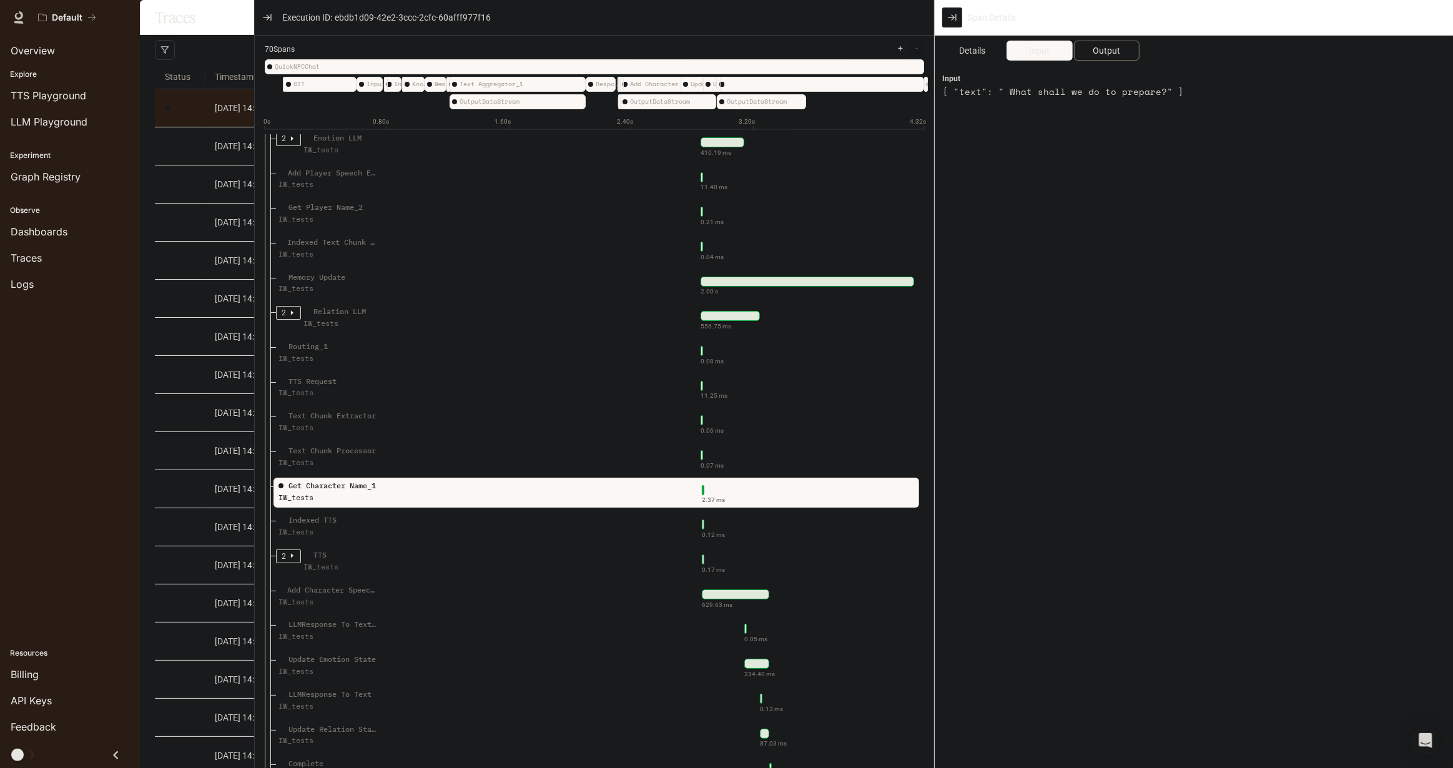
click at [1109, 49] on span "Output" at bounding box center [1105, 51] width 27 height 14
click at [1041, 47] on span "Input" at bounding box center [1039, 51] width 21 height 14
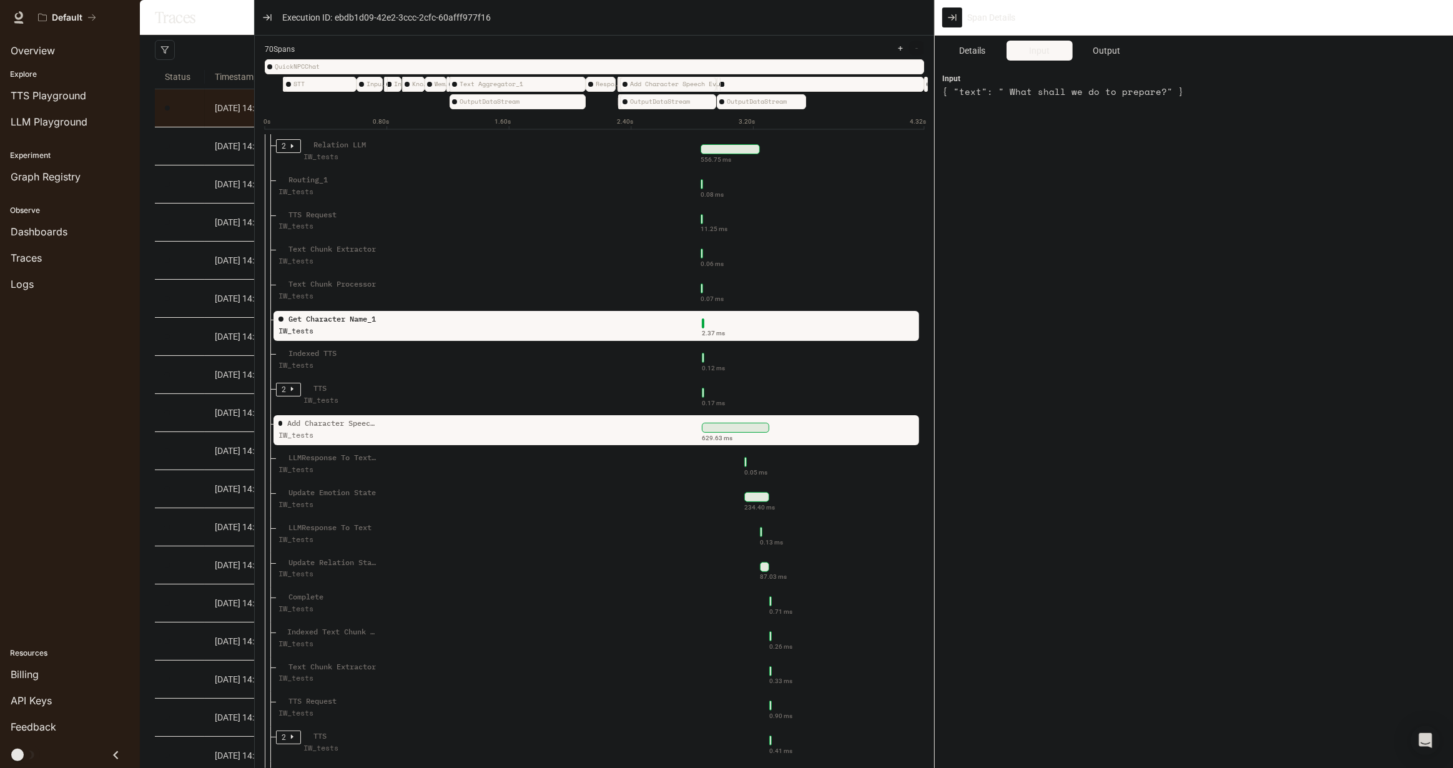
scroll to position [1532, 0]
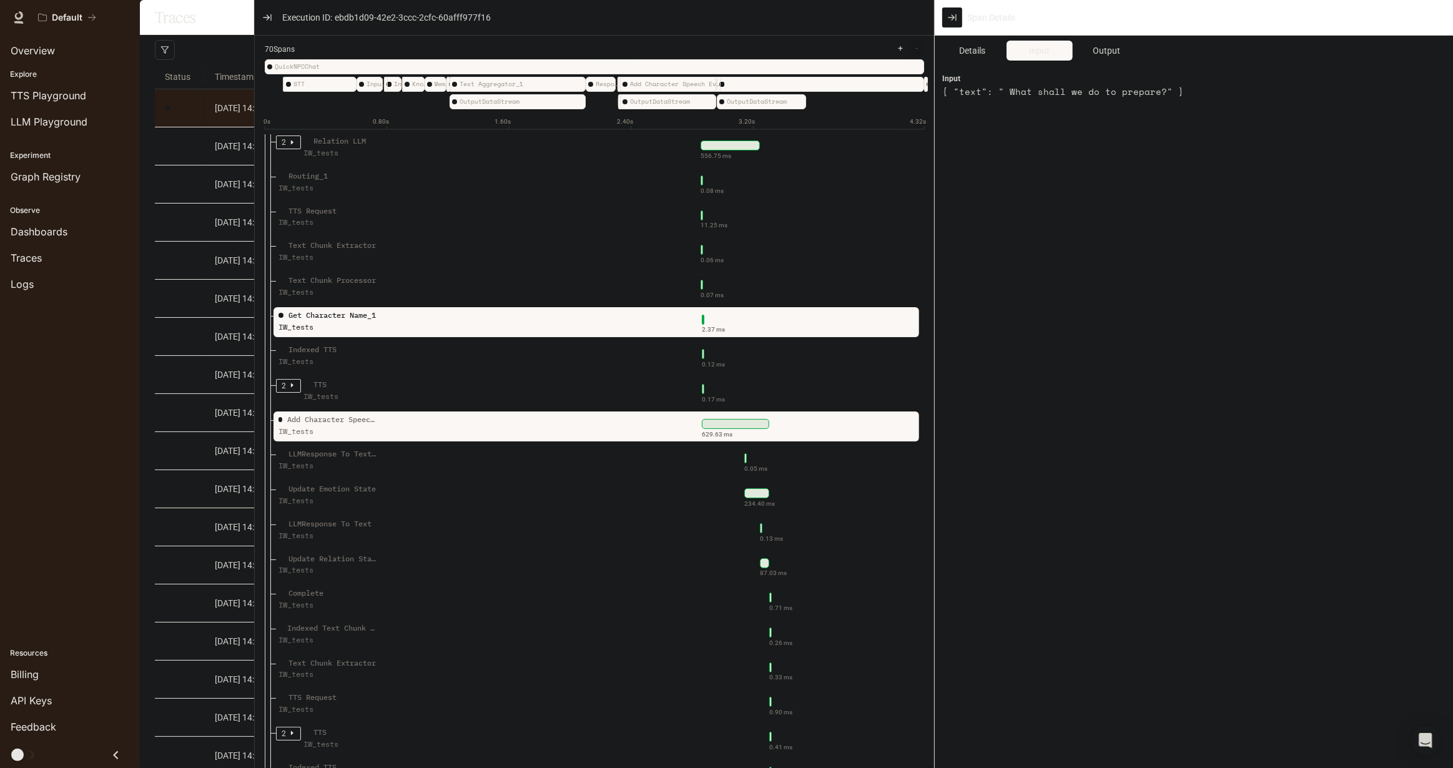
click at [368, 436] on div "IW_tests" at bounding box center [328, 432] width 100 height 12
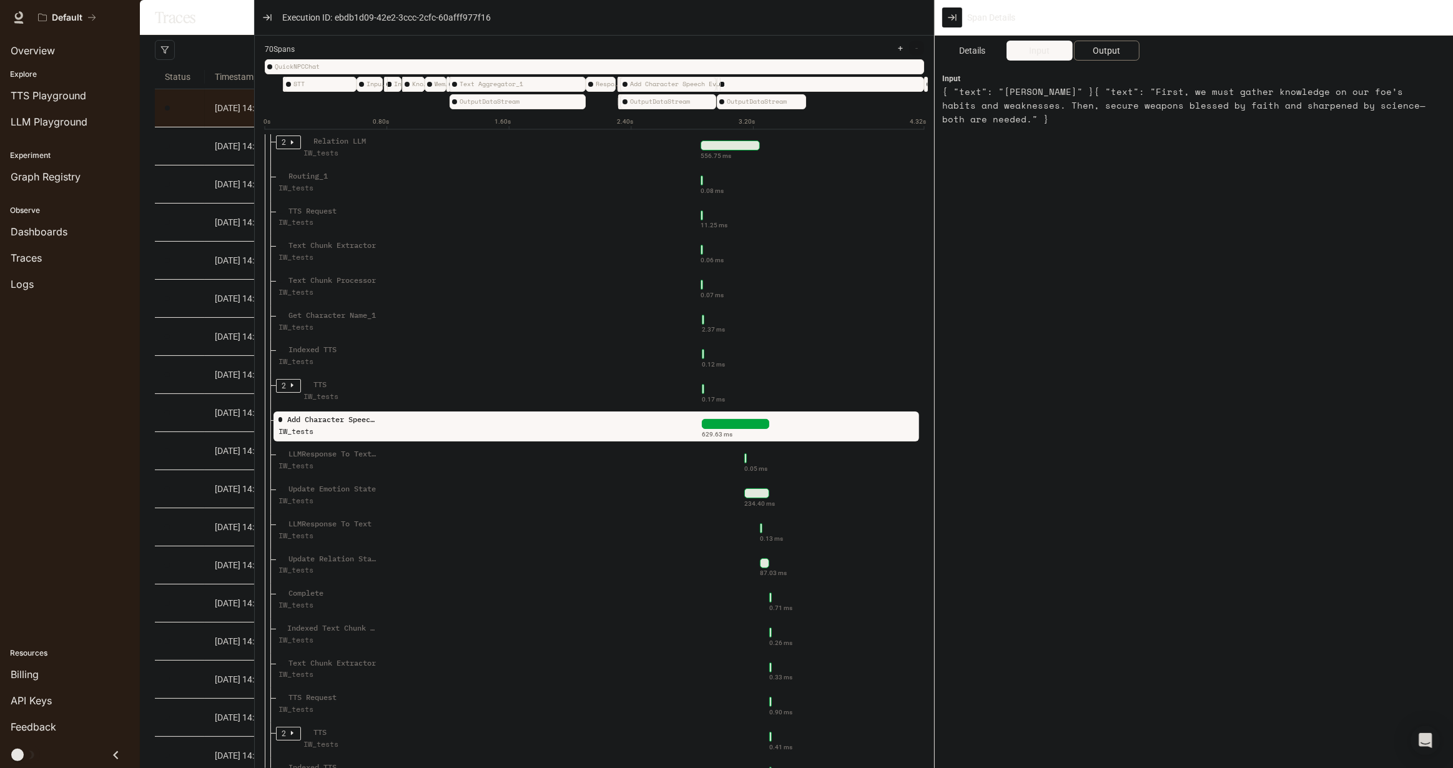
click at [1101, 44] on span "Output" at bounding box center [1105, 51] width 27 height 14
click at [1047, 47] on span "Input" at bounding box center [1039, 51] width 21 height 14
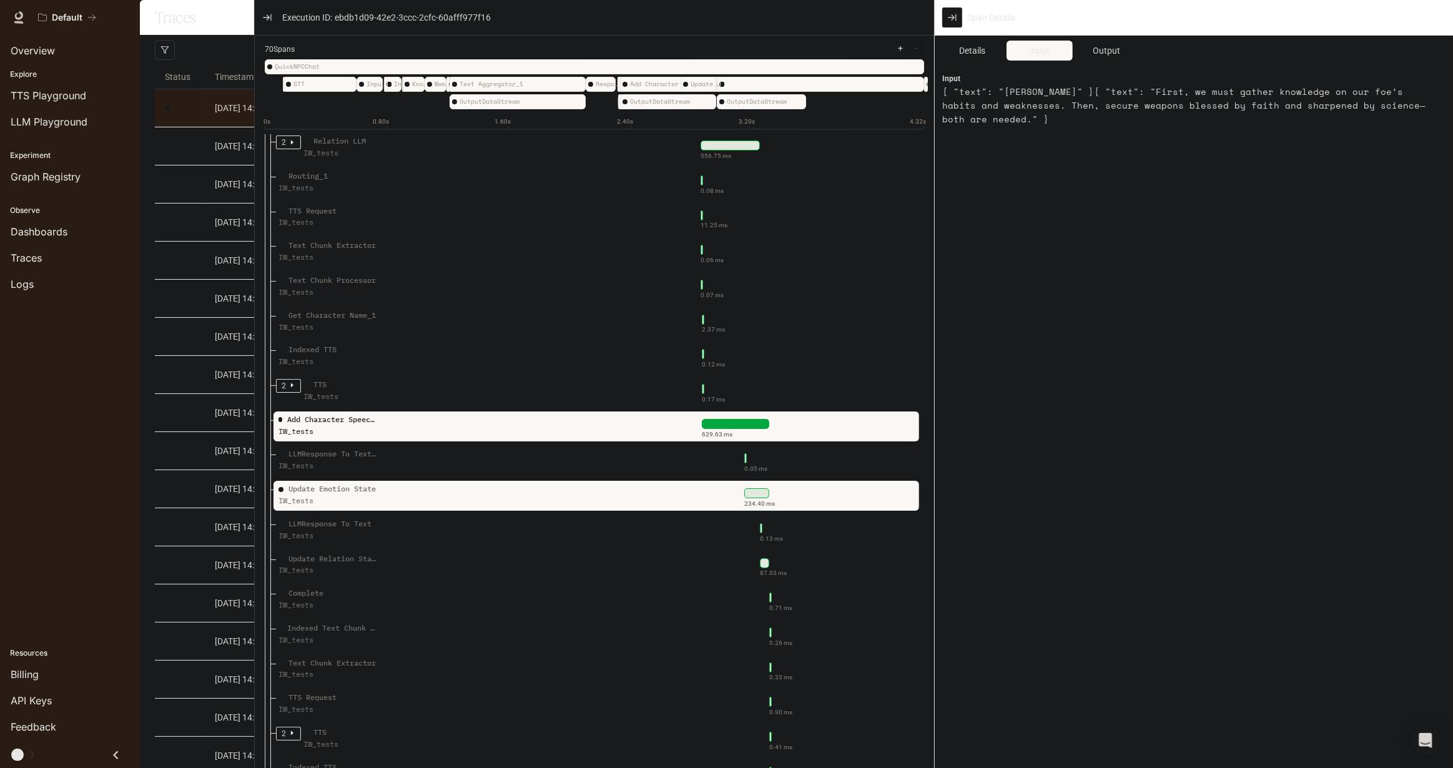
click at [418, 493] on div "Update Emotion State IW_tests" at bounding box center [365, 498] width 178 height 31
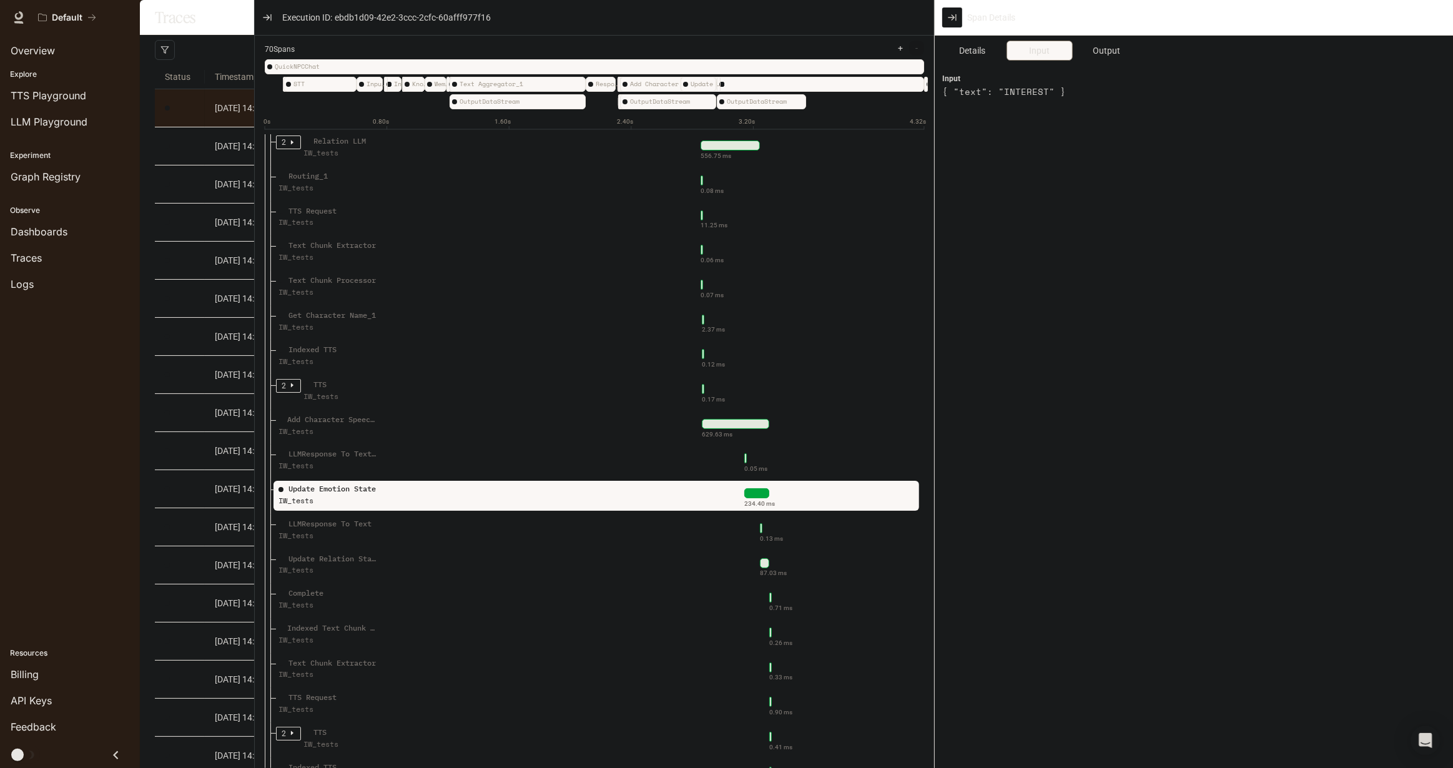
click at [1047, 52] on span "Input" at bounding box center [1039, 51] width 21 height 14
click at [1097, 49] on span "Output" at bounding box center [1105, 51] width 27 height 14
click at [1050, 49] on button "Input" at bounding box center [1039, 51] width 66 height 20
click at [993, 51] on button "Details" at bounding box center [972, 51] width 66 height 20
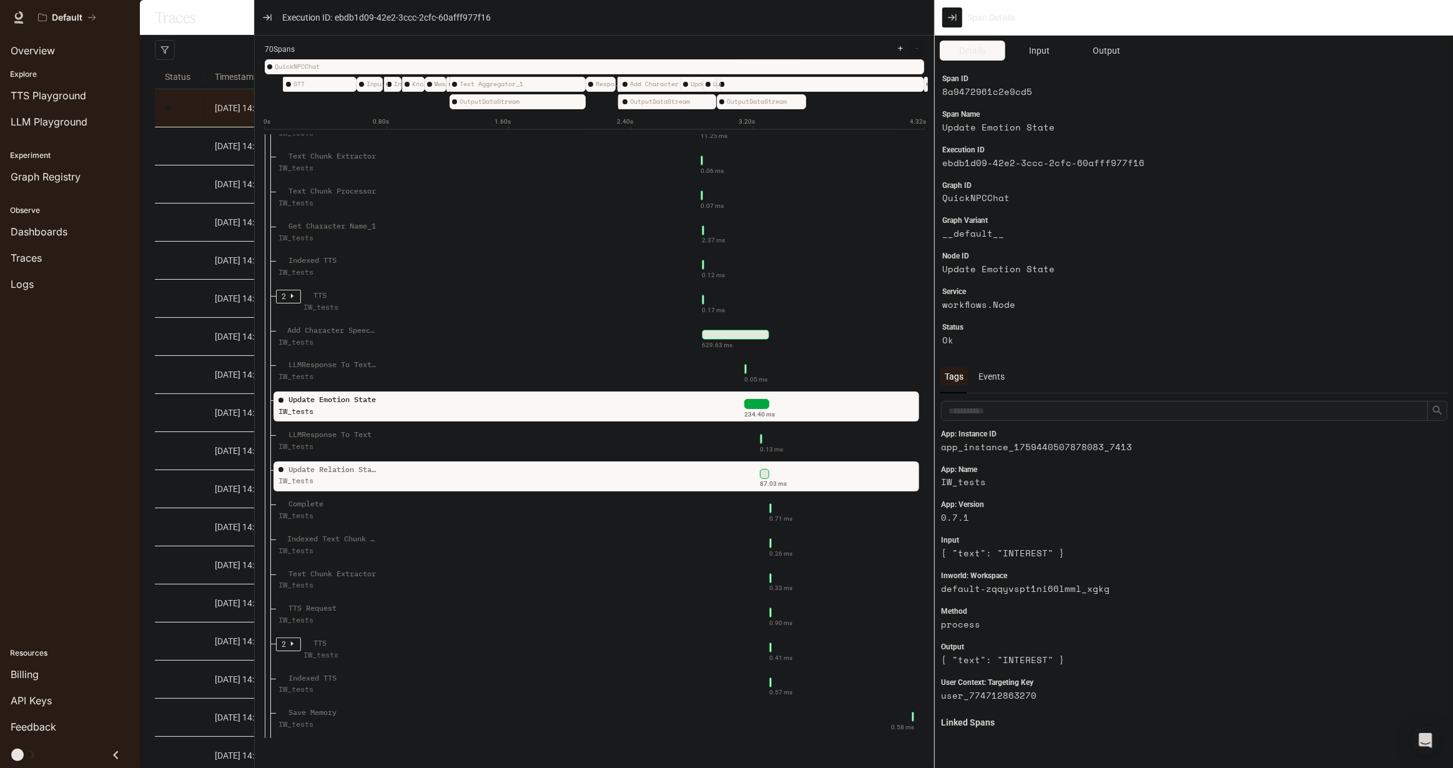
scroll to position [1637, 0]
click at [523, 464] on div "87.03 ms" at bounding box center [684, 474] width 460 height 20
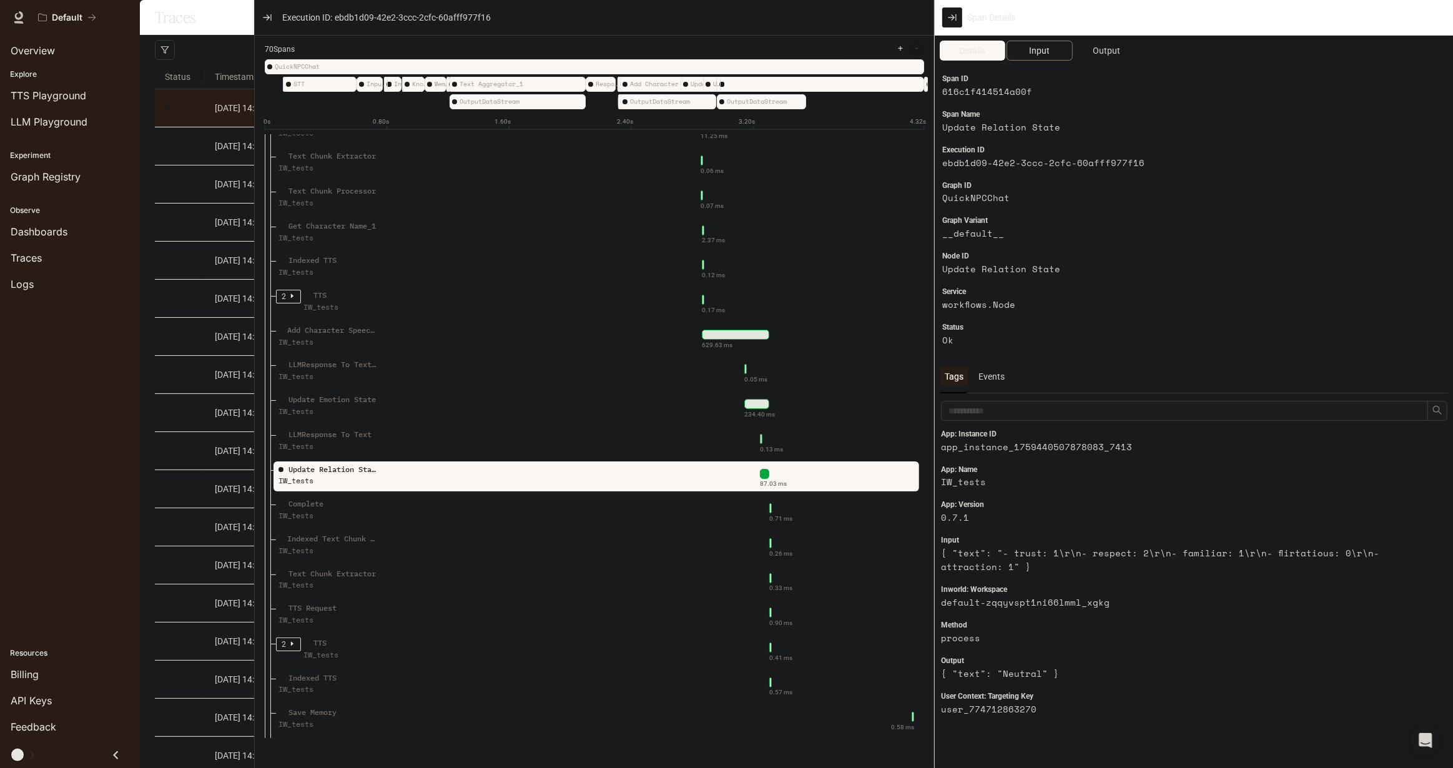
click at [1045, 48] on span "Input" at bounding box center [1039, 51] width 21 height 14
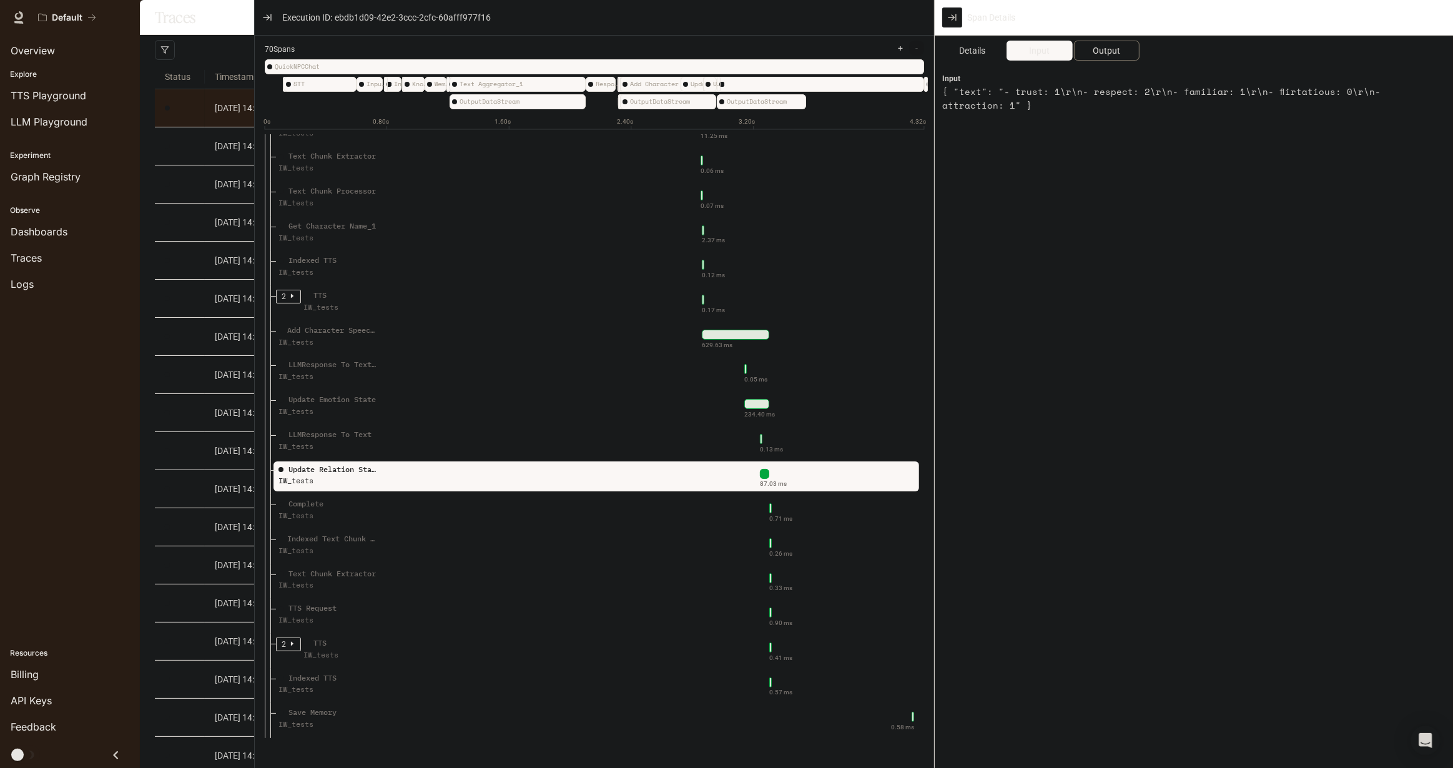
click at [1101, 48] on span "Output" at bounding box center [1105, 51] width 27 height 14
click at [1044, 48] on span "Input" at bounding box center [1039, 51] width 21 height 14
click at [1111, 52] on span "Output" at bounding box center [1105, 51] width 27 height 14
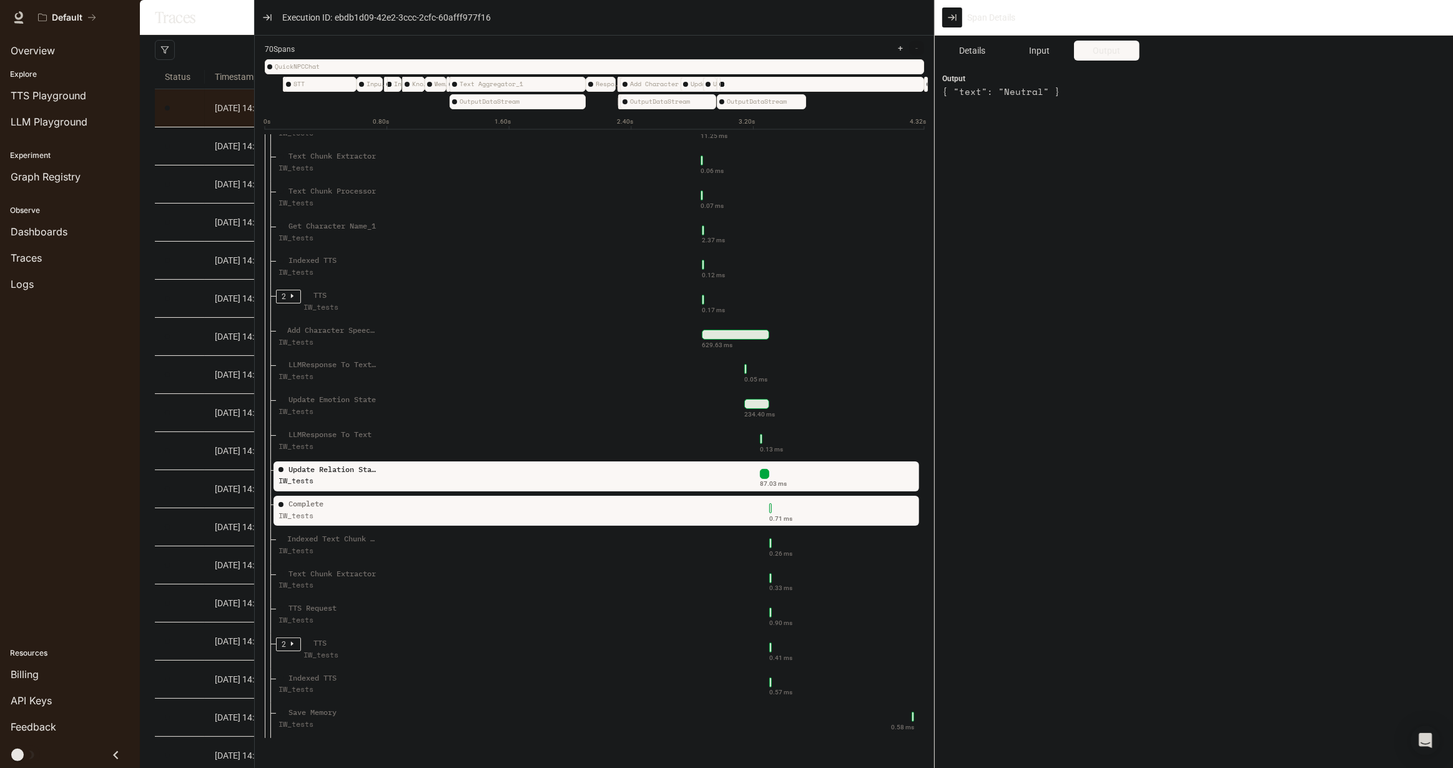
click at [388, 507] on div "Complete IW_tests" at bounding box center [365, 513] width 178 height 31
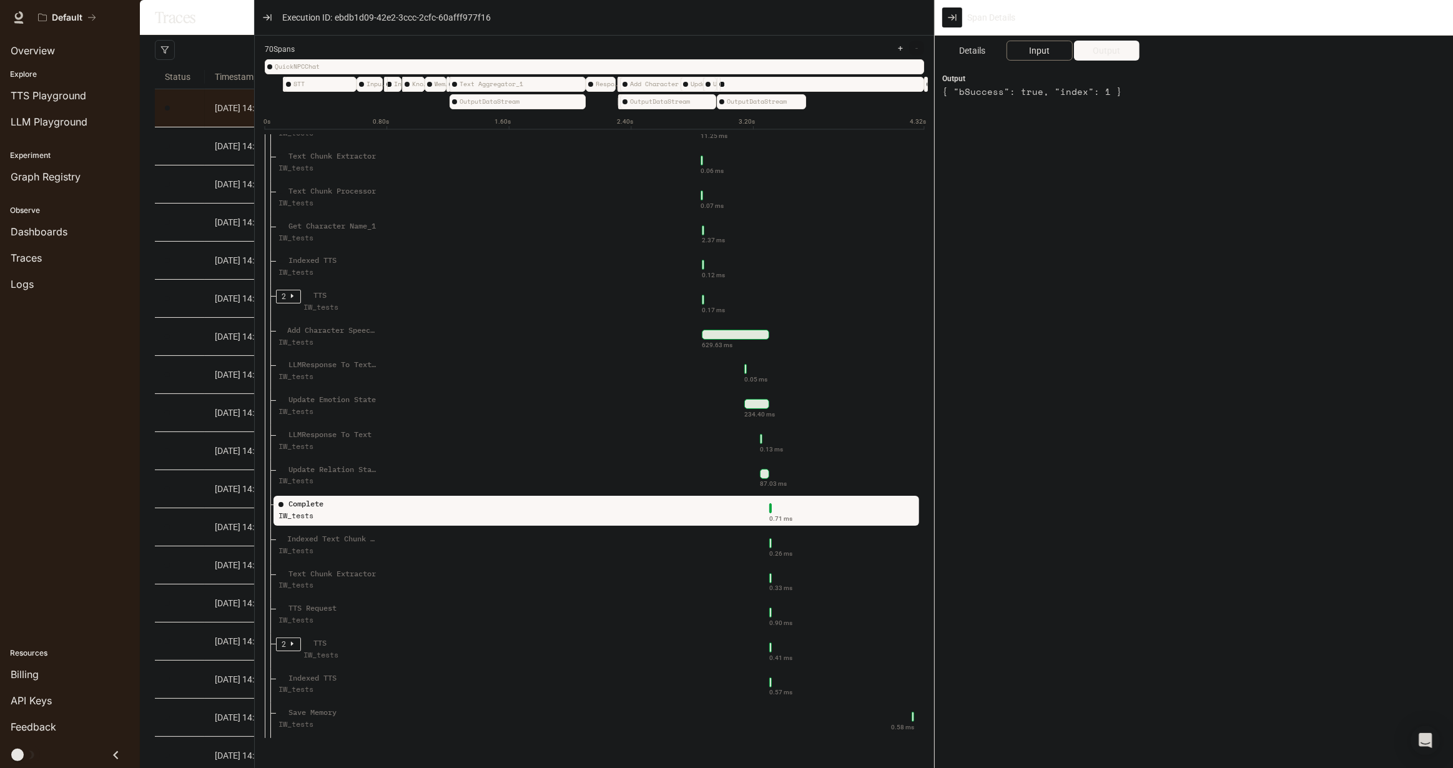
click at [1039, 54] on span "Input" at bounding box center [1039, 51] width 21 height 14
click at [1107, 49] on span "Output" at bounding box center [1105, 51] width 27 height 14
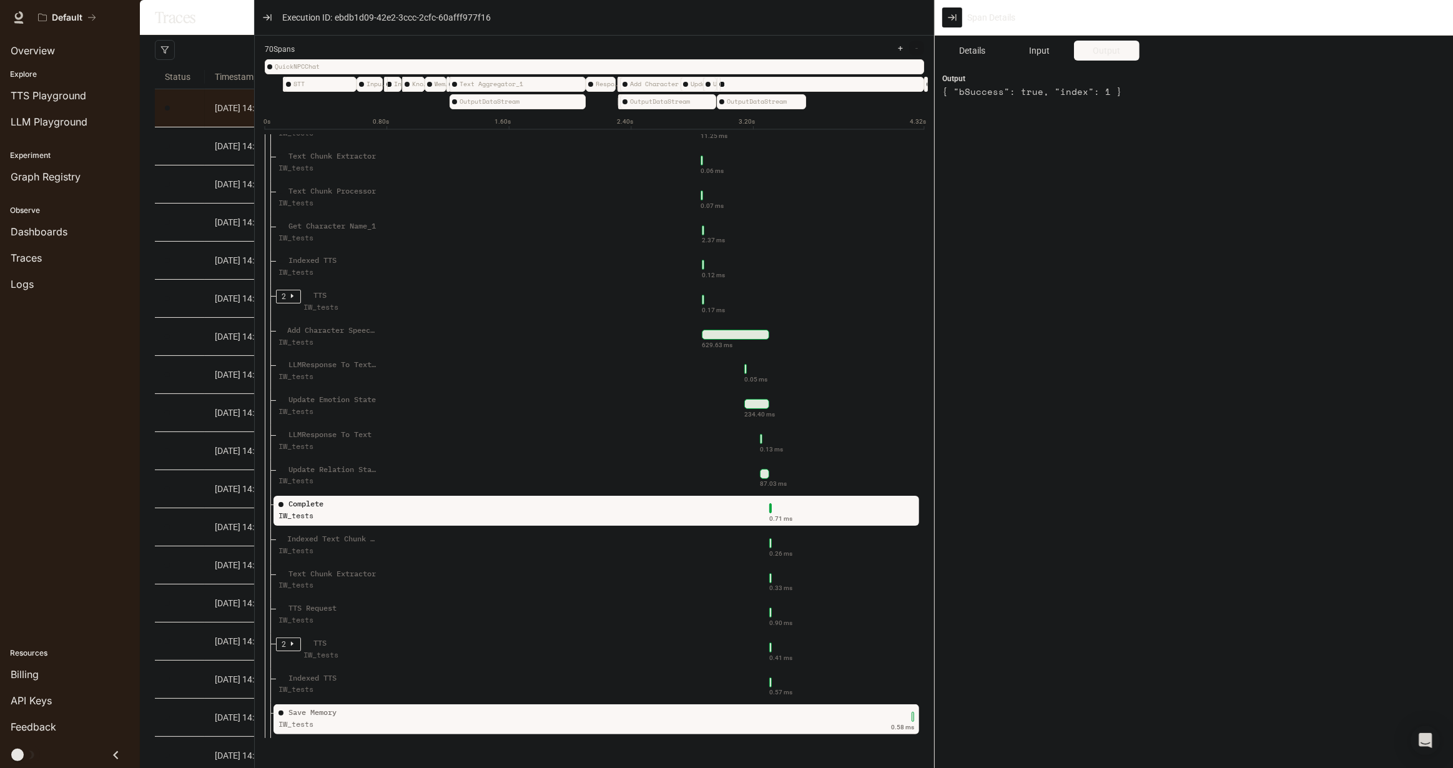
click at [406, 675] on div "Save Memory IW_tests" at bounding box center [365, 722] width 178 height 31
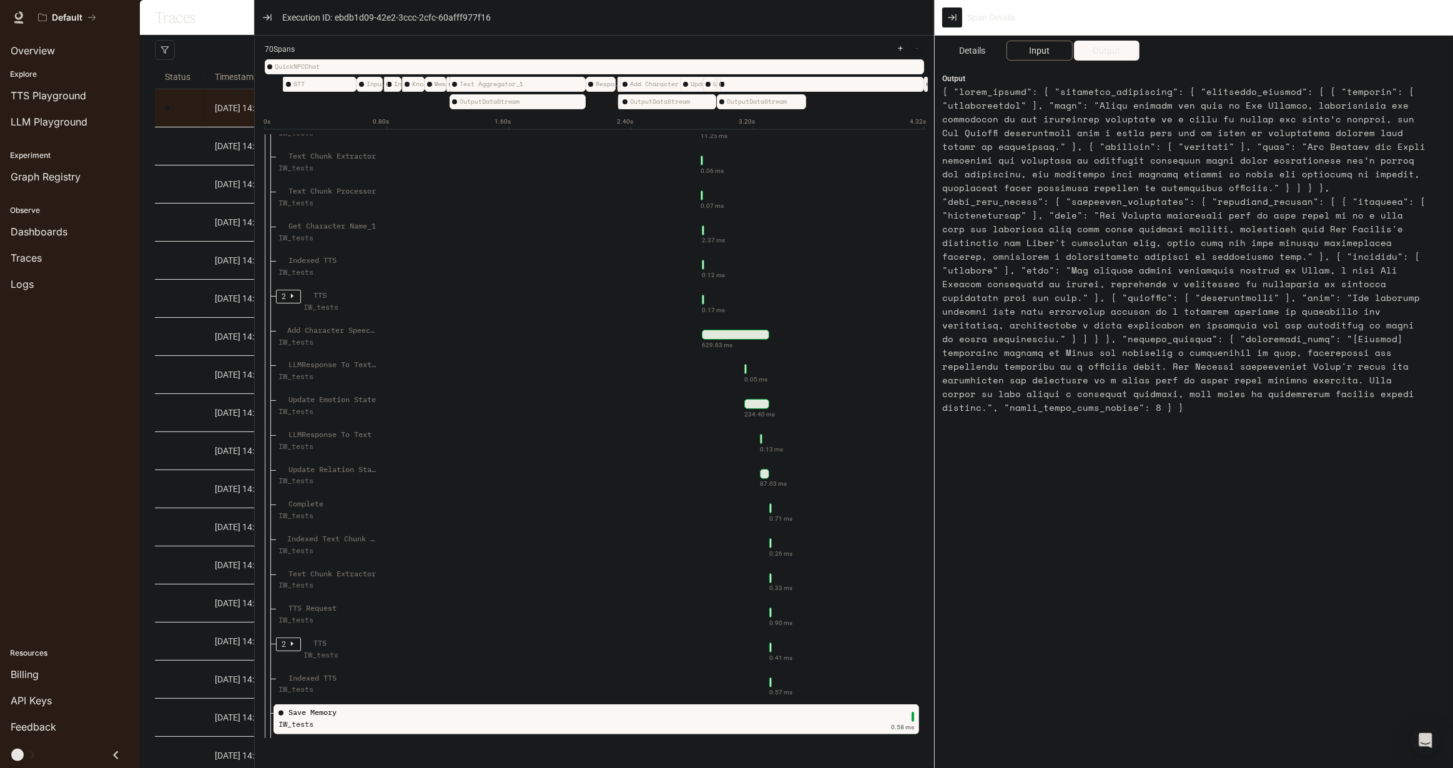
click at [1035, 54] on span "Input" at bounding box center [1039, 51] width 21 height 14
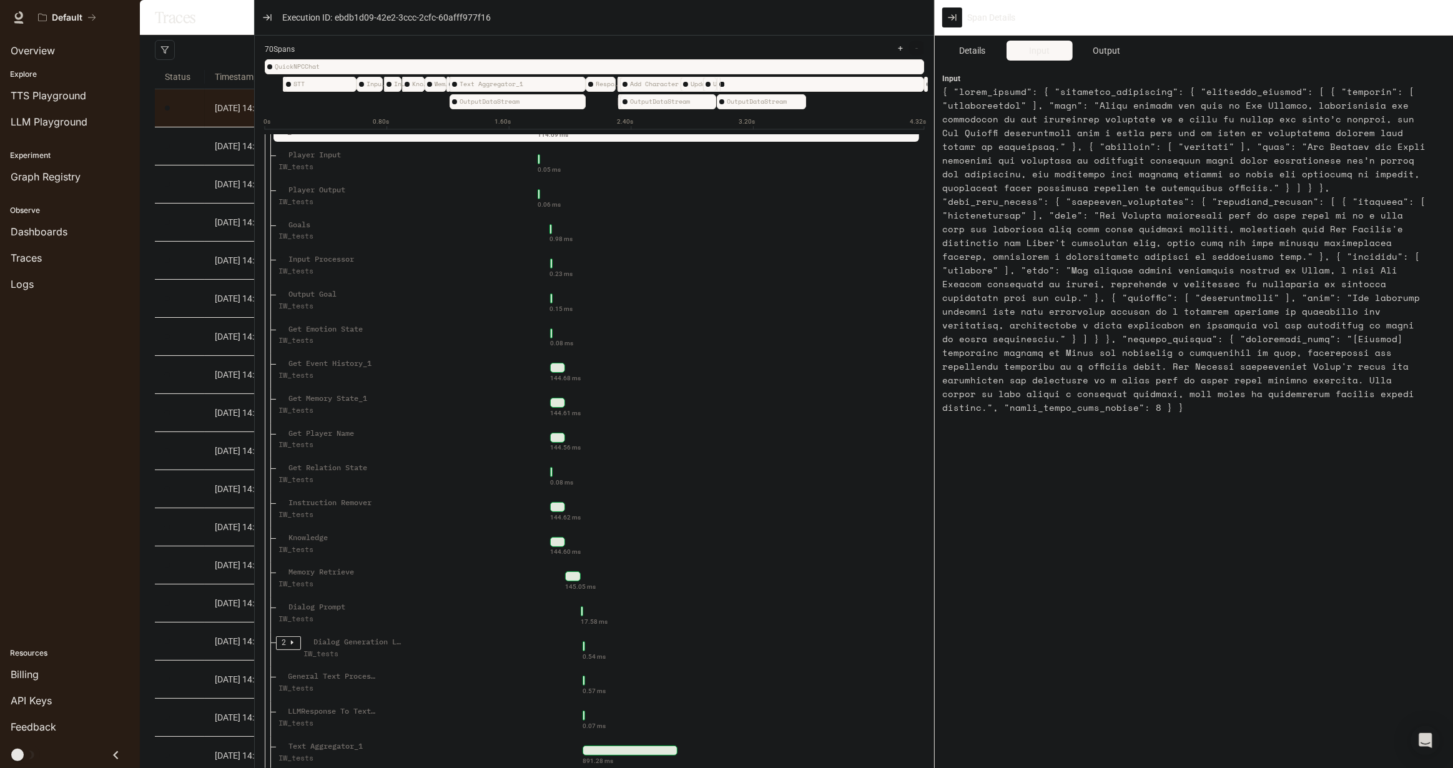
scroll to position [0, 0]
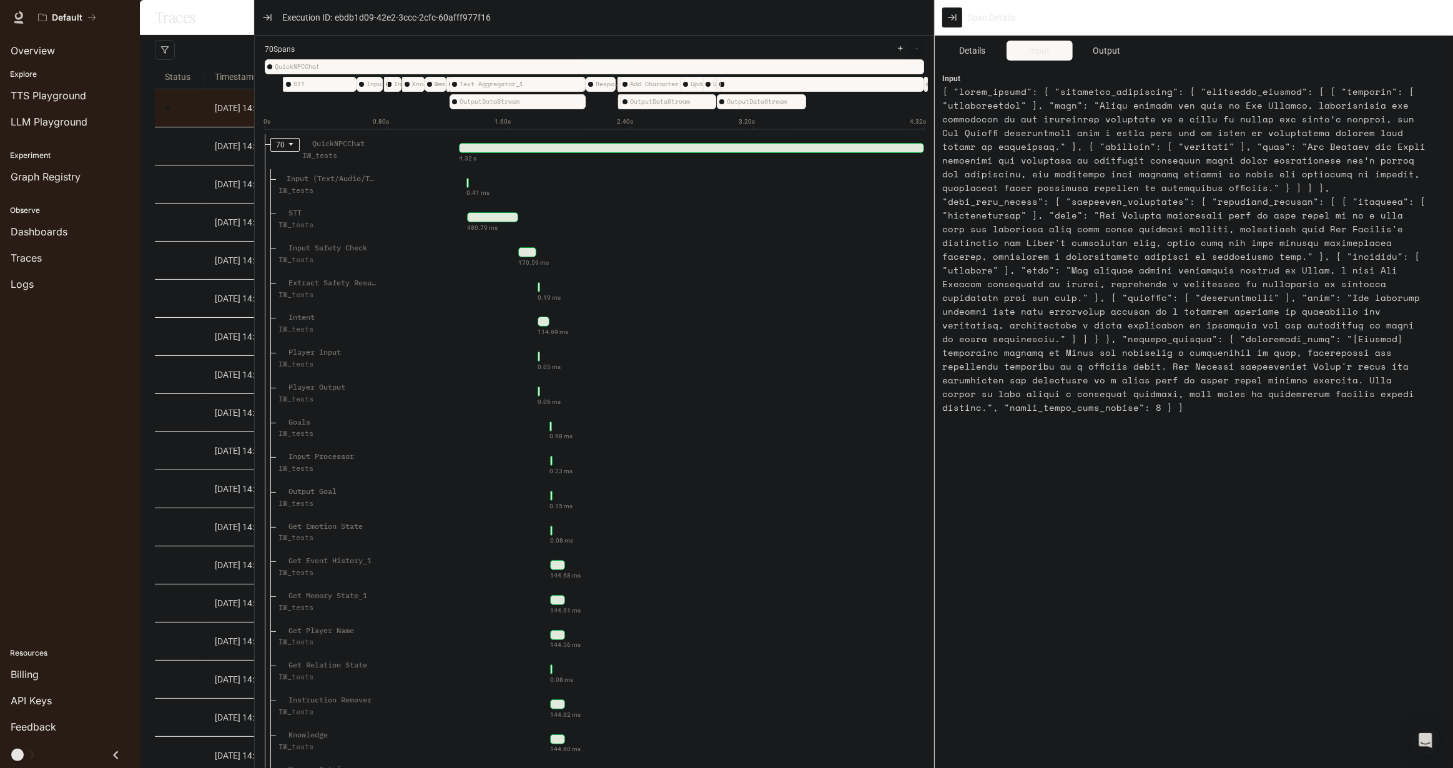
click at [158, 675] on div "Skip to main content Default Runtime Runtime Documentation Documentation Portal…" at bounding box center [726, 384] width 1453 height 768
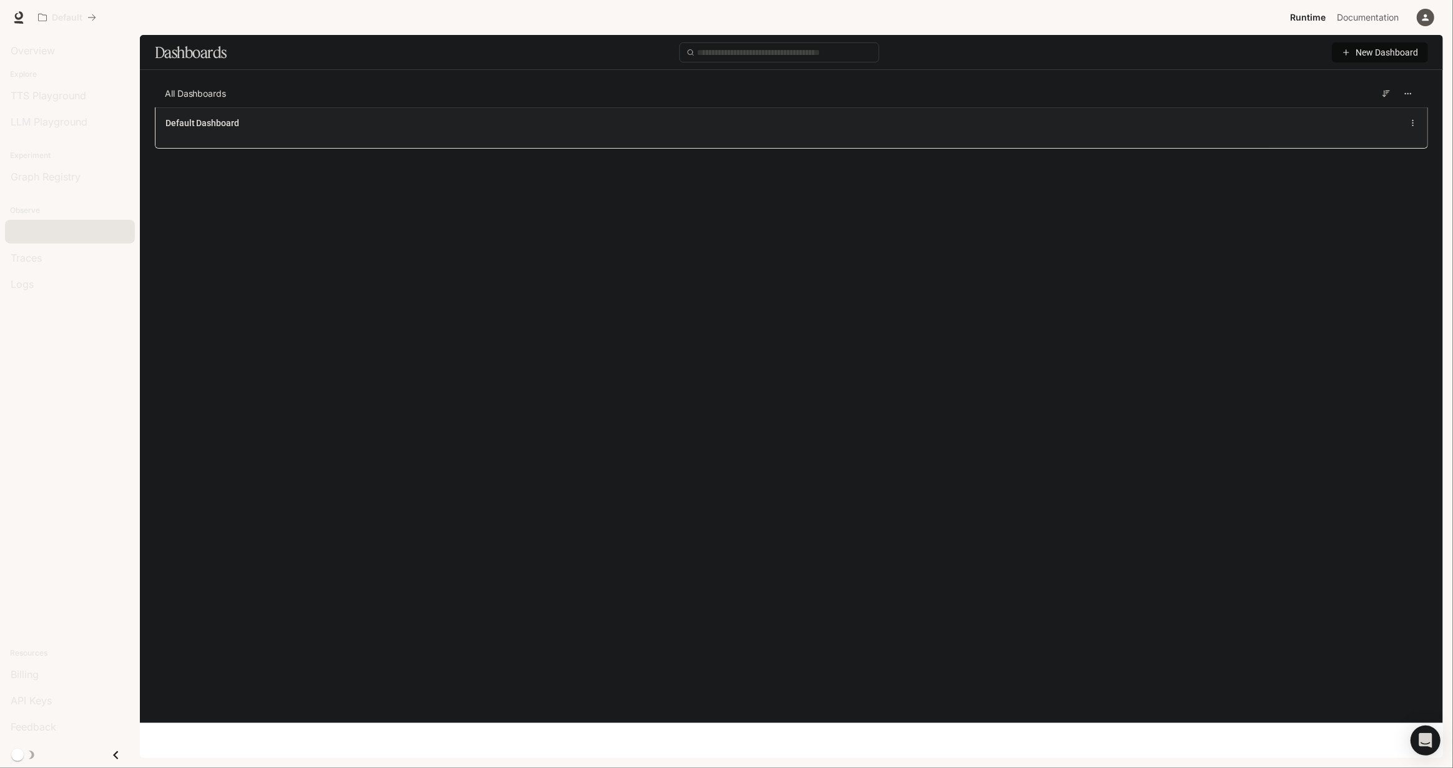
click at [224, 125] on span "Default Dashboard" at bounding box center [202, 123] width 74 height 12
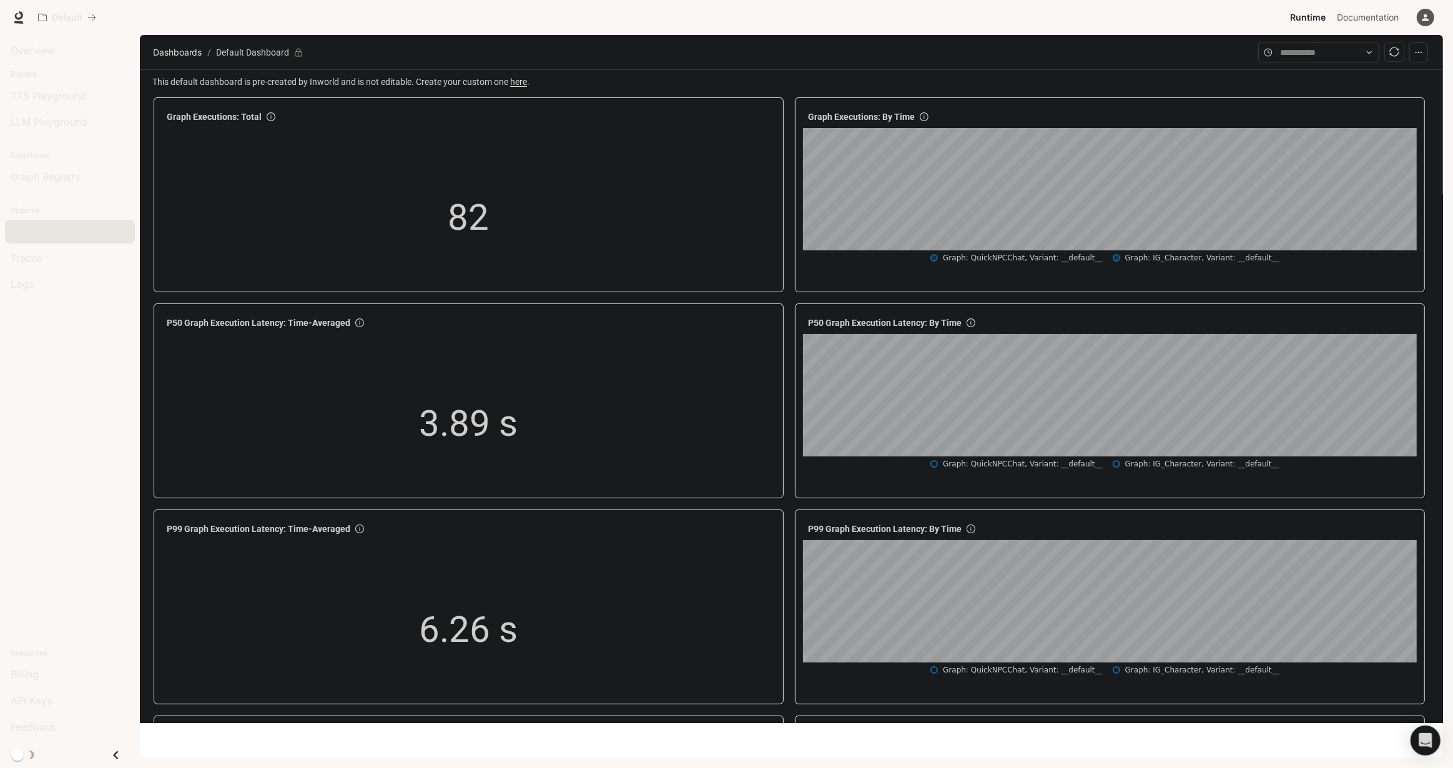
click at [1137, 12] on div "Default" at bounding box center [658, 17] width 1252 height 25
drag, startPoint x: 41, startPoint y: 49, endPoint x: 66, endPoint y: 50, distance: 24.4
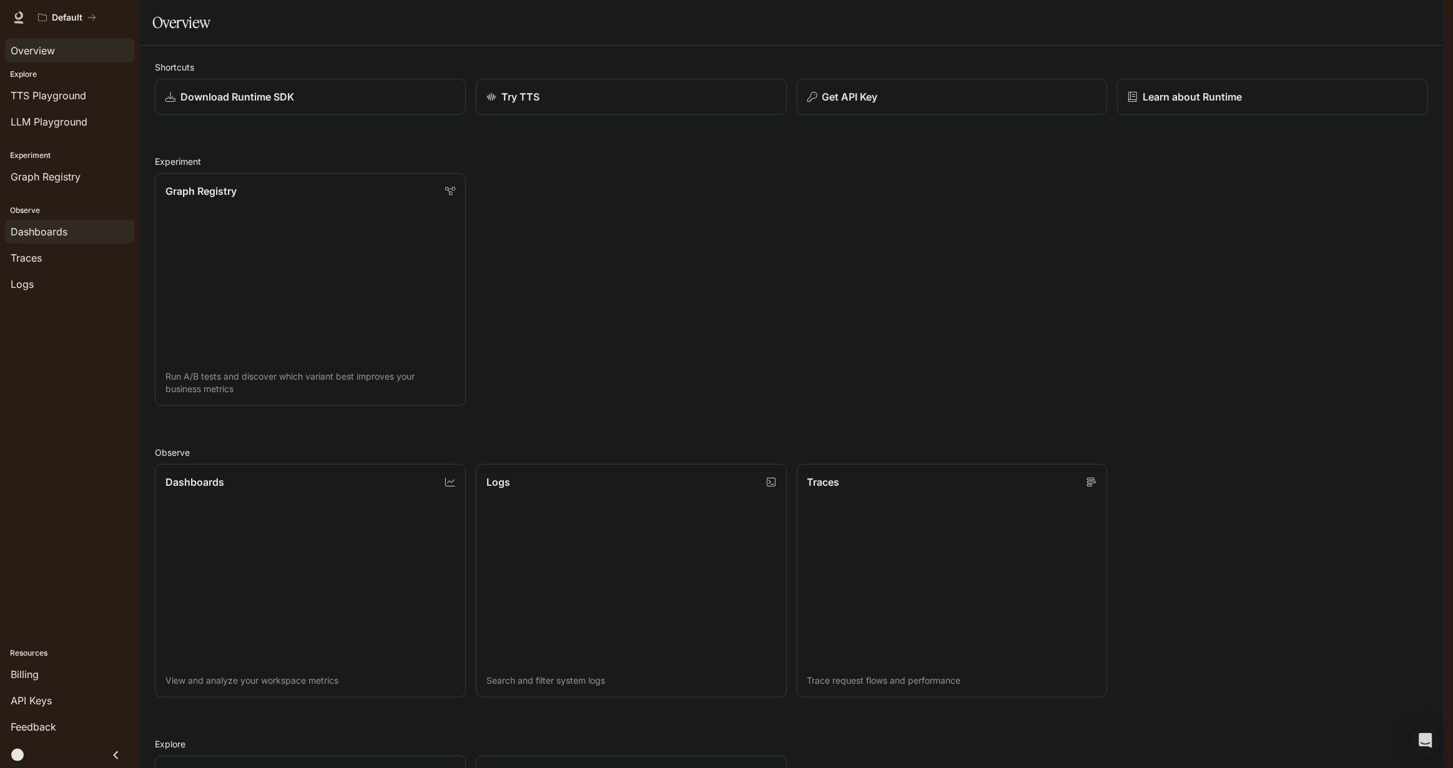
click at [59, 230] on span "Dashboards" at bounding box center [39, 231] width 57 height 15
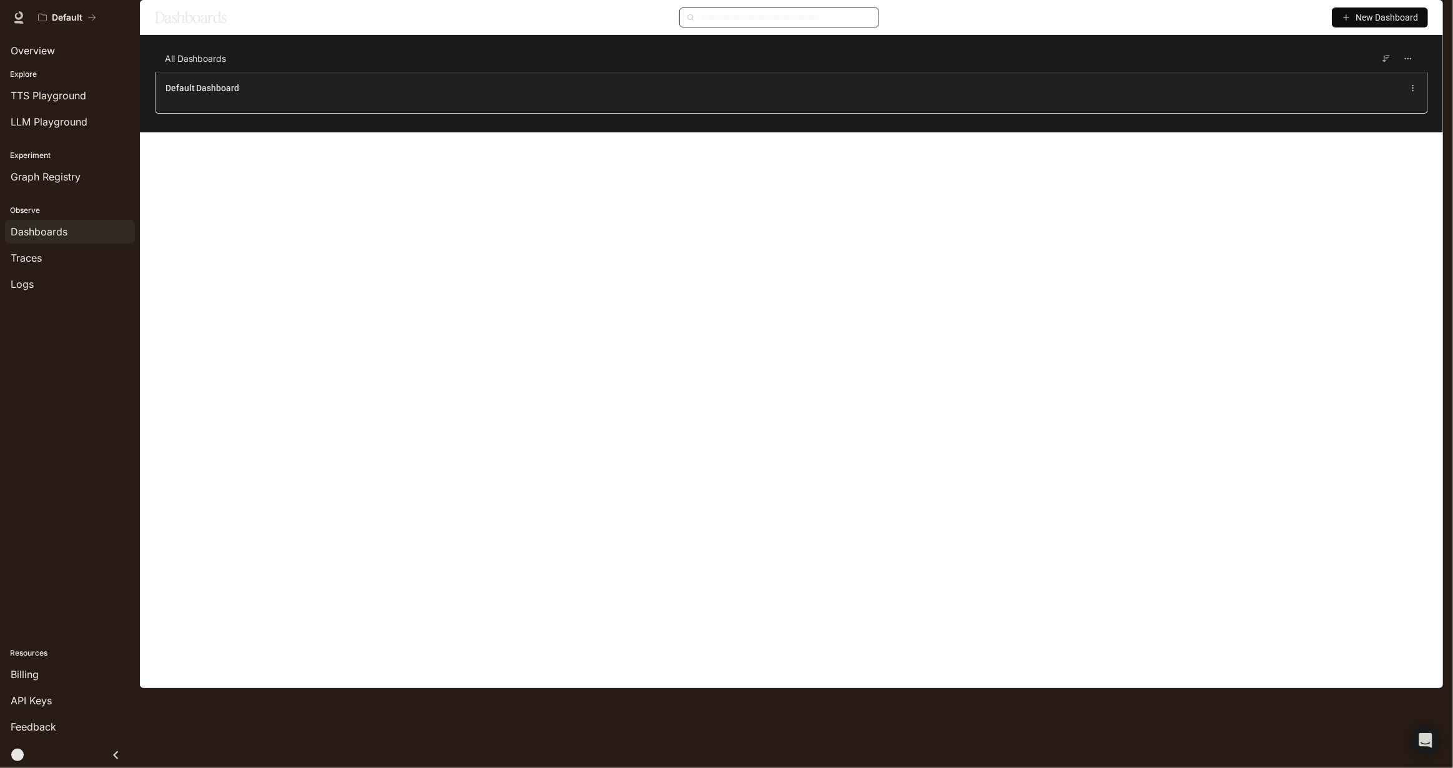
click at [853, 108] on div "Default Dashboard" at bounding box center [791, 92] width 1272 height 41
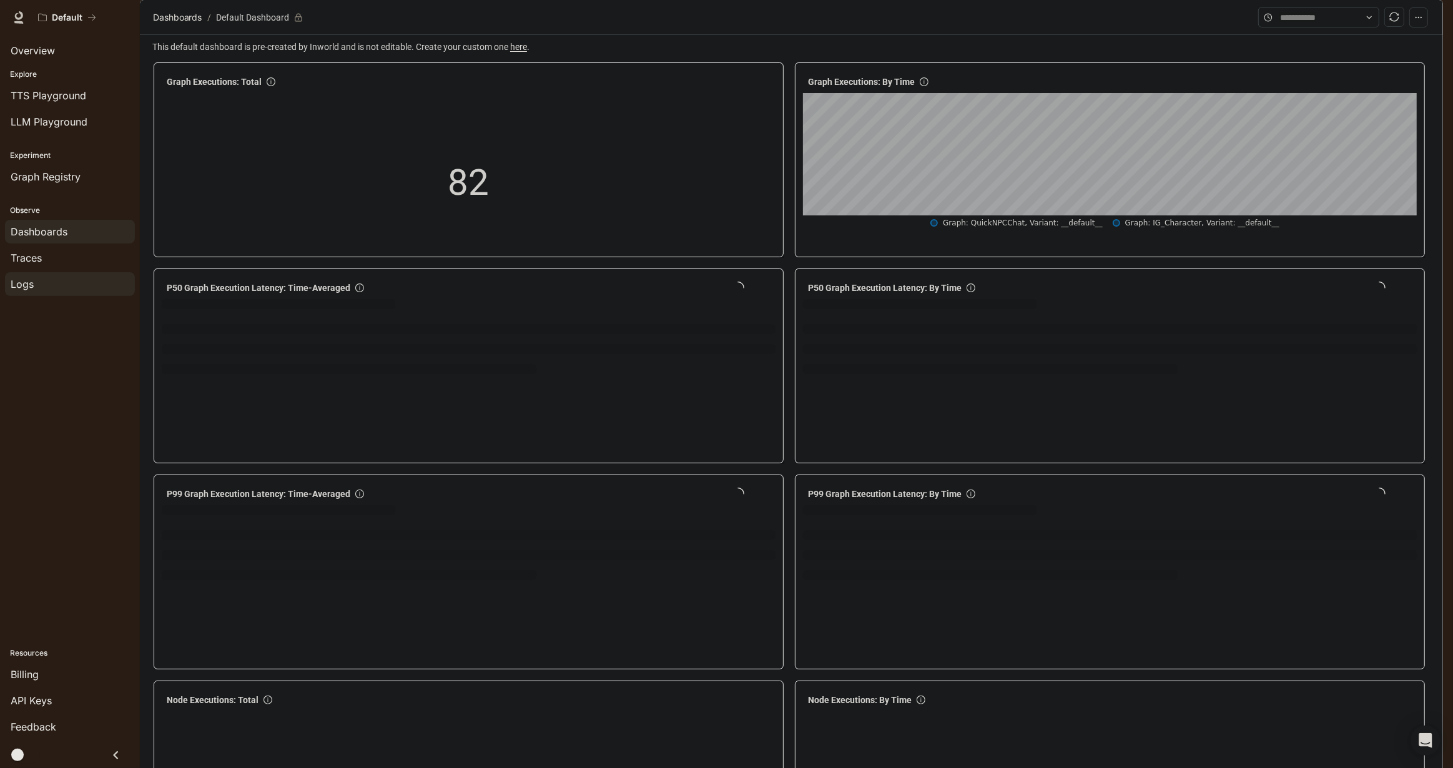
click at [51, 281] on div "Logs" at bounding box center [70, 284] width 119 height 15
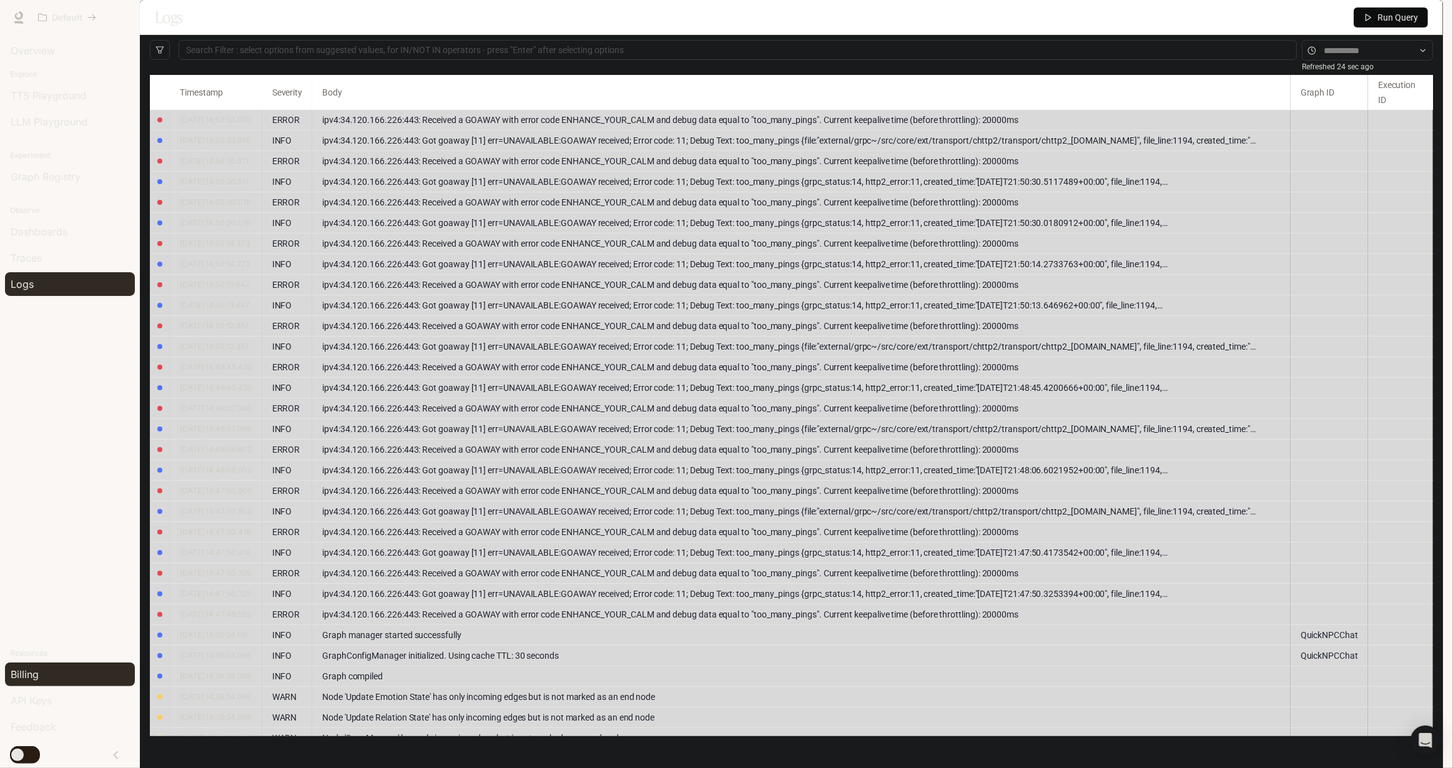
click at [48, 669] on div "Billing" at bounding box center [70, 674] width 119 height 15
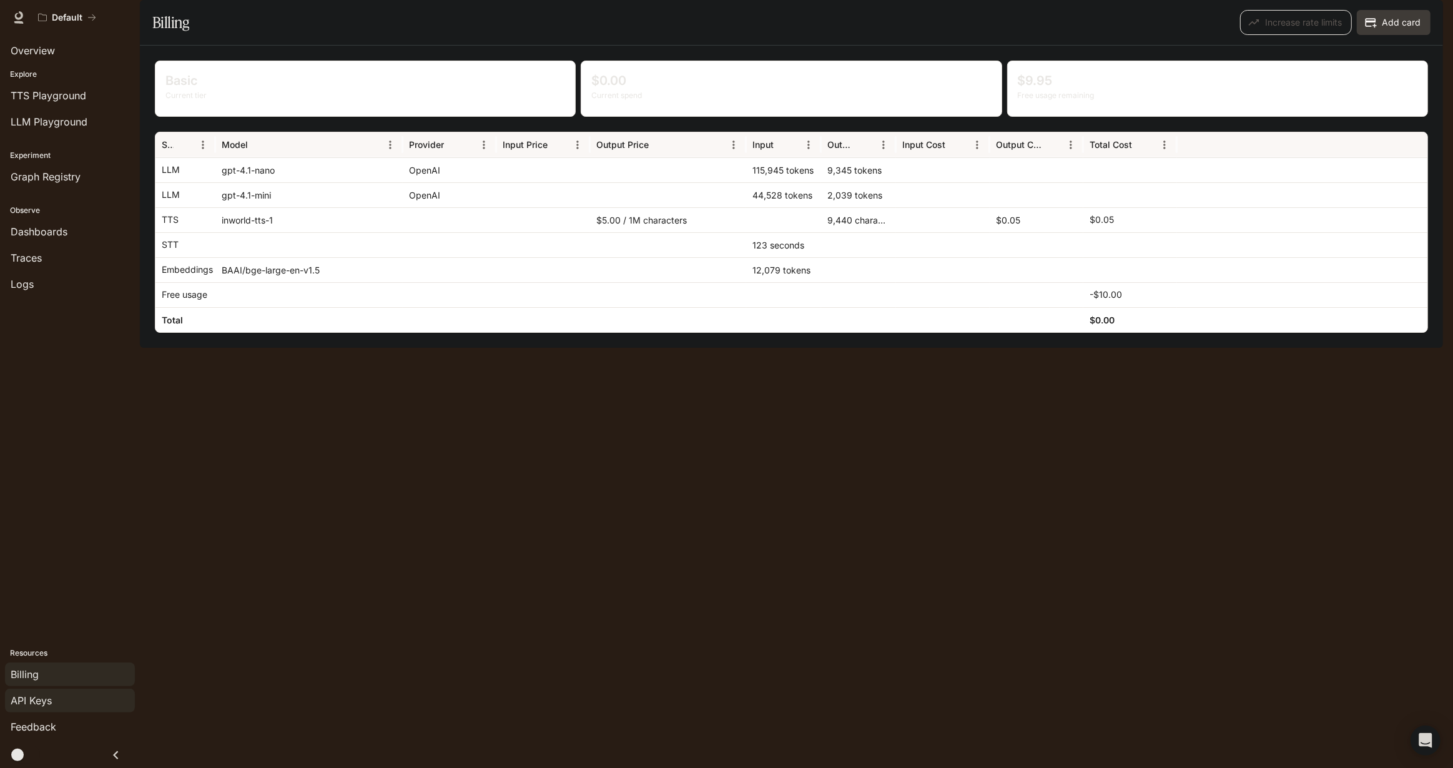
click at [49, 695] on span "API Keys" at bounding box center [31, 700] width 41 height 15
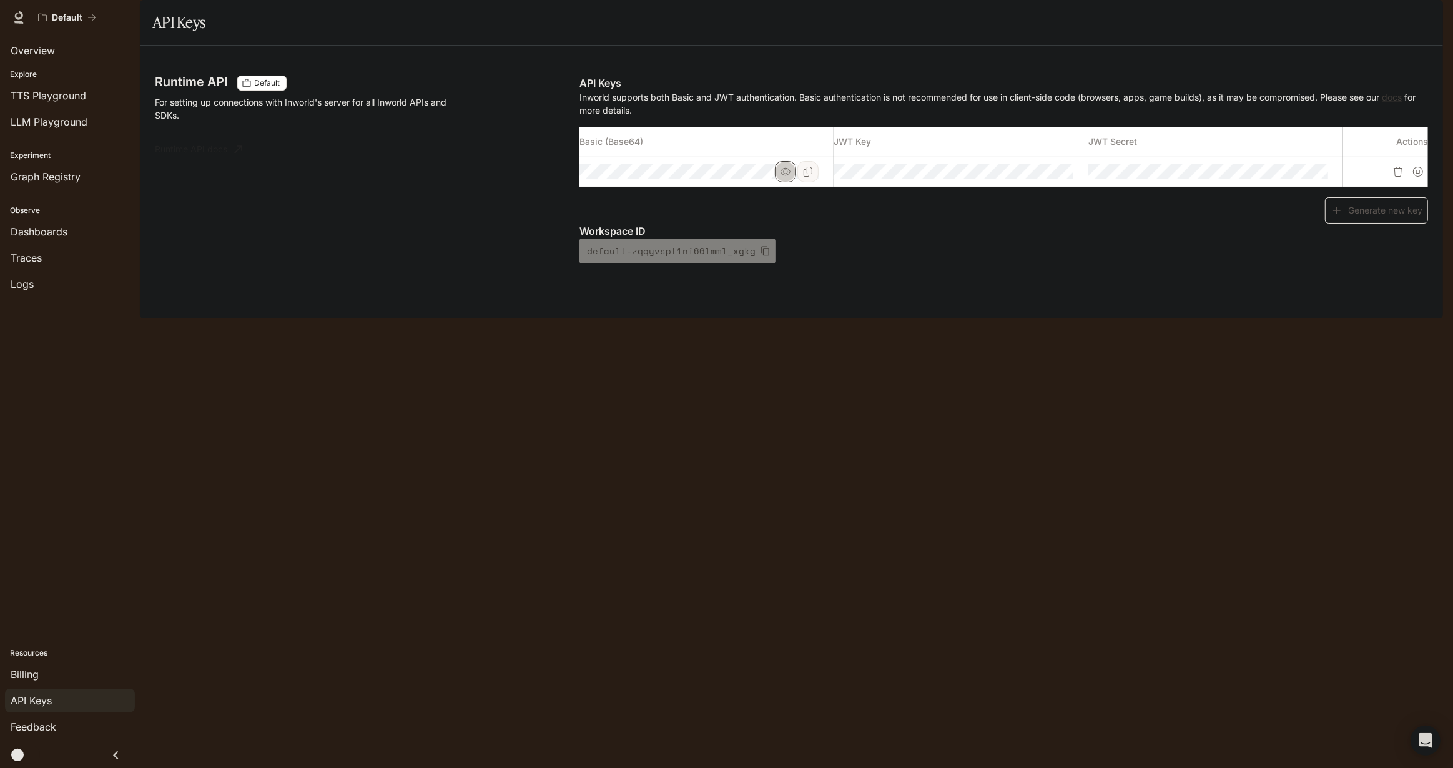
click at [787, 177] on icon "button" at bounding box center [785, 172] width 10 height 10
click at [1042, 177] on icon "button" at bounding box center [1040, 172] width 10 height 10
click at [1293, 175] on icon "button" at bounding box center [1295, 171] width 10 height 7
